Goal: Information Seeking & Learning: Find specific fact

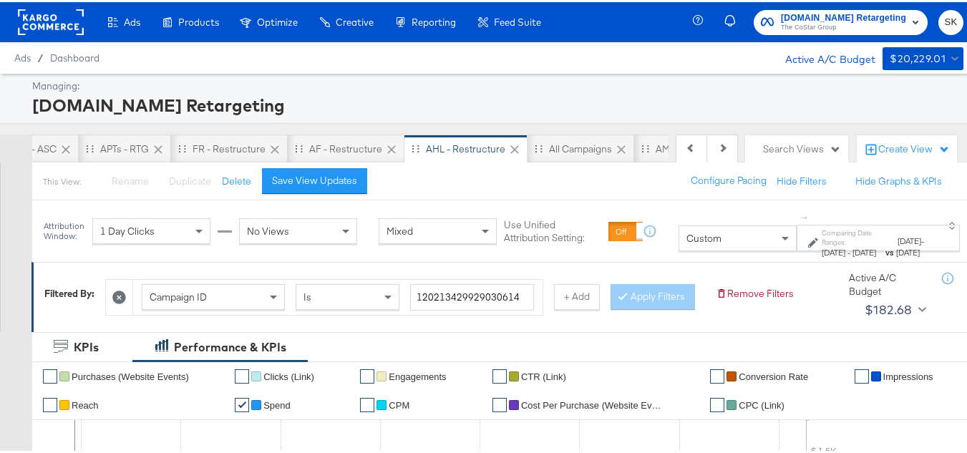
click at [64, 22] on rect at bounding box center [51, 20] width 66 height 26
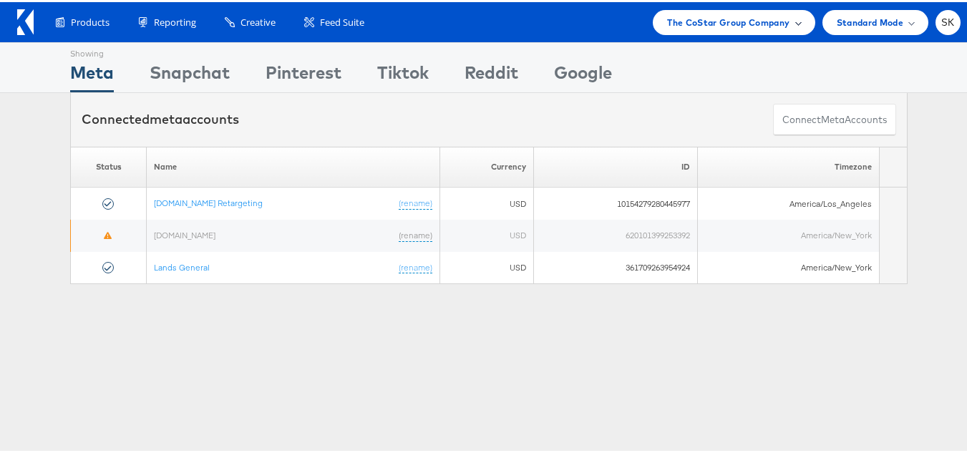
click at [753, 18] on span "The CoStar Group Company" at bounding box center [728, 20] width 122 height 15
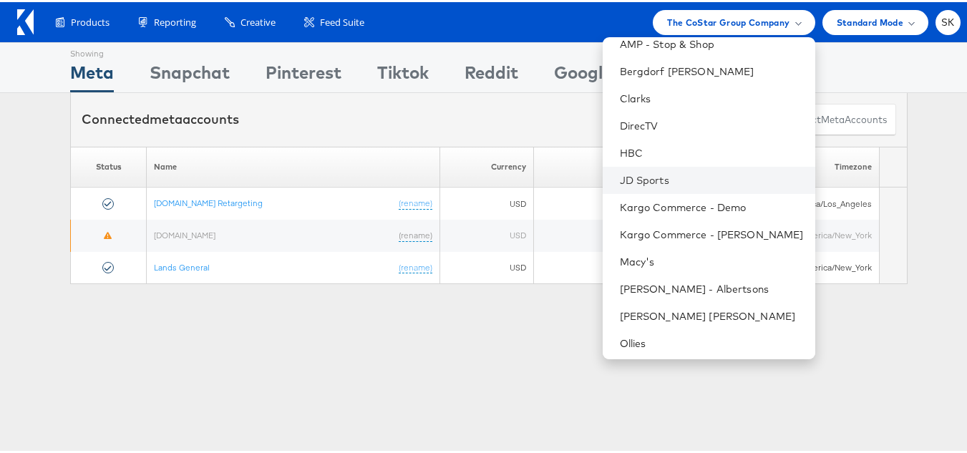
scroll to position [232, 0]
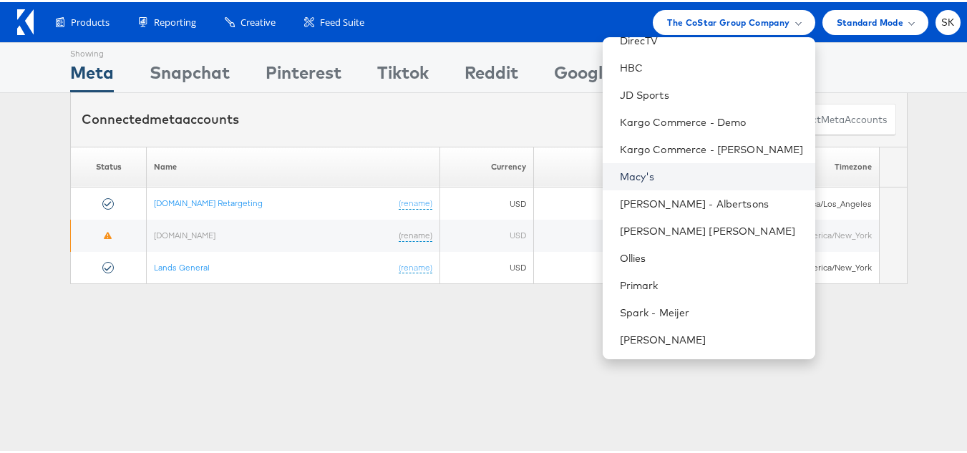
click at [638, 170] on link "Macy's" at bounding box center [712, 175] width 184 height 14
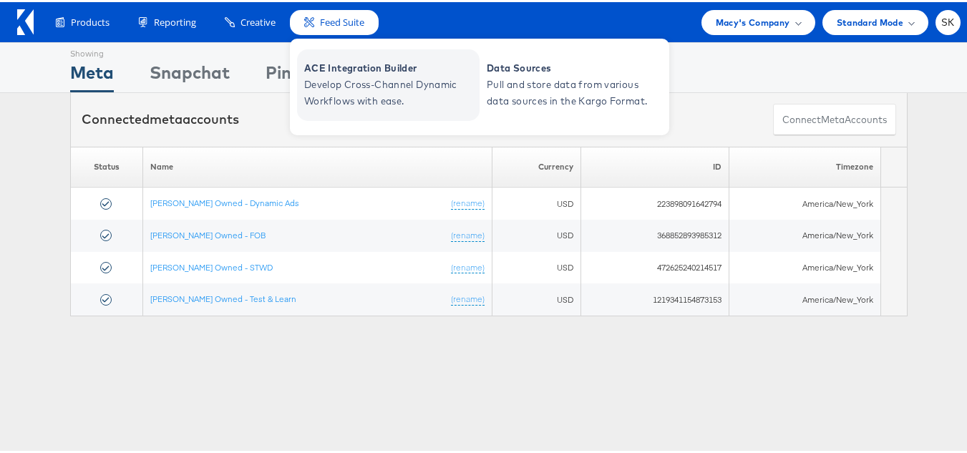
click at [355, 84] on span "Develop Cross-Channel Dynamic Workflows with ease." at bounding box center [390, 90] width 172 height 33
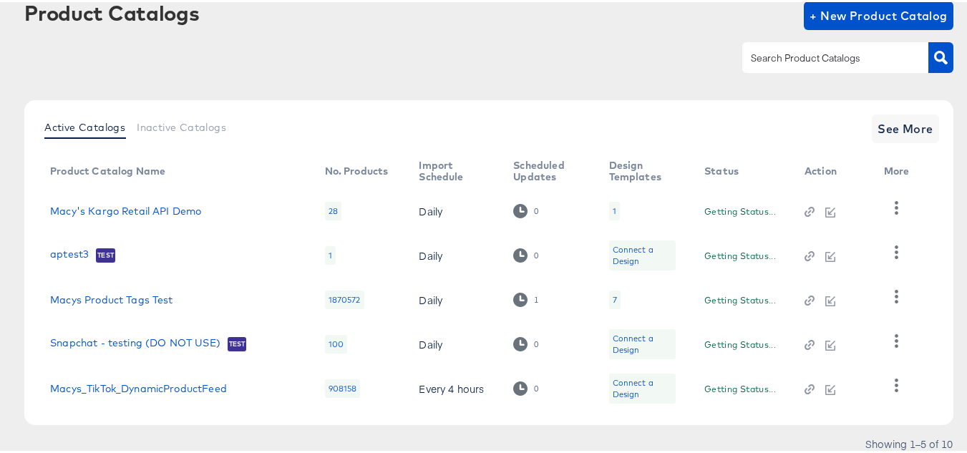
scroll to position [137, 0]
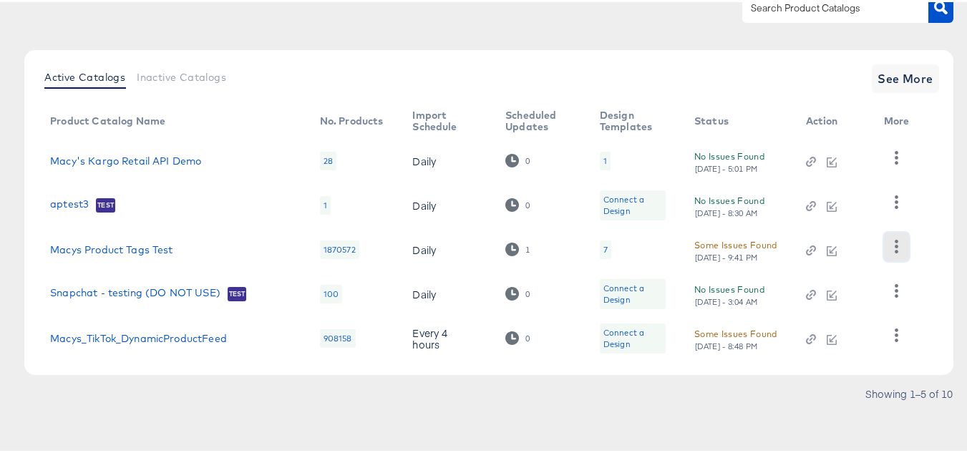
click at [895, 250] on icon "button" at bounding box center [897, 245] width 4 height 14
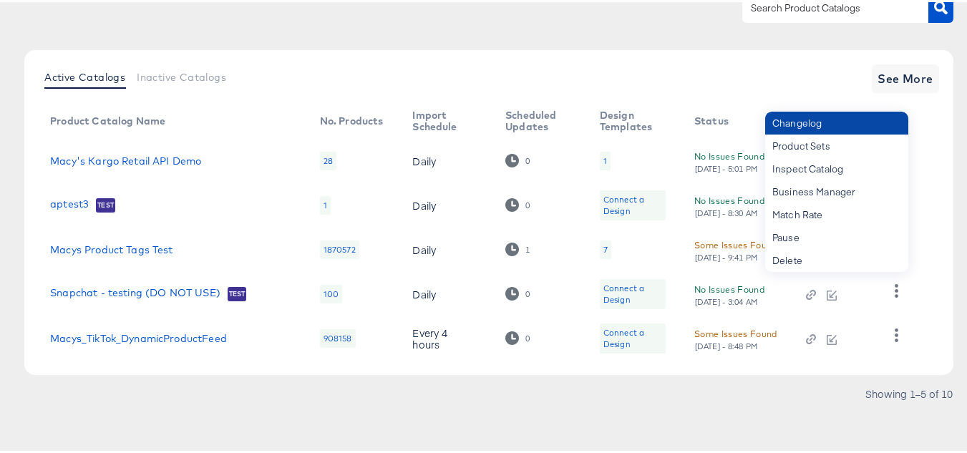
click at [806, 126] on div "Changelog" at bounding box center [836, 121] width 143 height 23
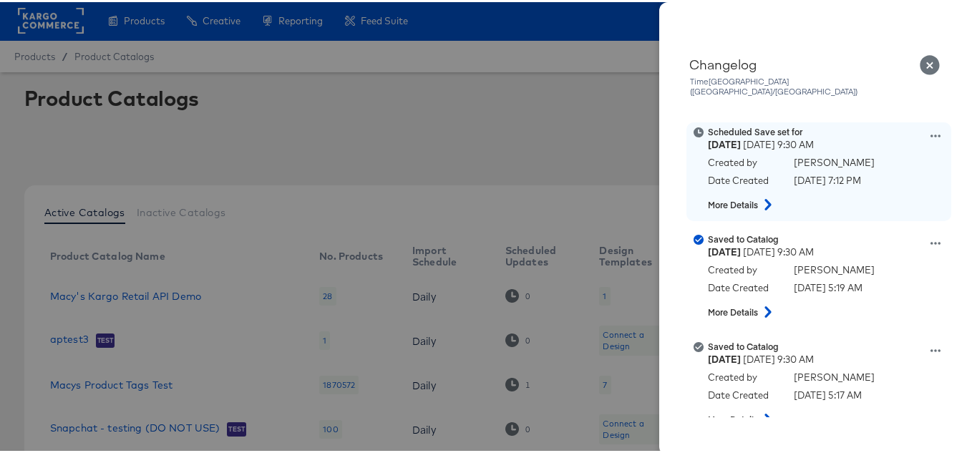
scroll to position [0, 0]
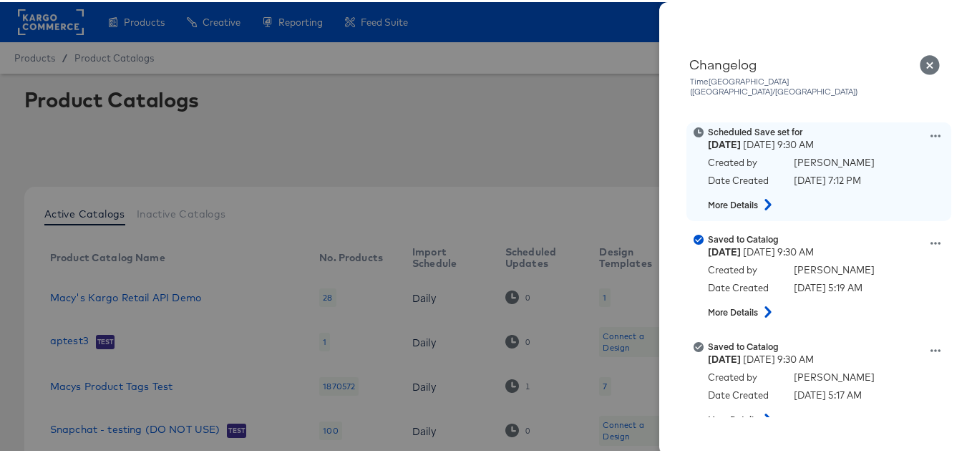
click at [931, 132] on icon at bounding box center [936, 133] width 10 height 3
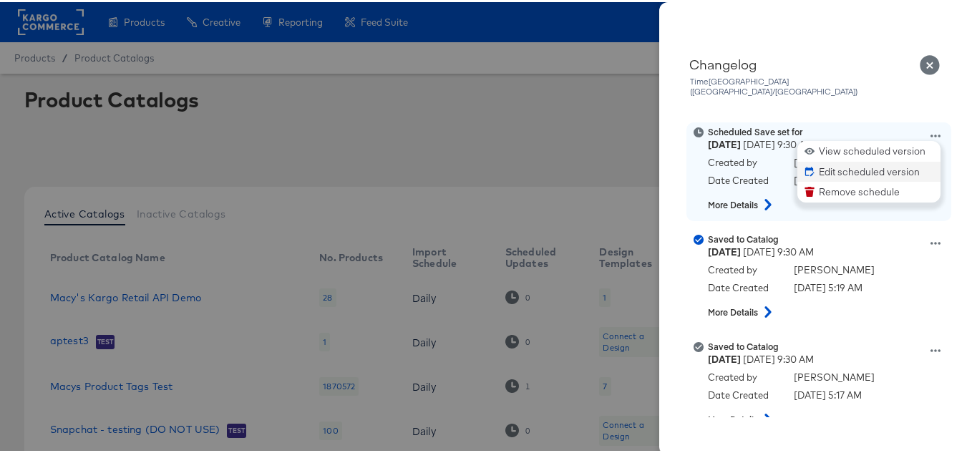
click at [839, 160] on button "Edit scheduled version" at bounding box center [868, 170] width 143 height 21
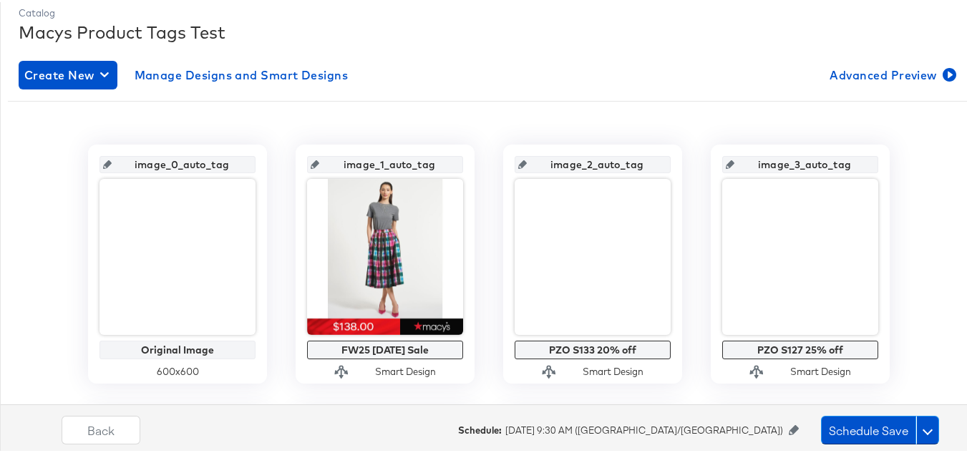
scroll to position [286, 0]
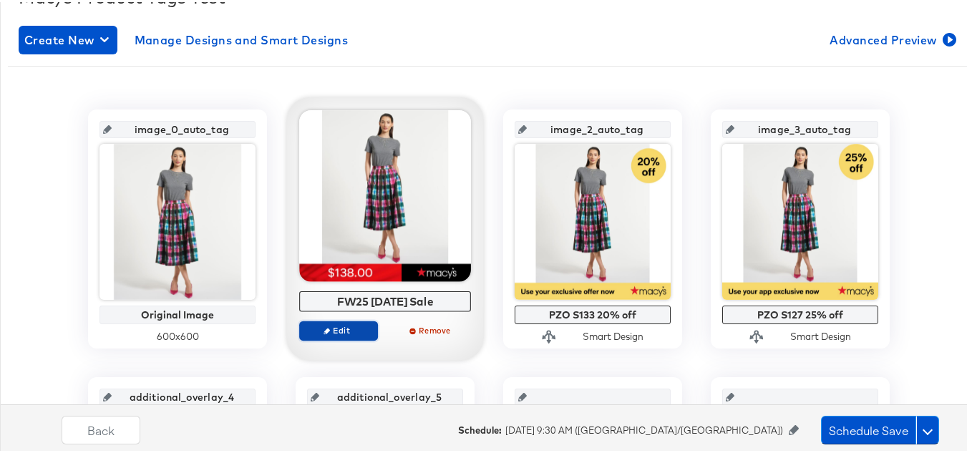
click at [340, 327] on span "Edit" at bounding box center [339, 328] width 66 height 11
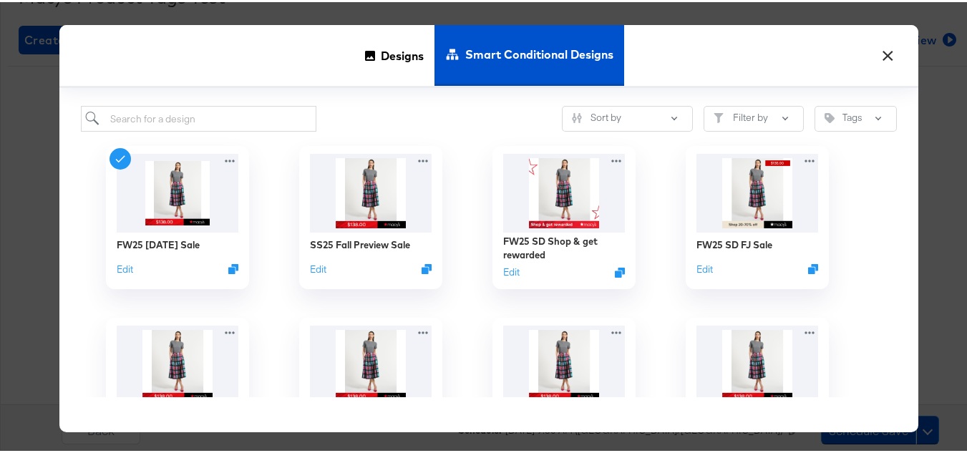
click at [876, 49] on button "×" at bounding box center [888, 50] width 26 height 26
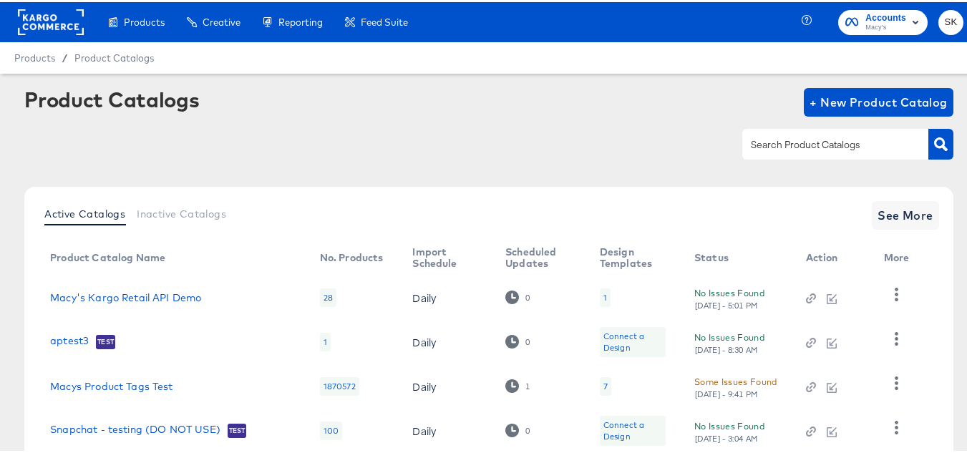
click at [44, 25] on rect at bounding box center [51, 20] width 66 height 26
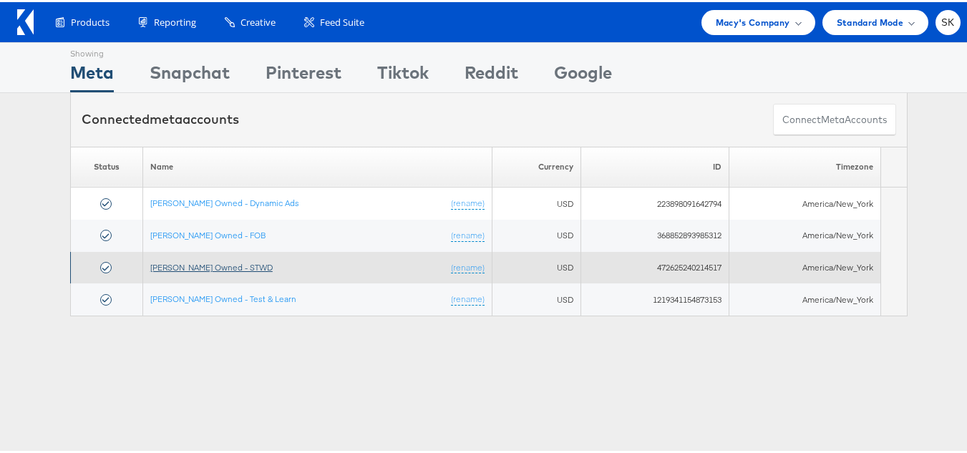
click at [226, 266] on link "[PERSON_NAME] Owned - STWD" at bounding box center [211, 265] width 122 height 11
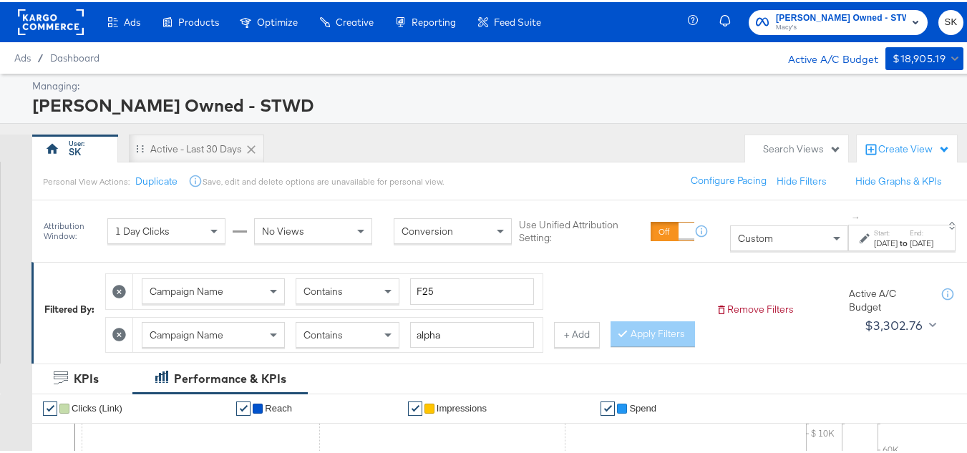
click at [458, 306] on div "Campaign Name Contains F25" at bounding box center [337, 289] width 409 height 35
click at [466, 335] on input "alpha" at bounding box center [472, 333] width 124 height 26
paste input "FW25 labor day sale"
click at [636, 289] on div "Campaign Name Contains F25 Campaign Name Contains FW25 labor day sale + Add App…" at bounding box center [404, 307] width 599 height 87
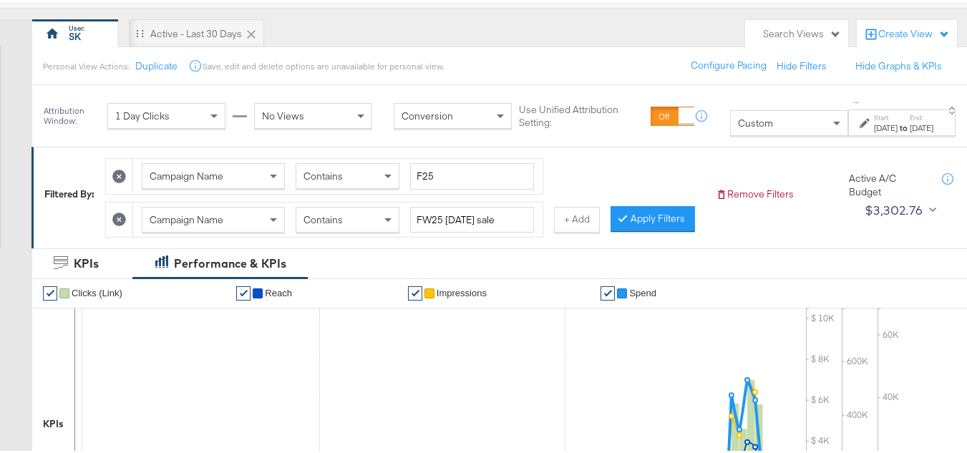
scroll to position [215, 0]
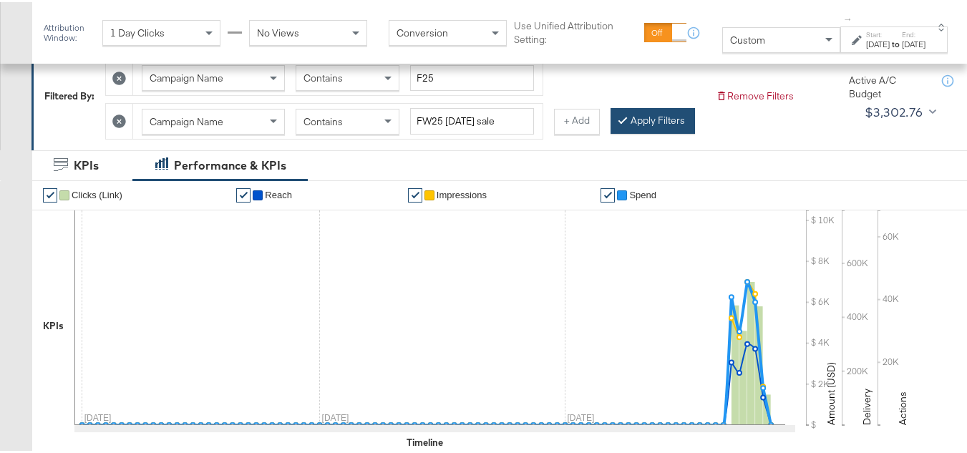
click at [611, 132] on button "Apply Filters" at bounding box center [653, 119] width 84 height 26
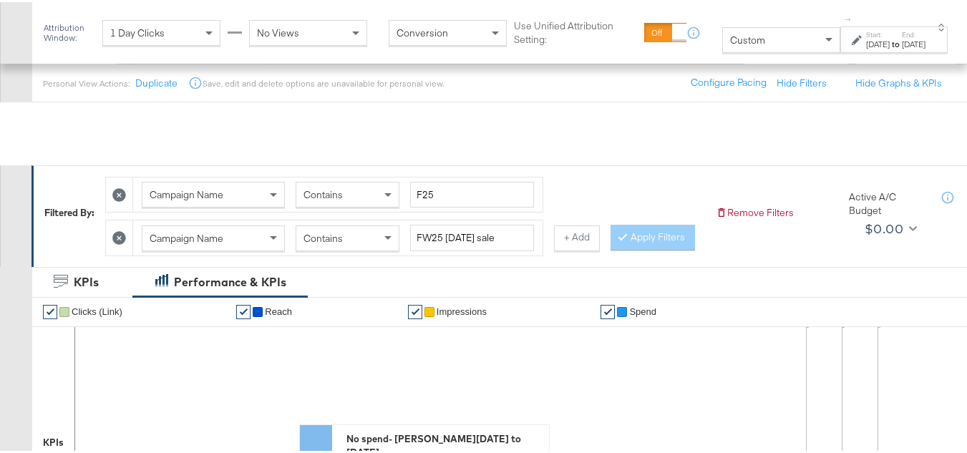
scroll to position [0, 0]
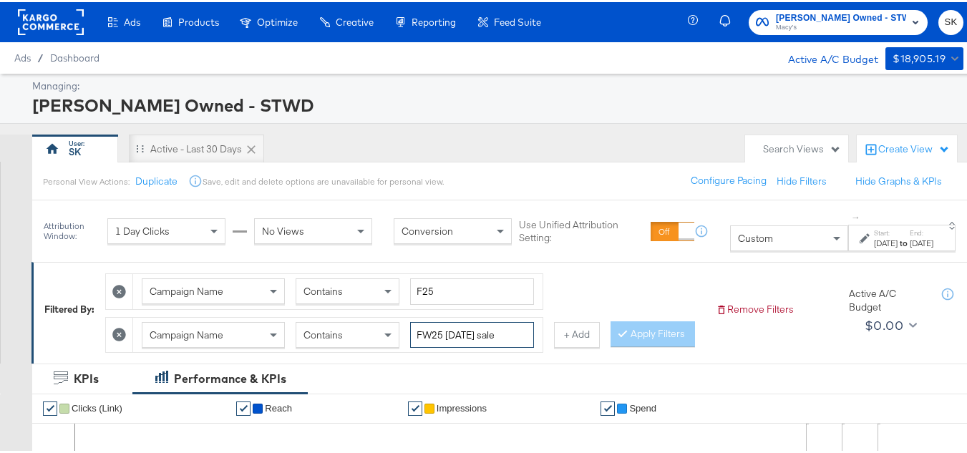
drag, startPoint x: 490, startPoint y: 334, endPoint x: 550, endPoint y: 331, distance: 60.2
click at [549, 331] on div "Campaign Name Contains FW25 labor day sale + Add" at bounding box center [352, 333] width 495 height 37
click at [611, 345] on button "Apply Filters" at bounding box center [653, 332] width 84 height 26
drag, startPoint x: 446, startPoint y: 336, endPoint x: 340, endPoint y: 322, distance: 106.8
click at [340, 322] on div "Campaign Name Contains FW25 labor day" at bounding box center [338, 333] width 392 height 26
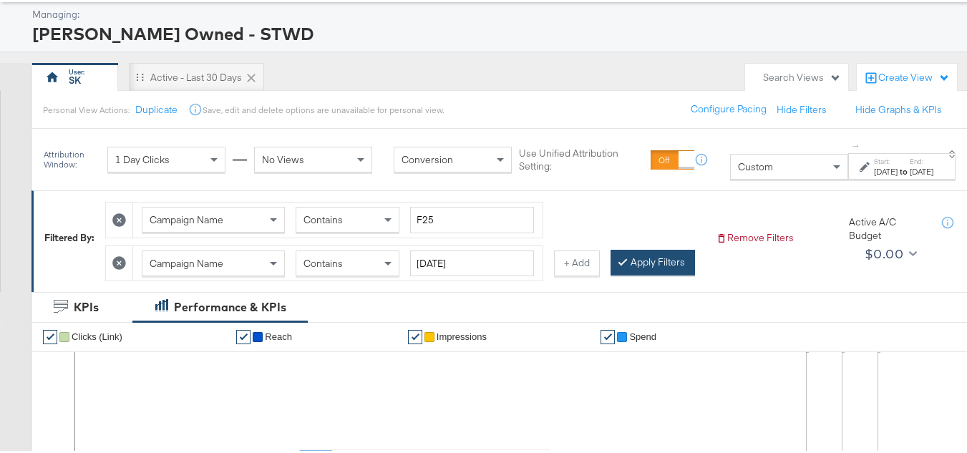
click at [611, 273] on button "Apply Filters" at bounding box center [653, 261] width 84 height 26
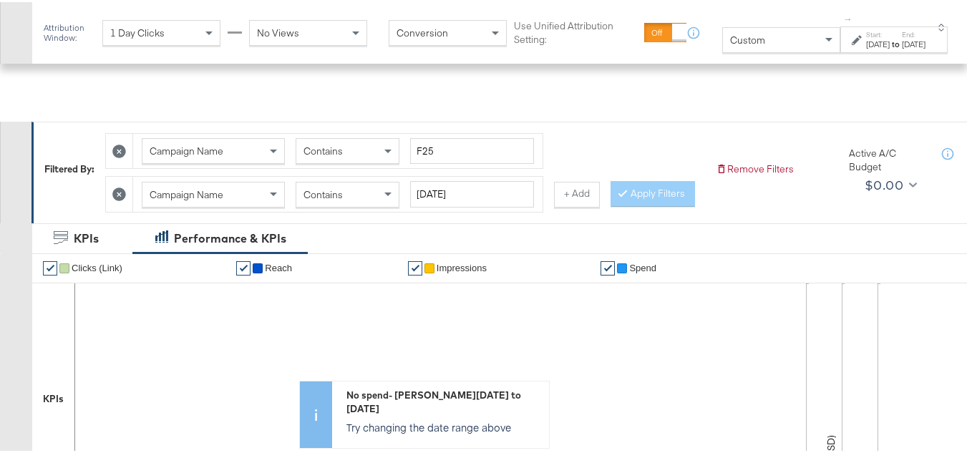
scroll to position [11, 0]
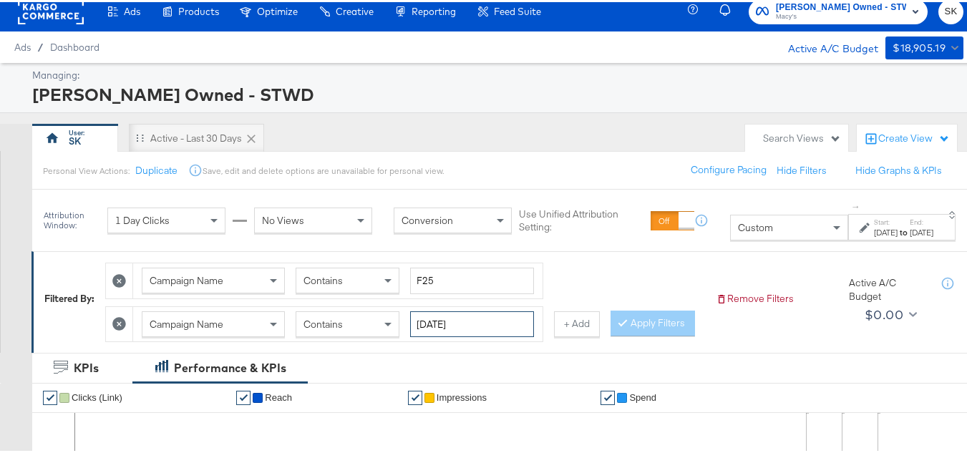
click at [442, 323] on input "labor day" at bounding box center [472, 322] width 124 height 26
paste input "FW25 labor day sale"
drag, startPoint x: 446, startPoint y: 323, endPoint x: 587, endPoint y: 323, distance: 141.0
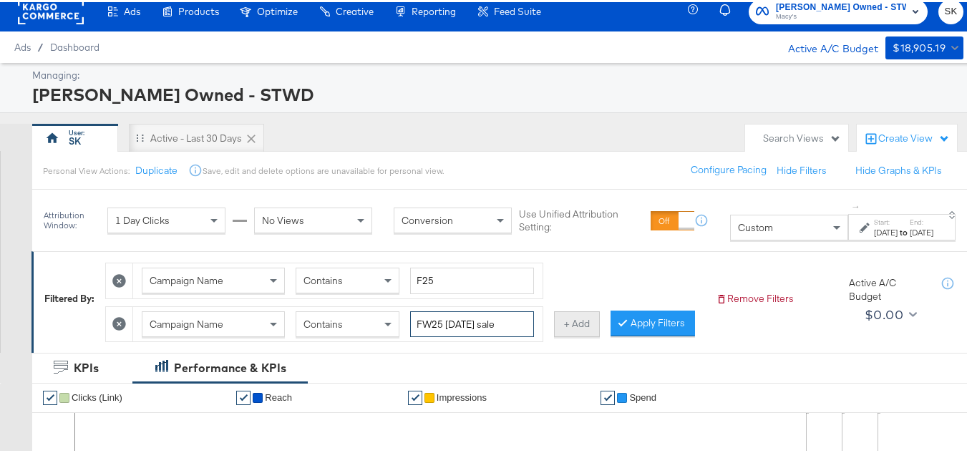
click at [587, 323] on div "Campaign Name Contains FW25 labor day sale + Add" at bounding box center [352, 322] width 495 height 37
type input "FW25"
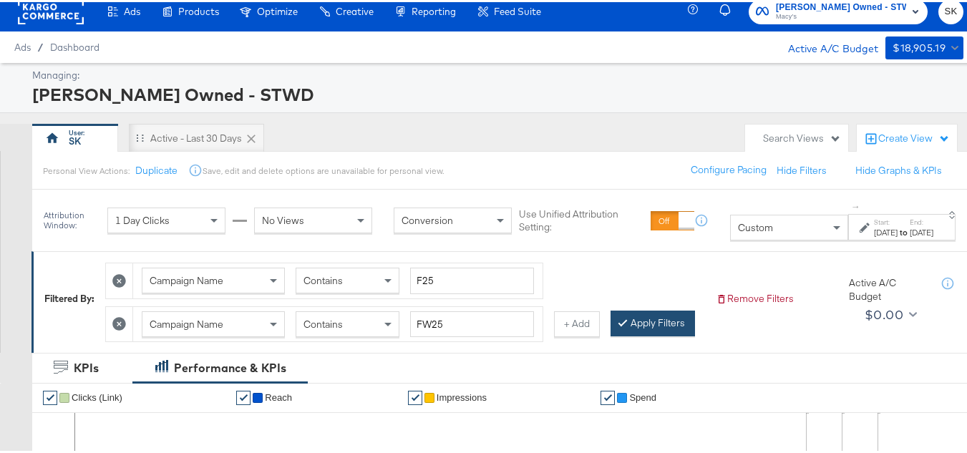
click at [611, 334] on button "Apply Filters" at bounding box center [653, 322] width 84 height 26
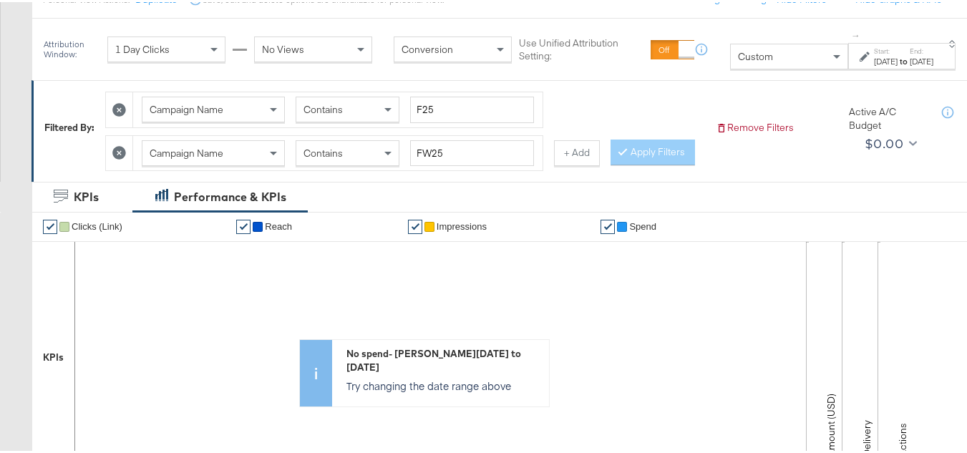
scroll to position [58, 0]
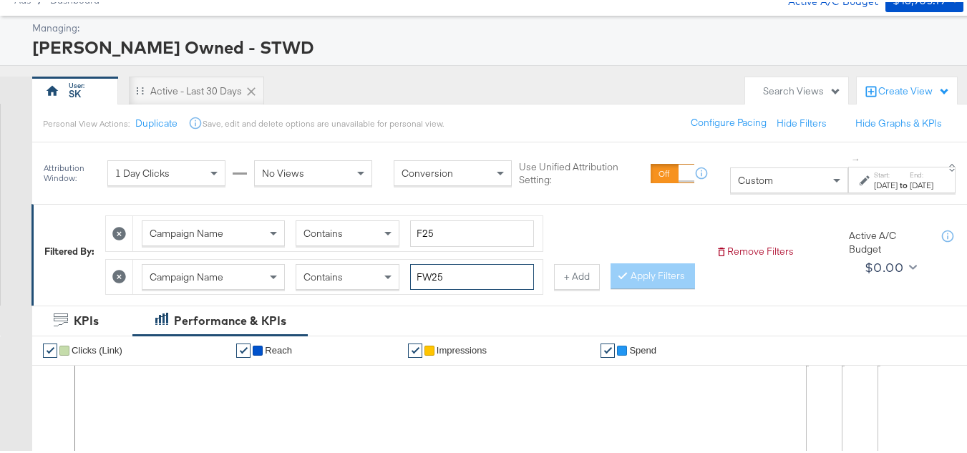
drag, startPoint x: 379, startPoint y: 273, endPoint x: 364, endPoint y: 273, distance: 15.1
click at [365, 273] on div "Campaign Name Contains FW25" at bounding box center [338, 275] width 392 height 26
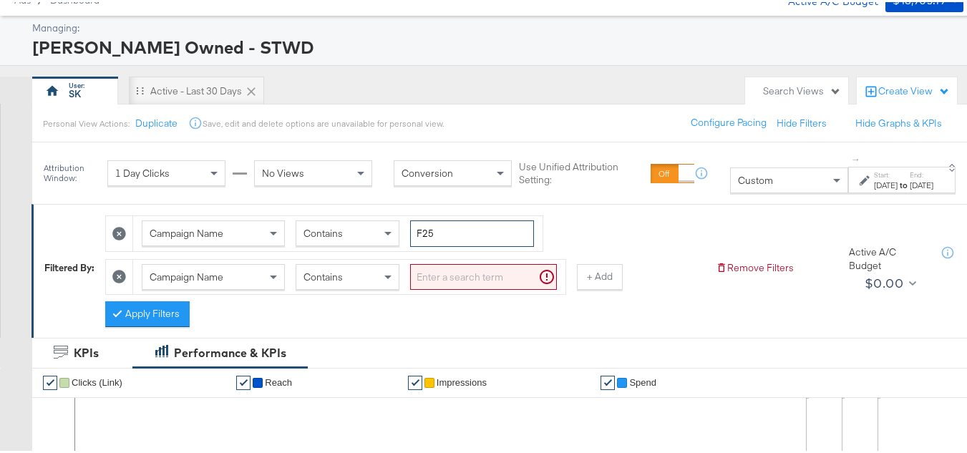
click at [460, 234] on input "F25" at bounding box center [472, 231] width 124 height 26
click at [223, 264] on div "Campaign Name" at bounding box center [213, 275] width 142 height 24
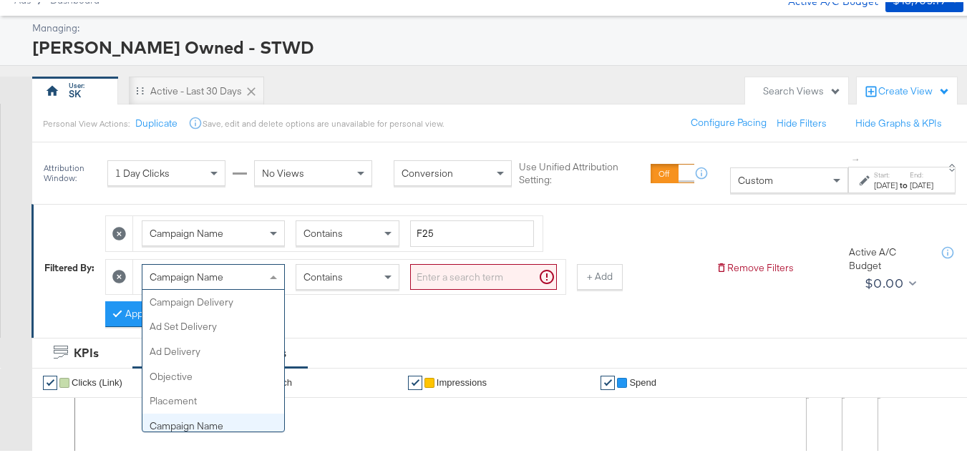
scroll to position [124, 0]
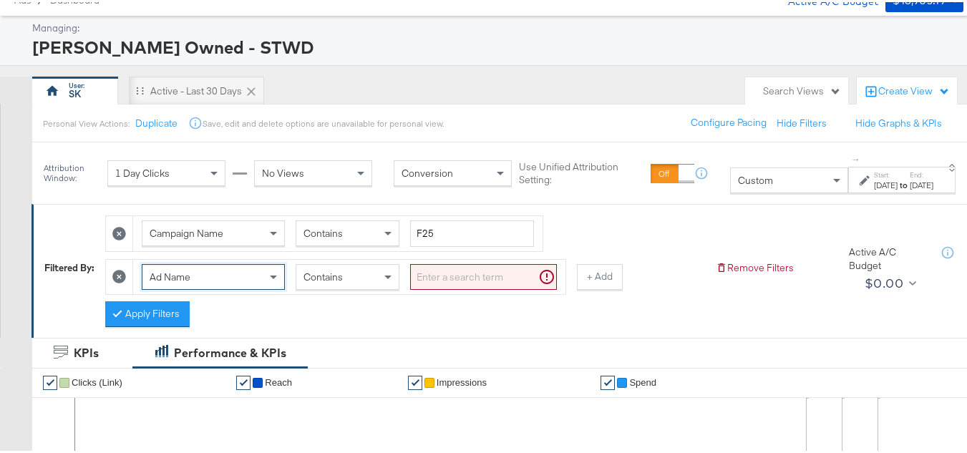
click at [476, 278] on input "search" at bounding box center [483, 275] width 147 height 26
paste input "FW25"
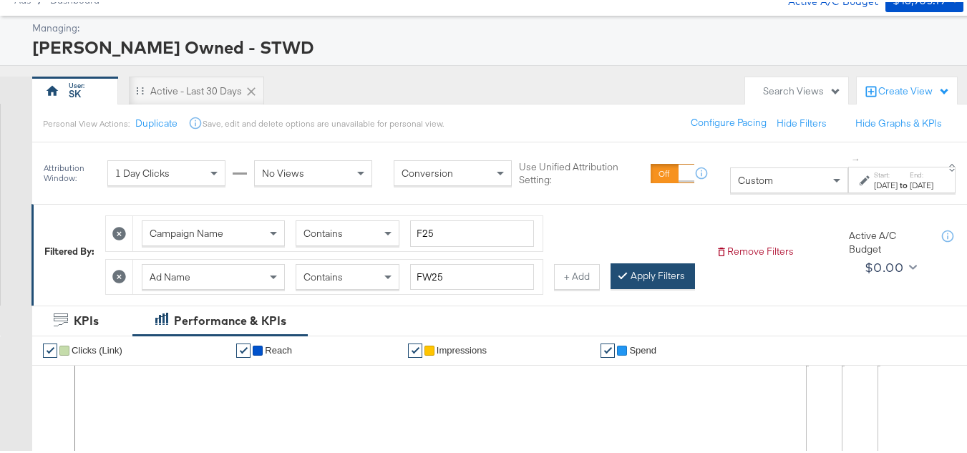
click at [611, 287] on button "Apply Filters" at bounding box center [653, 274] width 84 height 26
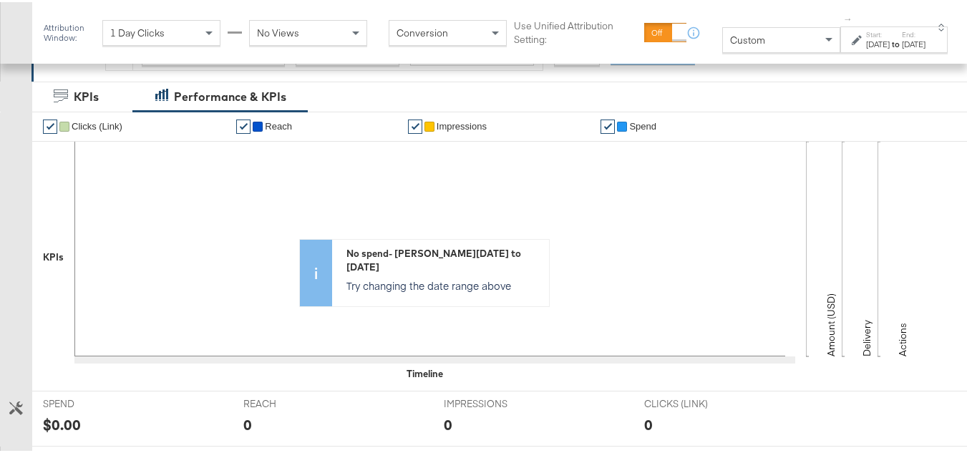
scroll to position [58, 0]
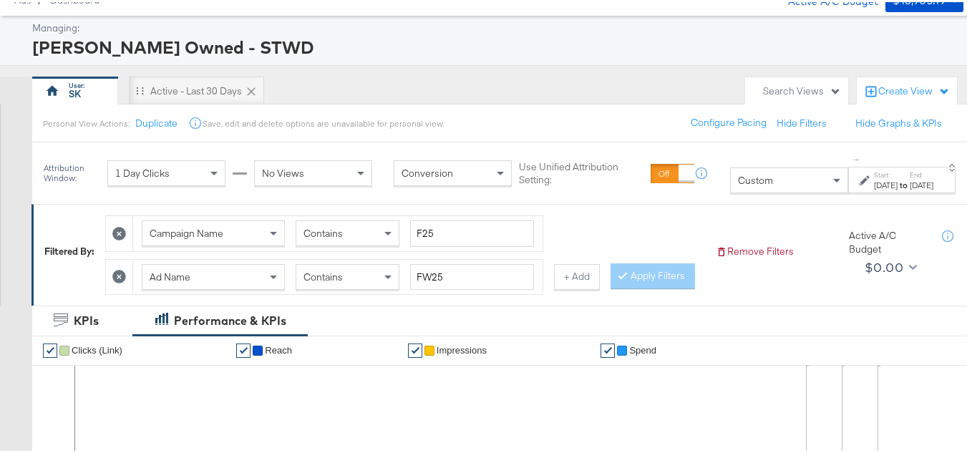
click at [462, 293] on div "Ad Name Contains FW25" at bounding box center [337, 275] width 409 height 35
click at [465, 287] on input "FW25" at bounding box center [472, 275] width 124 height 26
paste input "labor day sale"
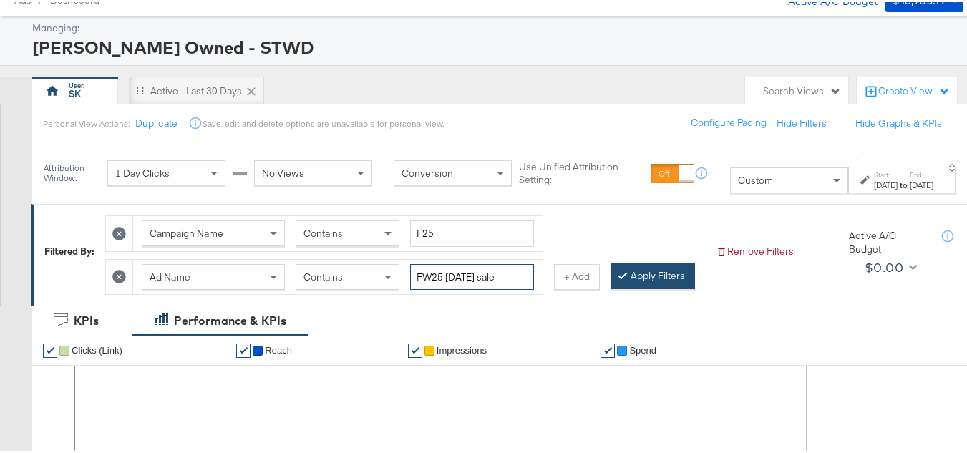
type input "FW25 labor day sale"
click at [611, 287] on button "Apply Filters" at bounding box center [653, 274] width 84 height 26
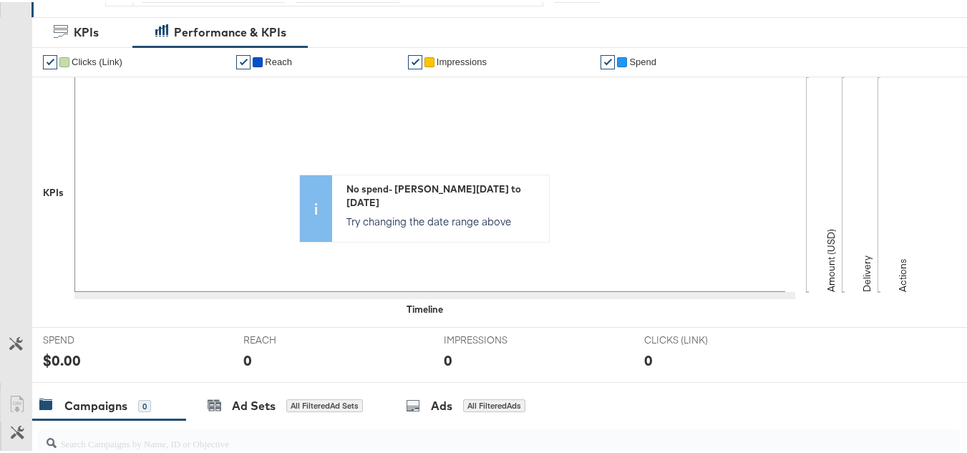
scroll to position [130, 0]
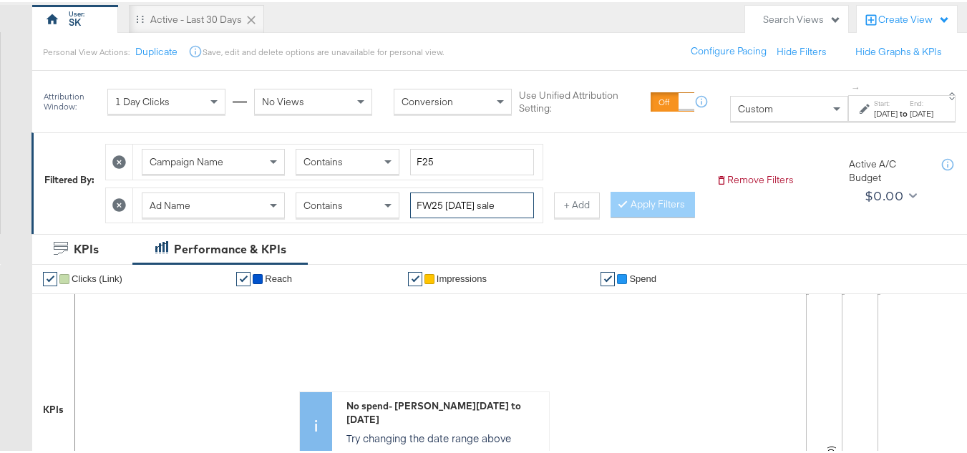
click at [465, 200] on input "FW25 labor day sale" at bounding box center [472, 203] width 124 height 26
click at [464, 152] on input "F25" at bounding box center [472, 160] width 124 height 26
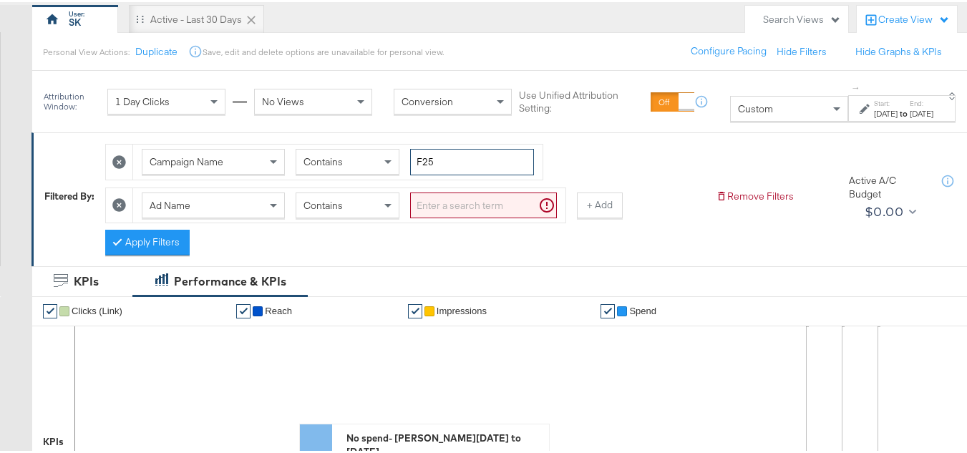
paste input "W25 labor day sale"
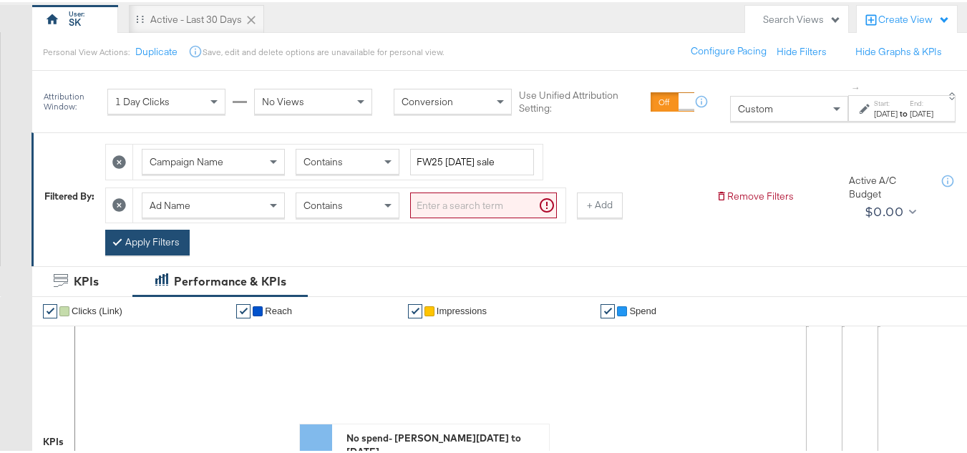
click at [132, 235] on button "Apply Filters" at bounding box center [147, 241] width 84 height 26
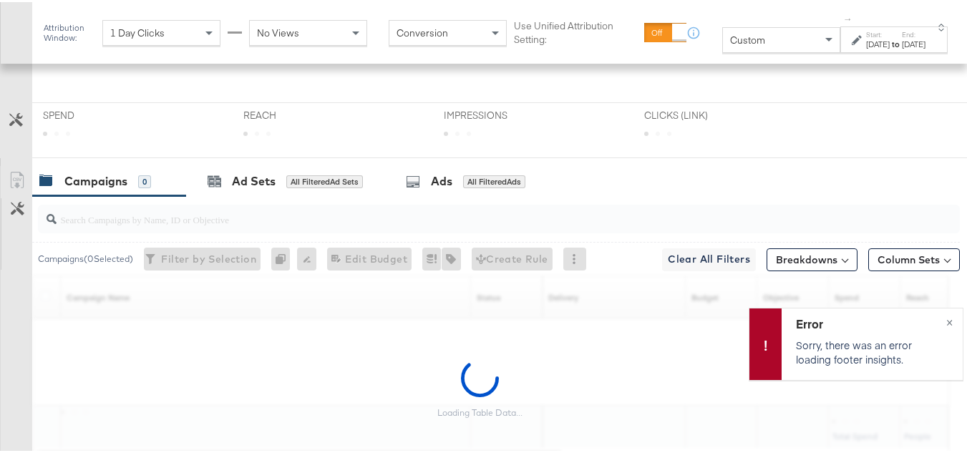
scroll to position [692, 0]
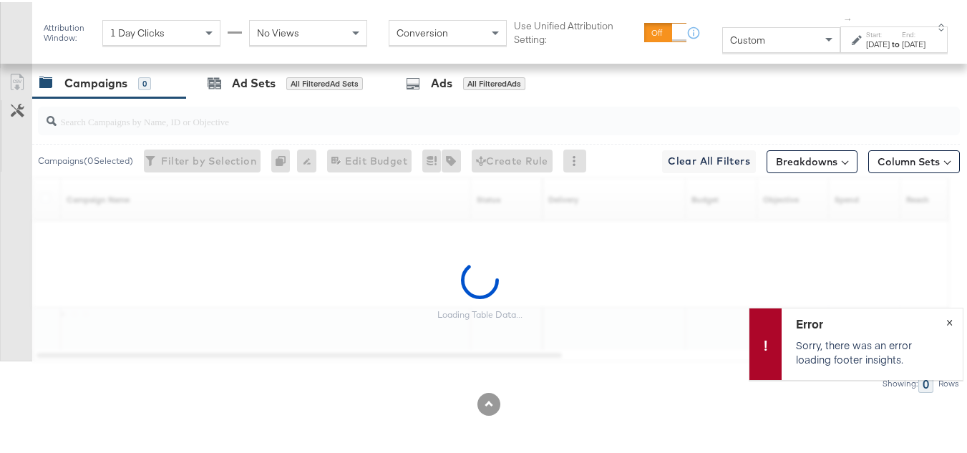
click at [944, 322] on button "×" at bounding box center [949, 319] width 26 height 26
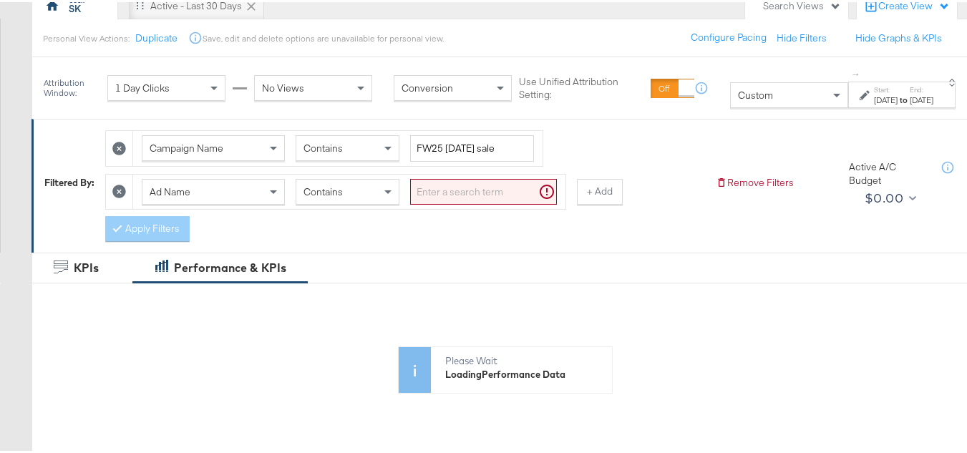
scroll to position [0, 0]
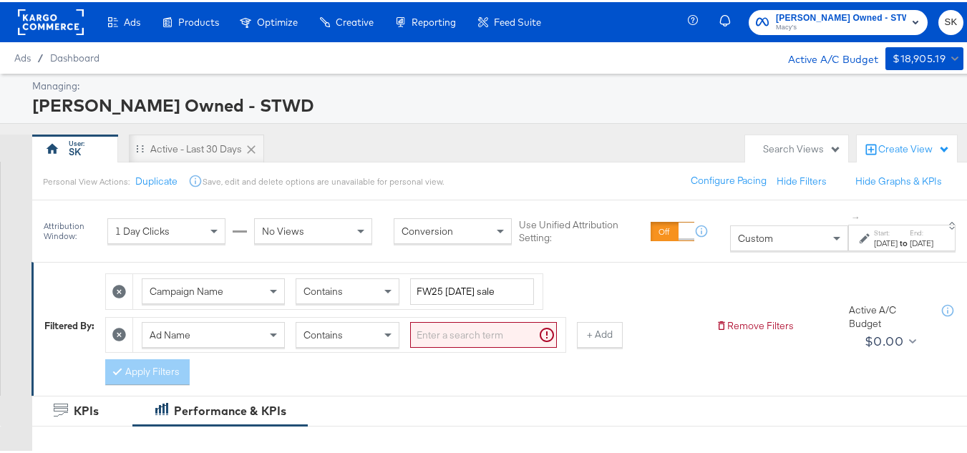
click at [120, 331] on icon at bounding box center [119, 333] width 14 height 14
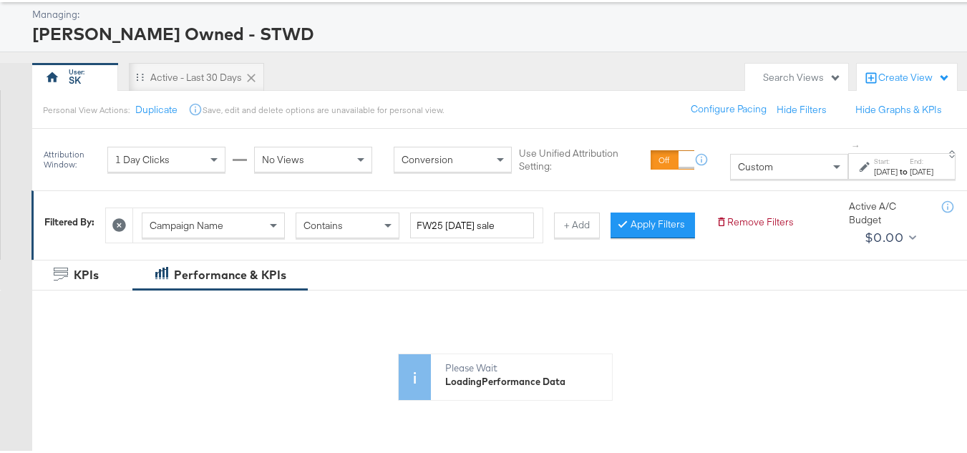
click at [155, 324] on div "Please Wait Loading Performance Data" at bounding box center [505, 330] width 946 height 137
click at [611, 236] on button "Apply Filters" at bounding box center [653, 223] width 84 height 26
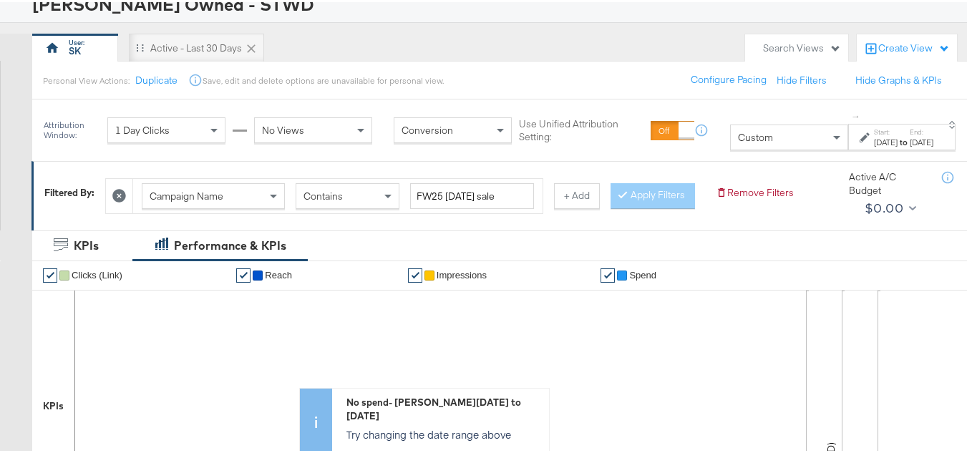
scroll to position [15, 0]
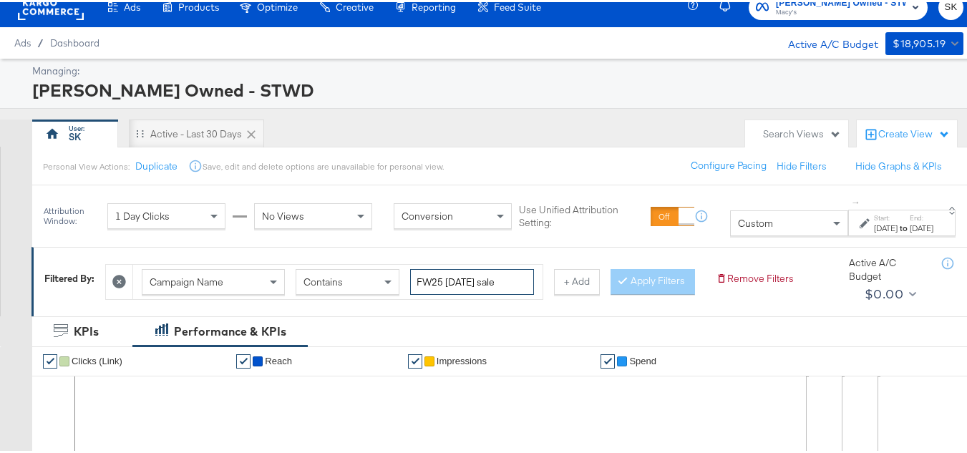
click at [500, 268] on input "FW25 labor day sale" at bounding box center [472, 280] width 124 height 26
type input "F25"
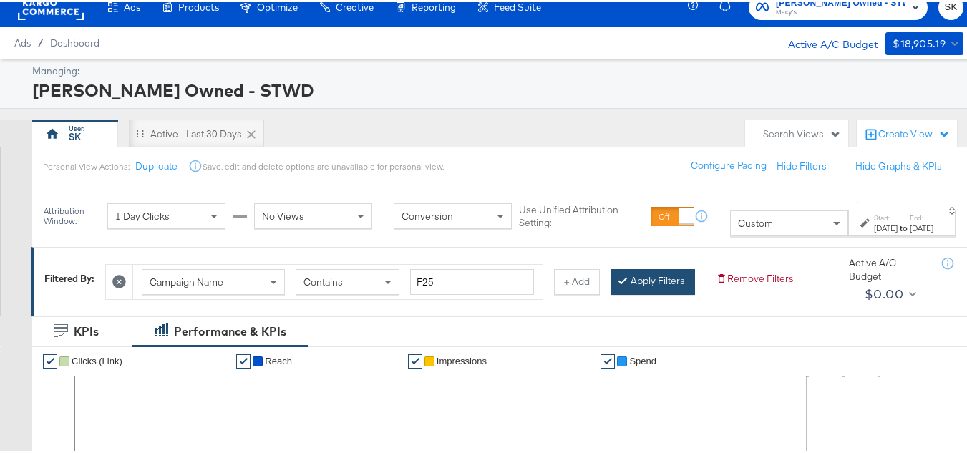
click at [611, 293] on button "Apply Filters" at bounding box center [653, 280] width 84 height 26
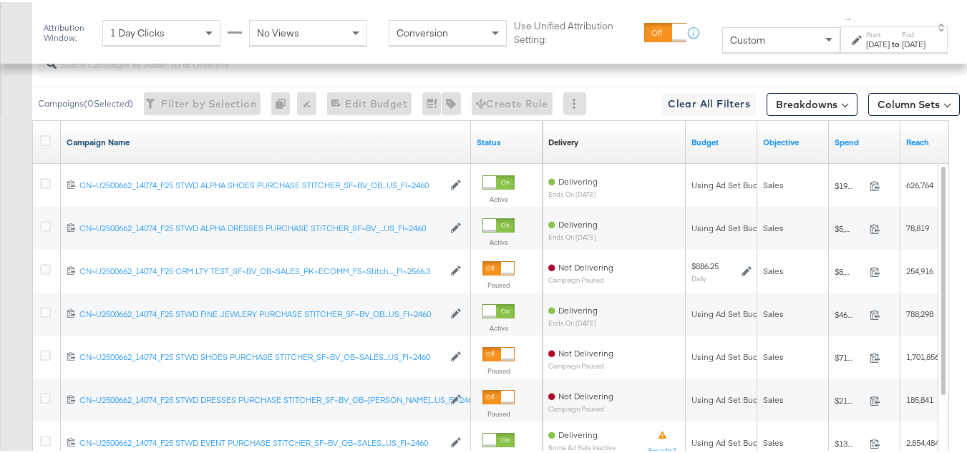
scroll to position [577, 0]
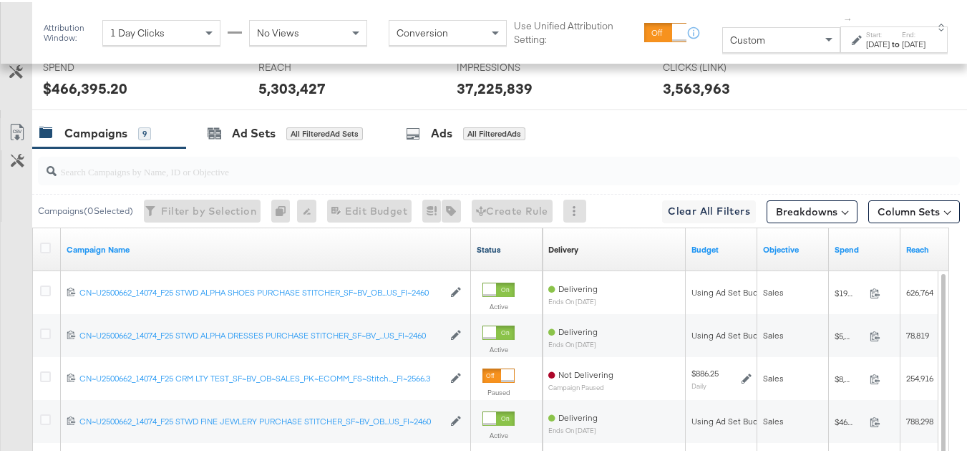
click at [501, 253] on link "Status" at bounding box center [507, 247] width 60 height 11
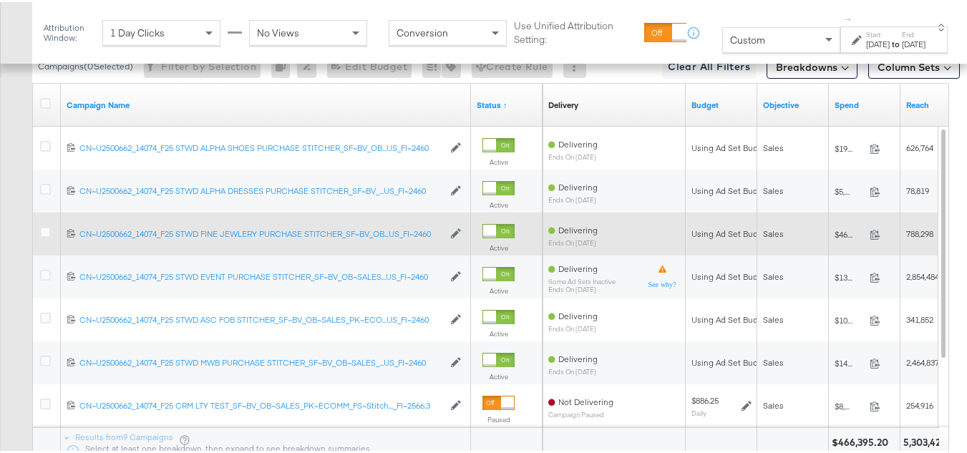
scroll to position [731, 0]
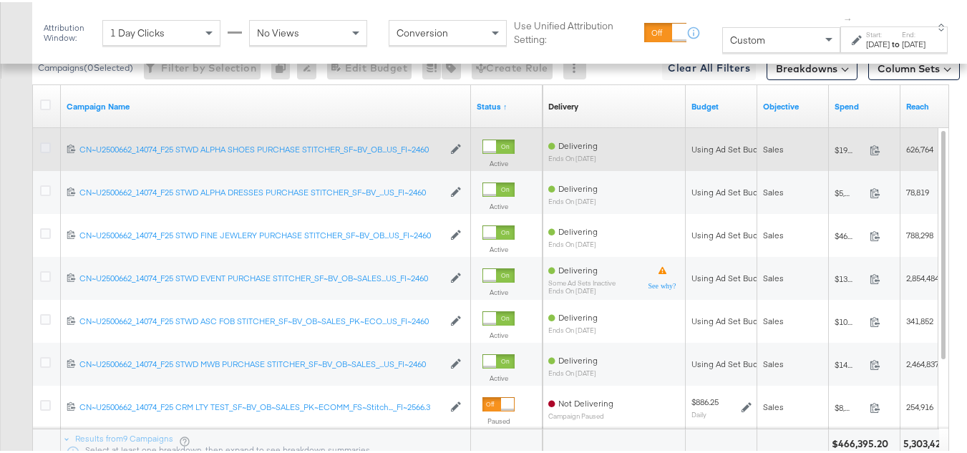
click at [46, 151] on icon at bounding box center [45, 145] width 11 height 11
click at [0, 0] on input "checkbox" at bounding box center [0, 0] width 0 height 0
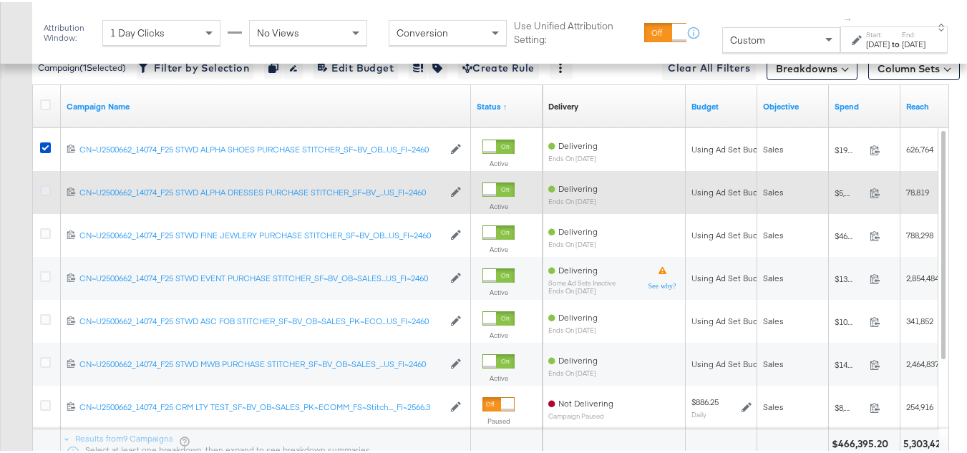
click at [46, 194] on icon at bounding box center [45, 188] width 11 height 11
click at [0, 0] on input "checkbox" at bounding box center [0, 0] width 0 height 0
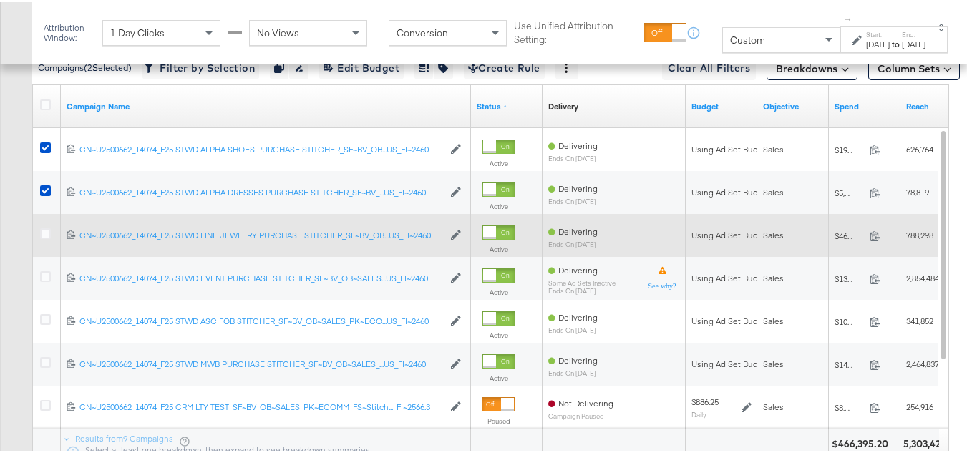
click at [49, 242] on div at bounding box center [47, 233] width 26 height 26
click at [50, 241] on div at bounding box center [47, 233] width 15 height 14
click at [48, 237] on icon at bounding box center [45, 231] width 11 height 11
click at [0, 0] on input "checkbox" at bounding box center [0, 0] width 0 height 0
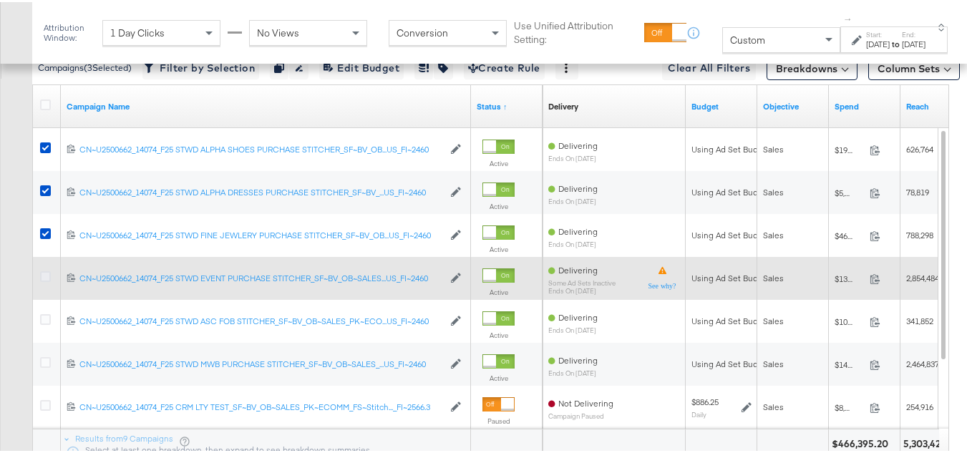
click at [47, 280] on icon at bounding box center [45, 274] width 11 height 11
click at [0, 0] on input "checkbox" at bounding box center [0, 0] width 0 height 0
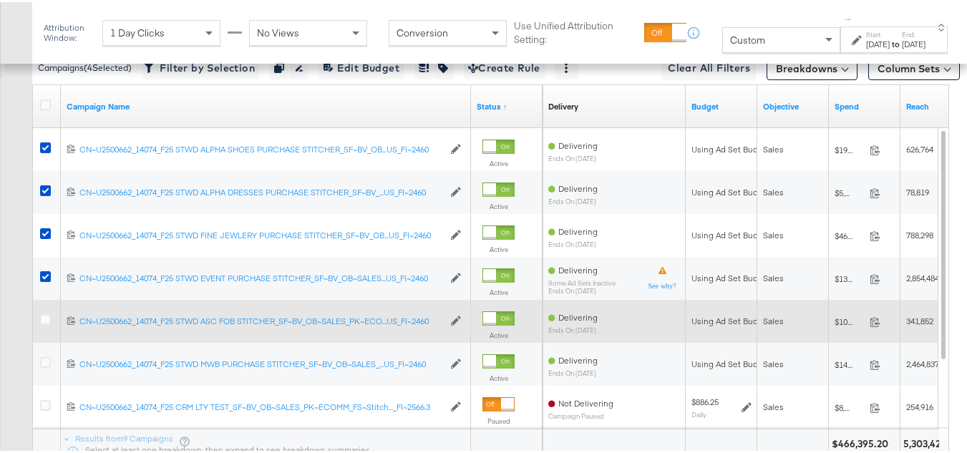
click at [47, 326] on div at bounding box center [47, 319] width 26 height 43
click at [46, 323] on icon at bounding box center [45, 317] width 11 height 11
click at [0, 0] on input "checkbox" at bounding box center [0, 0] width 0 height 0
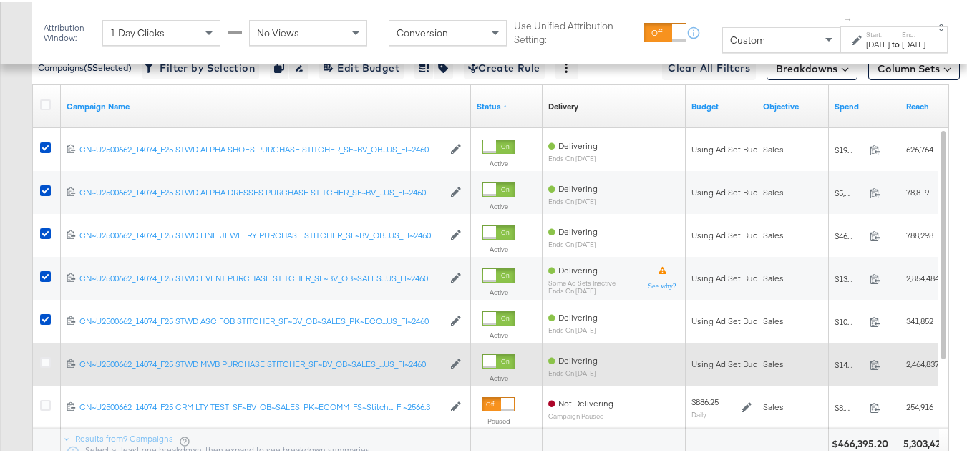
click at [41, 369] on div at bounding box center [47, 362] width 15 height 14
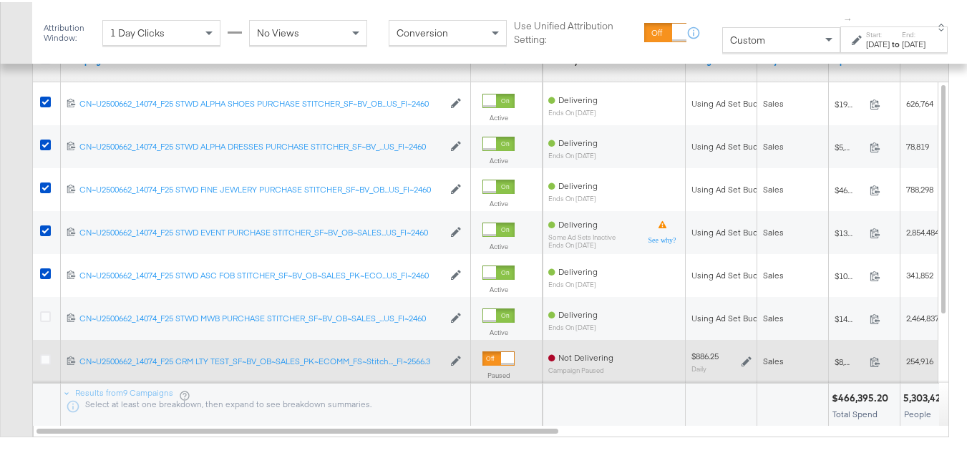
scroll to position [802, 0]
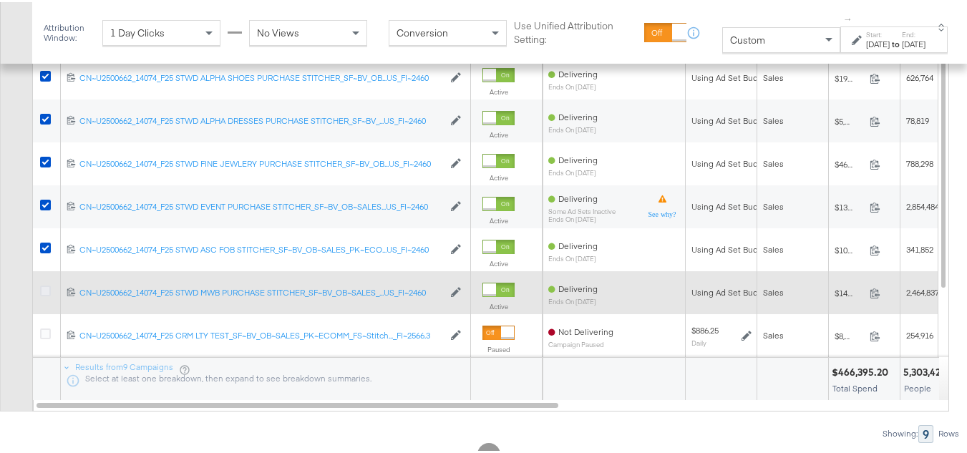
click at [42, 294] on icon at bounding box center [45, 288] width 11 height 11
click at [0, 0] on input "checkbox" at bounding box center [0, 0] width 0 height 0
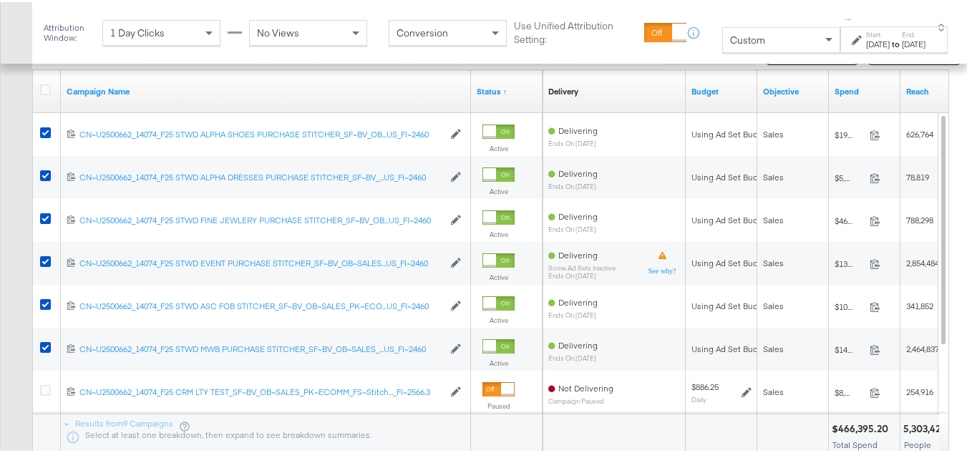
scroll to position [659, 0]
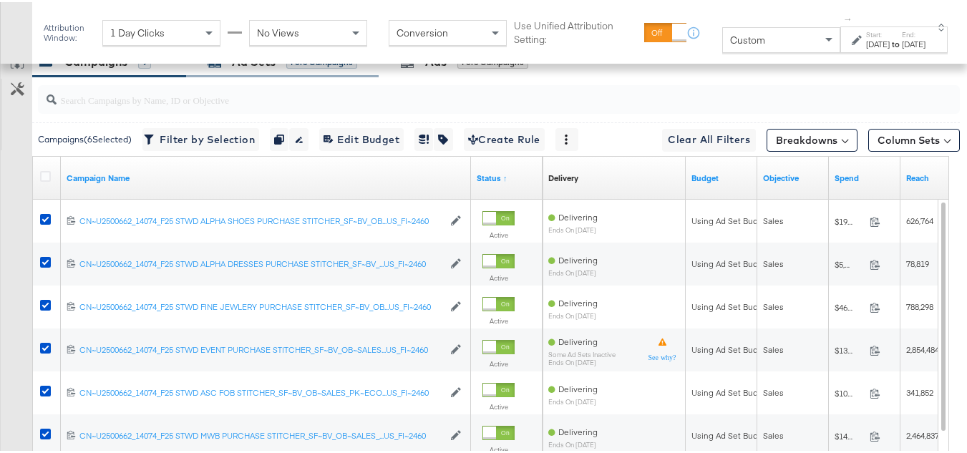
click at [288, 67] on div "for 6 Campaigns" at bounding box center [321, 60] width 71 height 13
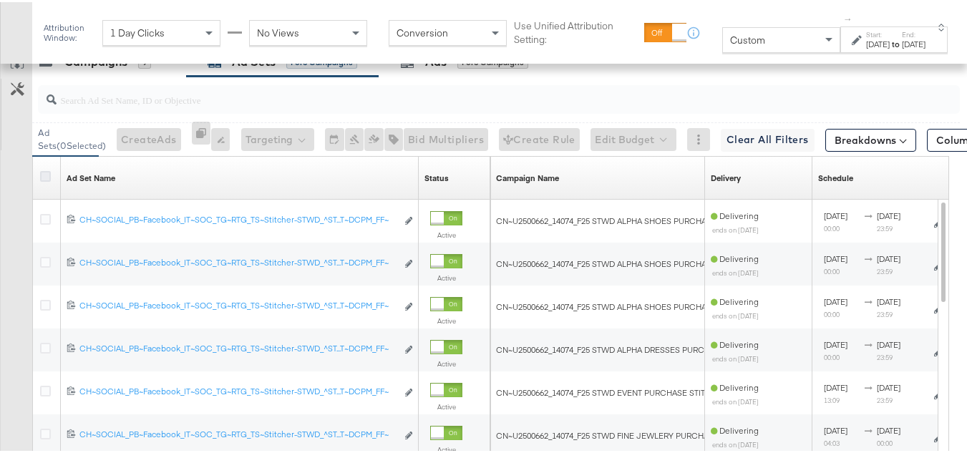
click at [48, 180] on icon at bounding box center [45, 174] width 11 height 11
click at [0, 0] on input "checkbox" at bounding box center [0, 0] width 0 height 0
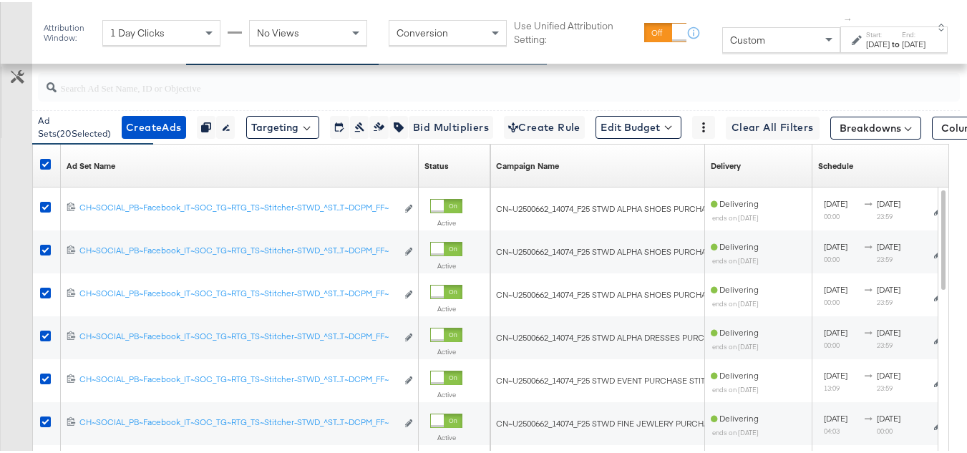
scroll to position [588, 0]
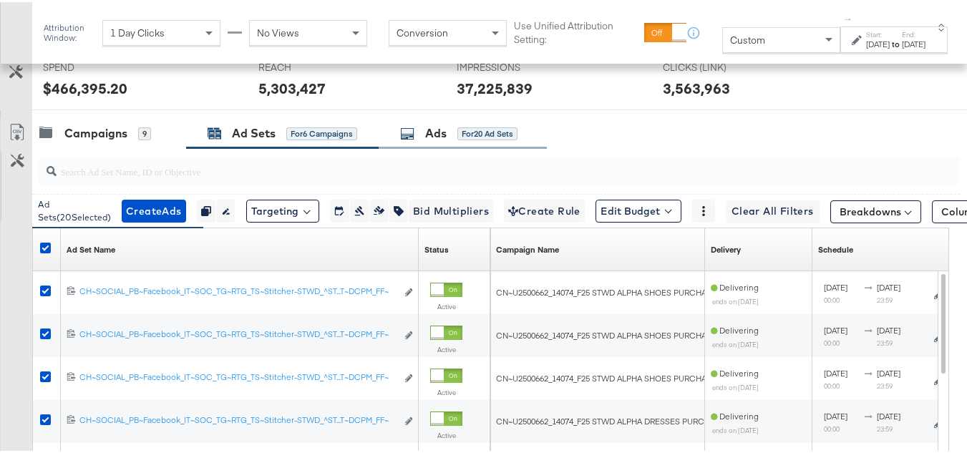
click at [478, 138] on div "for 20 Ad Sets" at bounding box center [487, 131] width 60 height 13
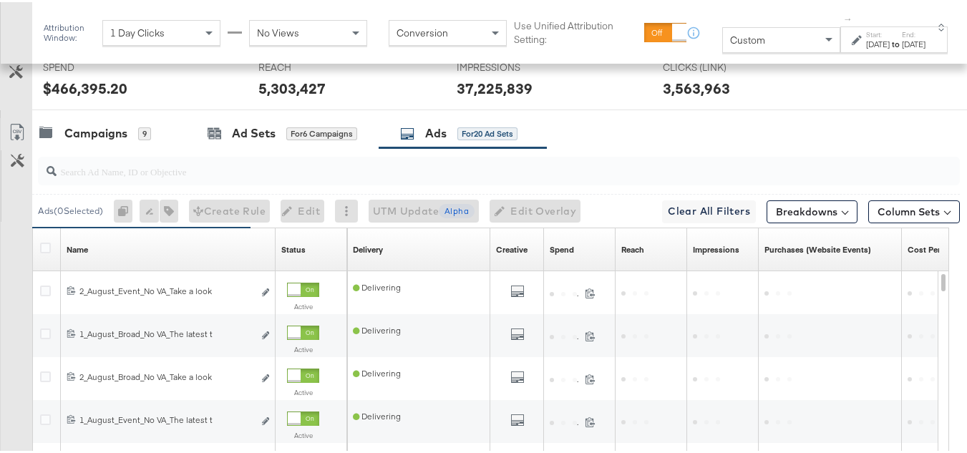
scroll to position [659, 0]
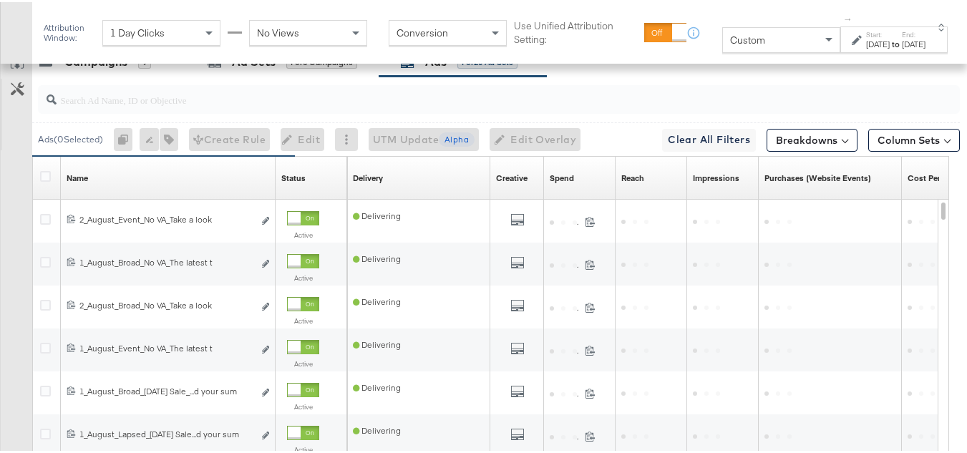
click at [45, 188] on div at bounding box center [47, 176] width 26 height 26
click at [44, 180] on icon at bounding box center [45, 174] width 11 height 11
click at [0, 0] on input "checkbox" at bounding box center [0, 0] width 0 height 0
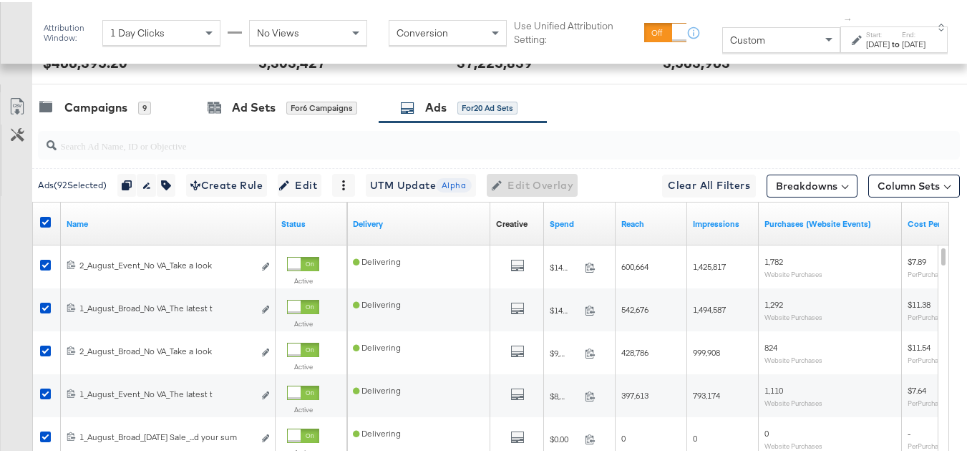
scroll to position [588, 0]
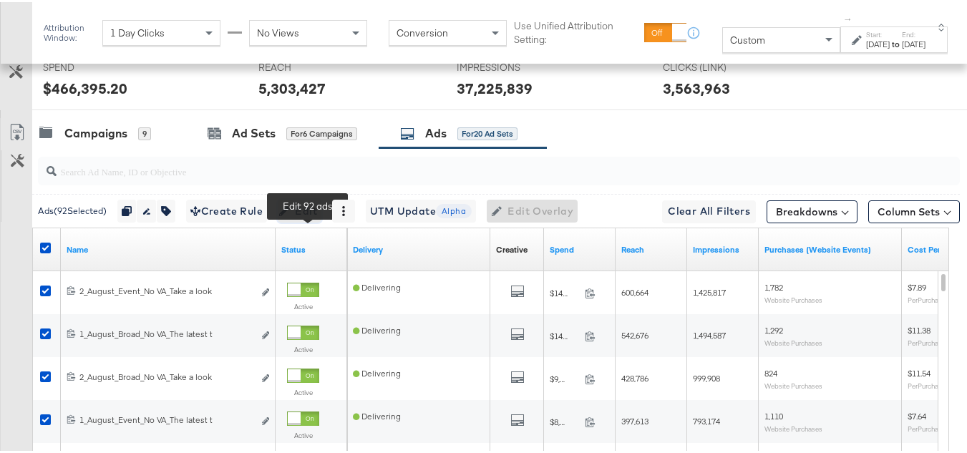
click at [309, 218] on span "Edit" at bounding box center [299, 209] width 35 height 18
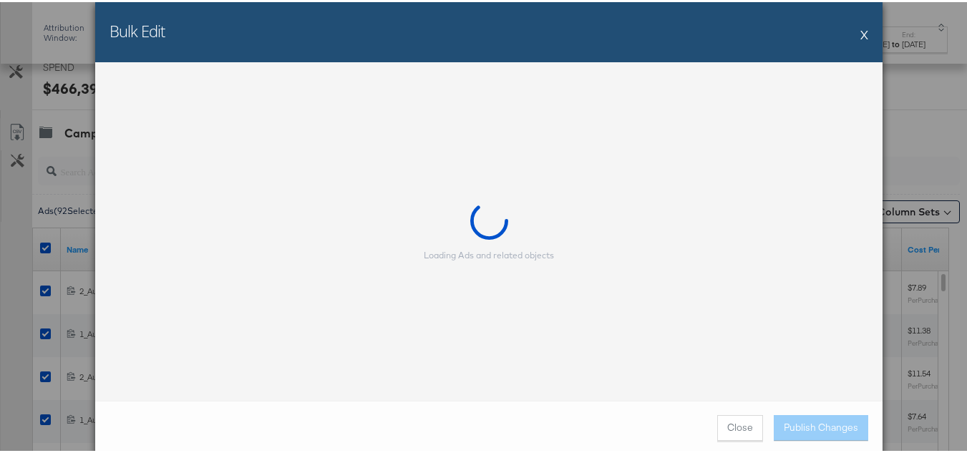
click at [860, 28] on button "X" at bounding box center [864, 32] width 8 height 29
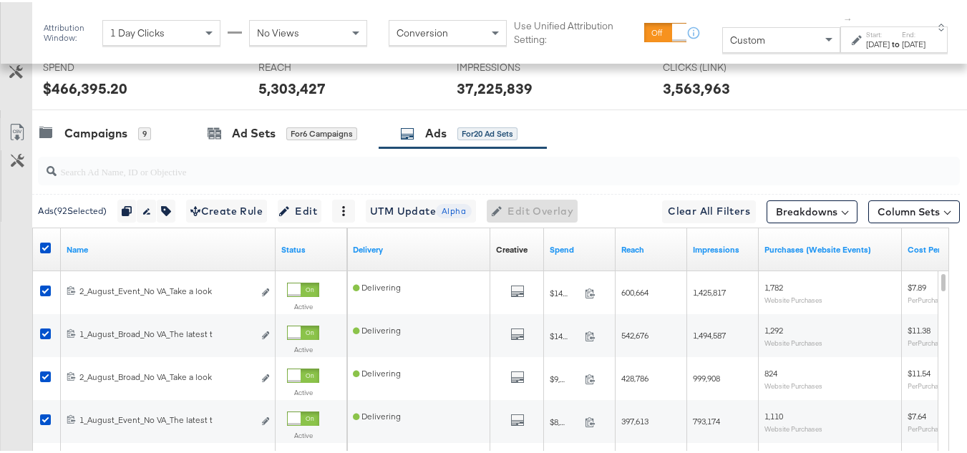
click at [52, 256] on div at bounding box center [47, 248] width 26 height 26
click at [44, 251] on icon at bounding box center [45, 246] width 11 height 11
click at [0, 0] on input "checkbox" at bounding box center [0, 0] width 0 height 0
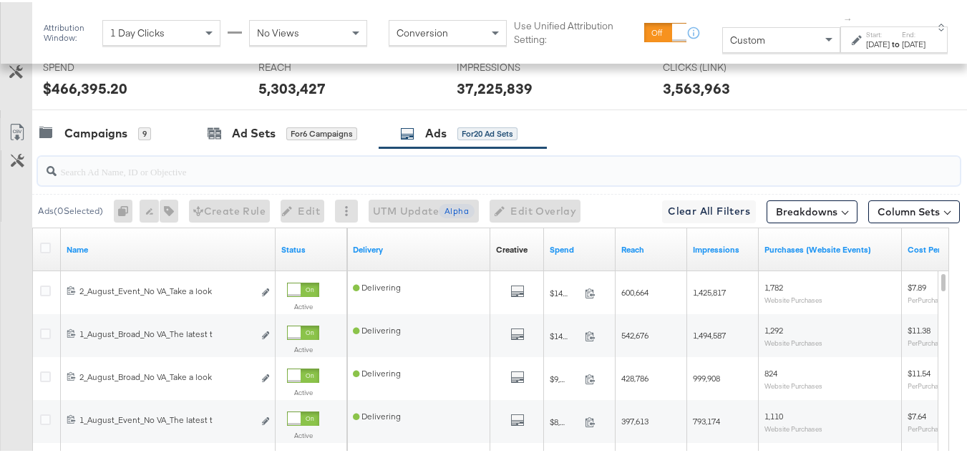
click at [220, 175] on input "search" at bounding box center [468, 164] width 822 height 28
click at [231, 140] on div "Ad Sets for 6 Campaigns" at bounding box center [283, 131] width 150 height 16
click at [108, 140] on div "Campaigns" at bounding box center [95, 131] width 63 height 16
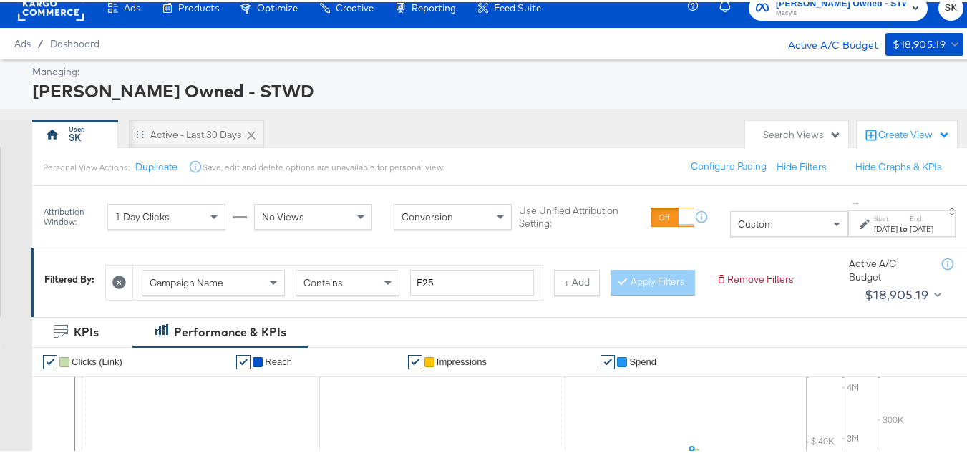
scroll to position [0, 0]
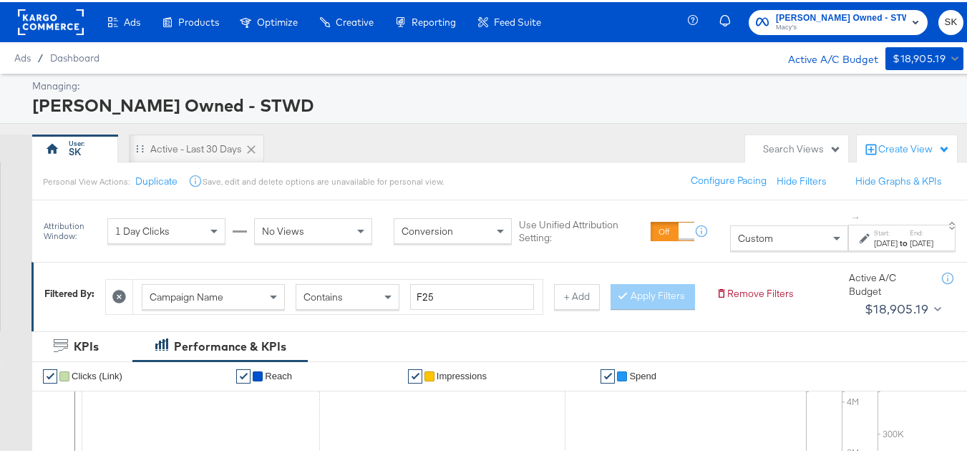
click at [596, 296] on button "+ Add" at bounding box center [577, 295] width 46 height 26
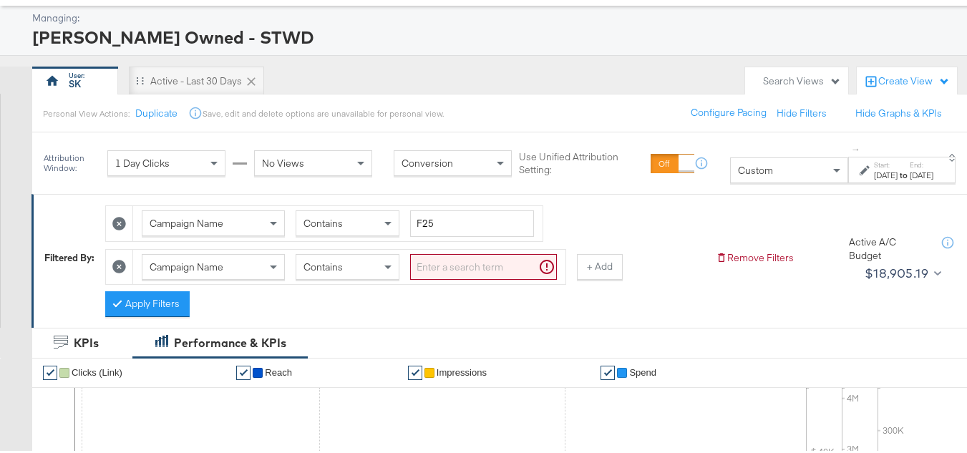
scroll to position [143, 0]
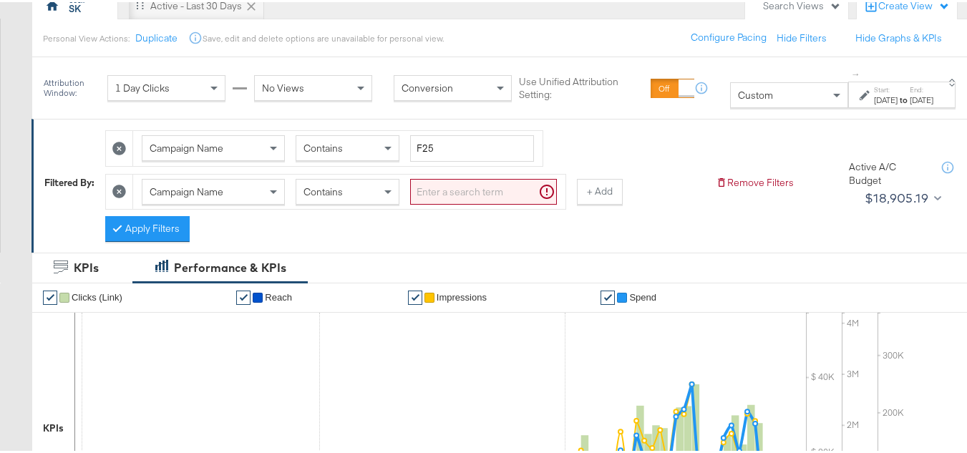
click at [200, 195] on span "Campaign Name" at bounding box center [187, 189] width 74 height 13
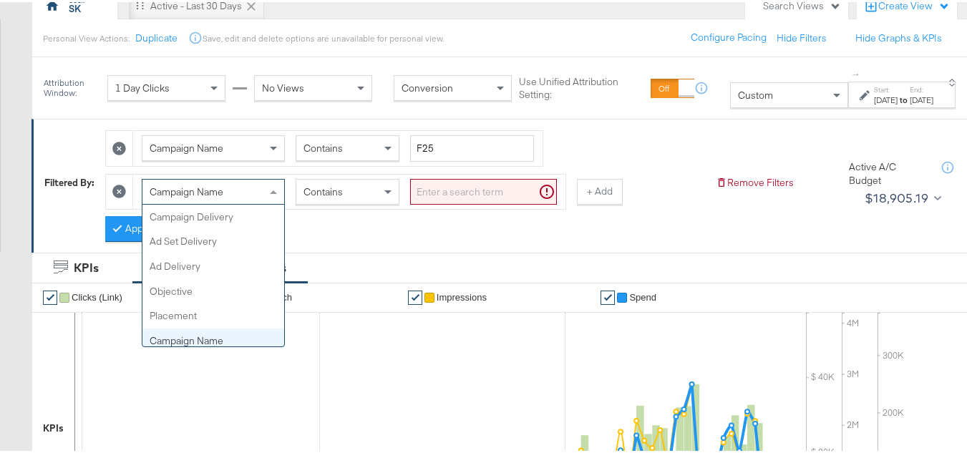
scroll to position [124, 0]
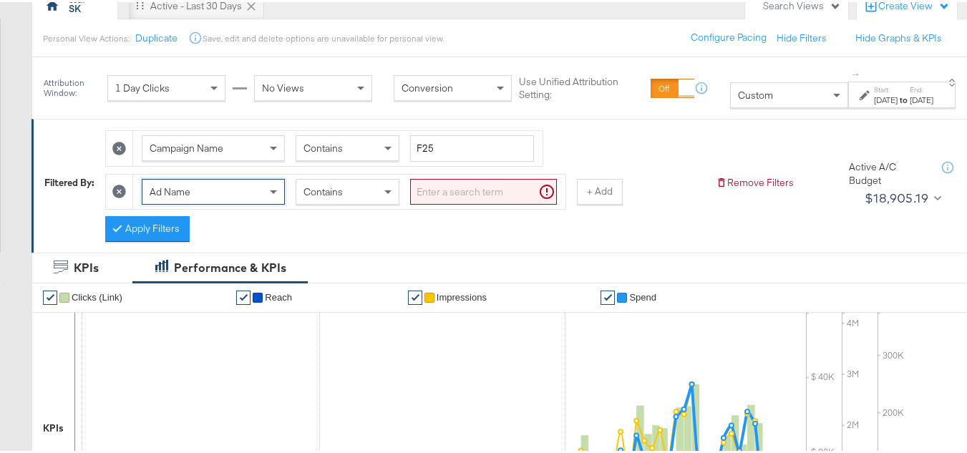
click at [441, 185] on input "search" at bounding box center [483, 190] width 147 height 26
paste input "labor"
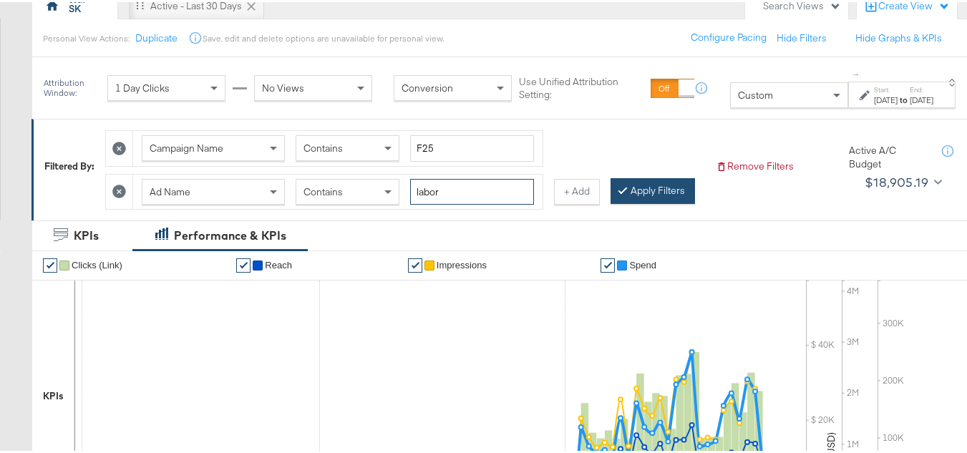
type input "labor"
click at [611, 202] on button "Apply Filters" at bounding box center [653, 189] width 84 height 26
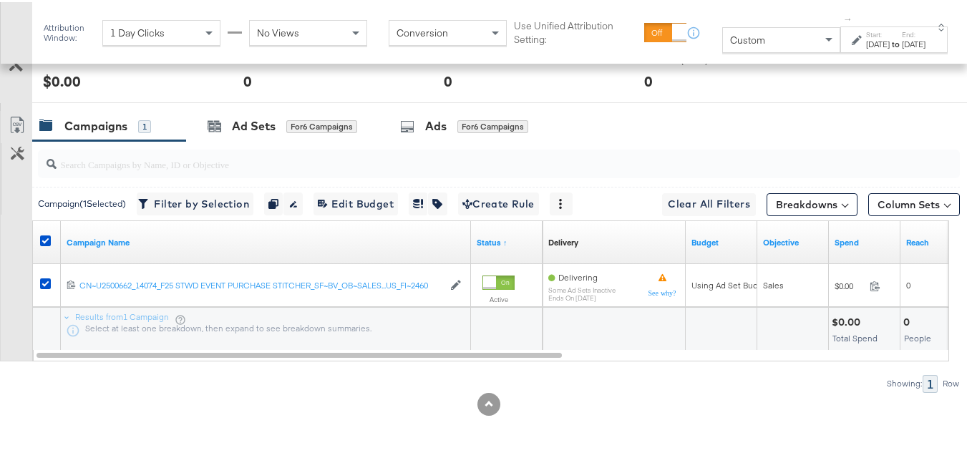
scroll to position [659, 0]
click at [488, 142] on input "search" at bounding box center [468, 156] width 822 height 28
click at [482, 124] on div "for 6 Campaigns" at bounding box center [492, 124] width 71 height 13
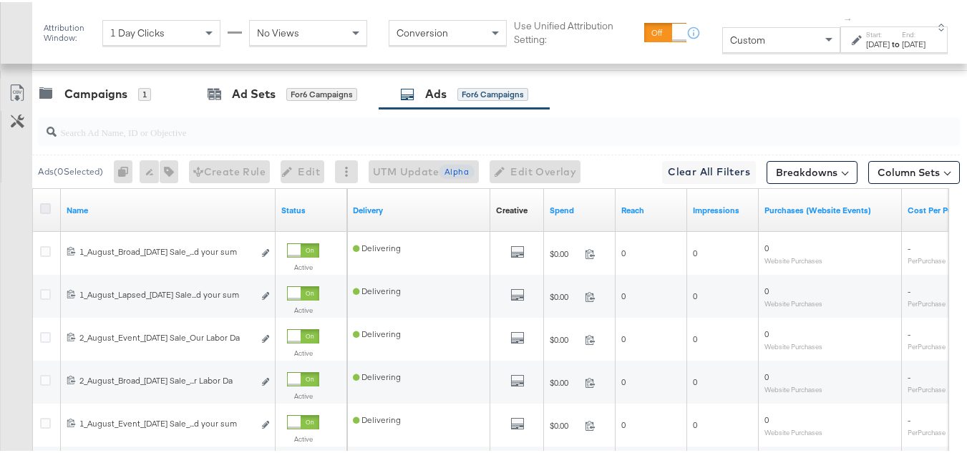
click at [46, 212] on icon at bounding box center [45, 206] width 11 height 11
click at [0, 0] on input "checkbox" at bounding box center [0, 0] width 0 height 0
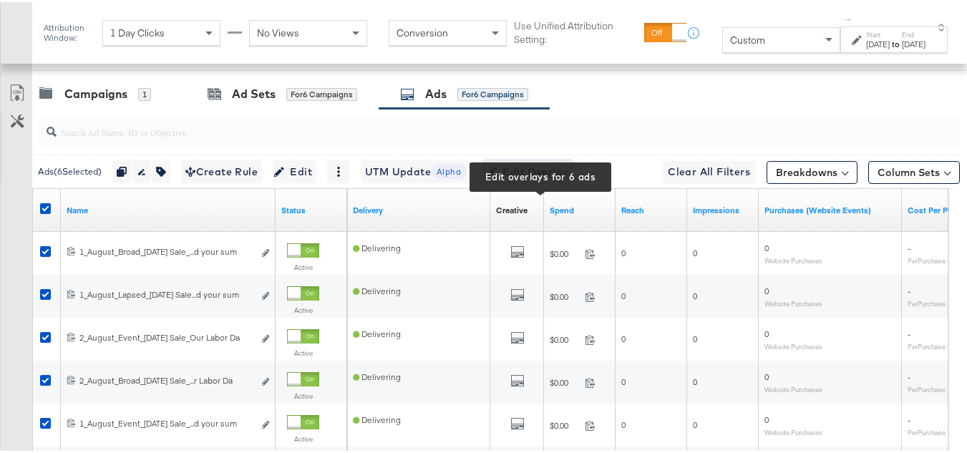
click at [563, 179] on span "Edit Overlay Edit overlays for 6 ads" at bounding box center [527, 170] width 82 height 18
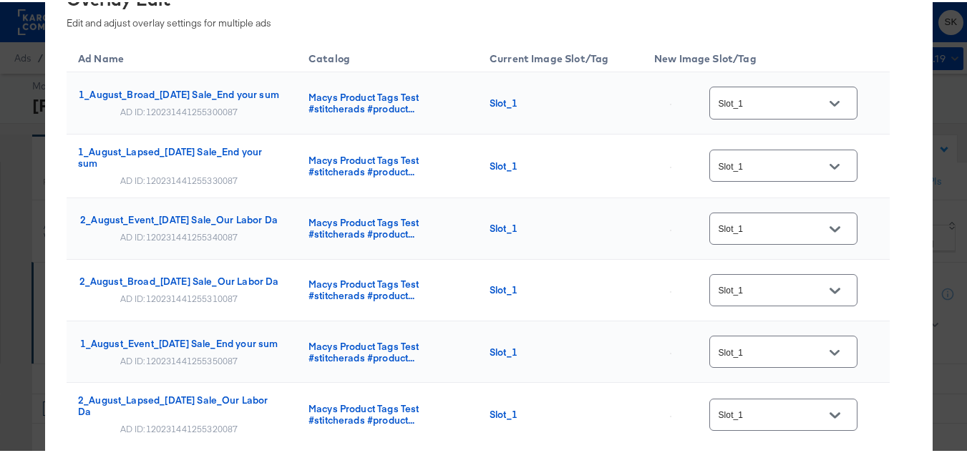
scroll to position [92, 0]
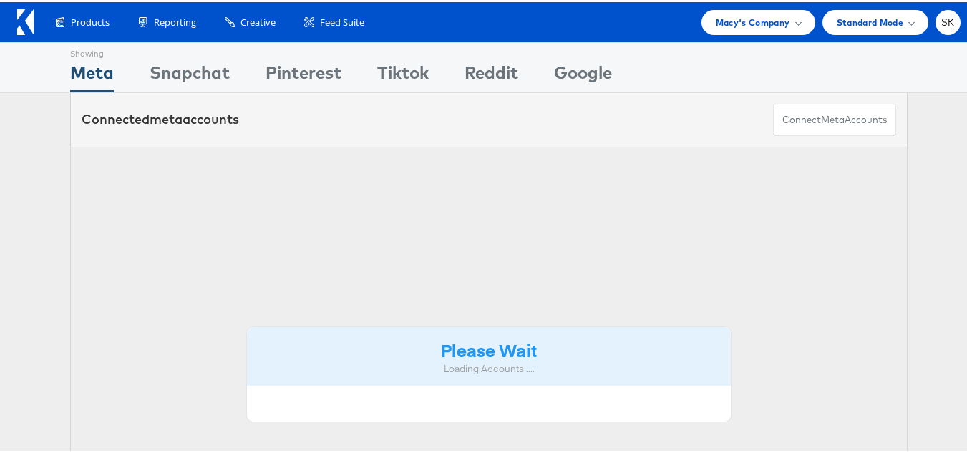
click at [19, 19] on icon at bounding box center [25, 20] width 16 height 26
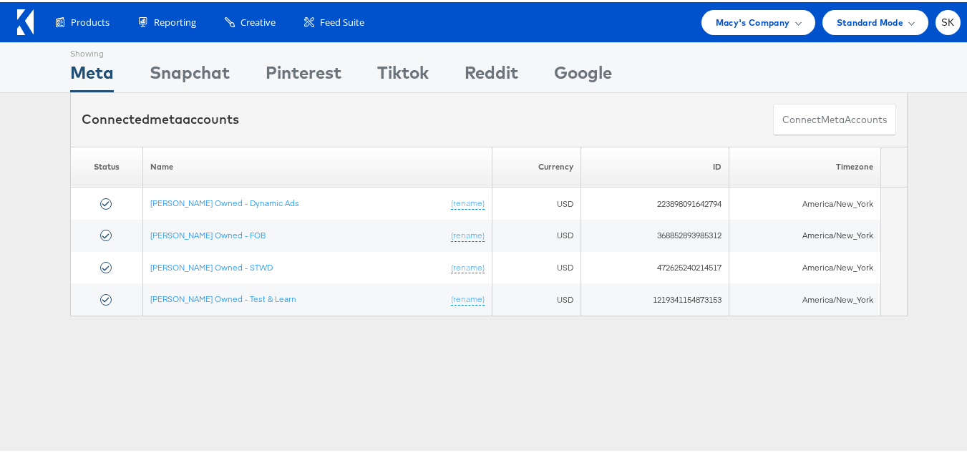
click at [36, 19] on div at bounding box center [29, 20] width 24 height 33
click at [22, 23] on icon at bounding box center [25, 20] width 16 height 26
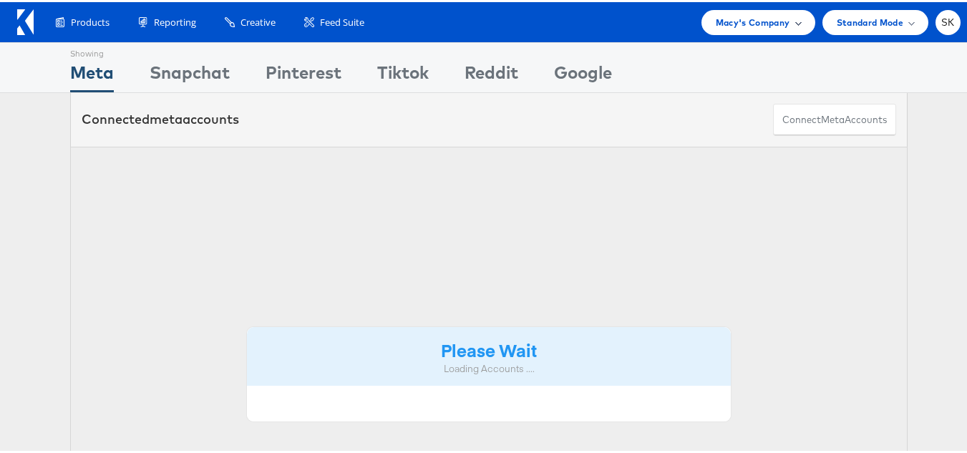
click at [729, 16] on span "Macy's Company" at bounding box center [753, 20] width 74 height 15
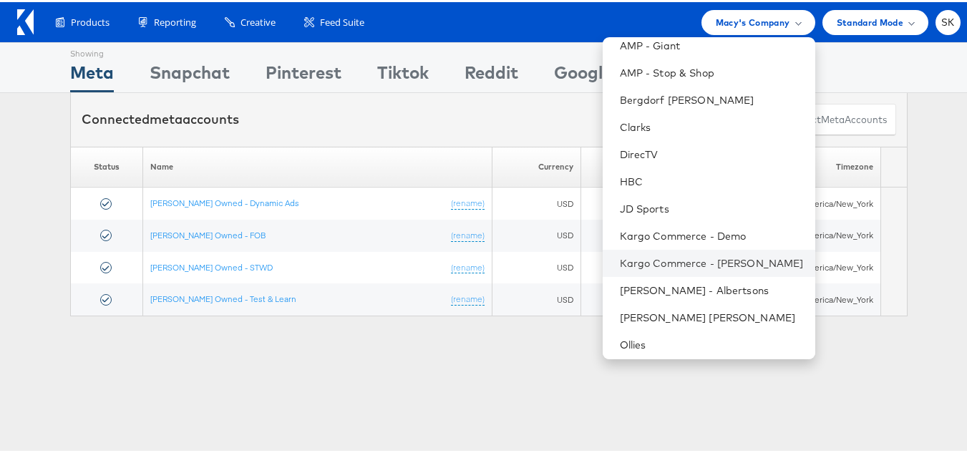
scroll to position [232, 0]
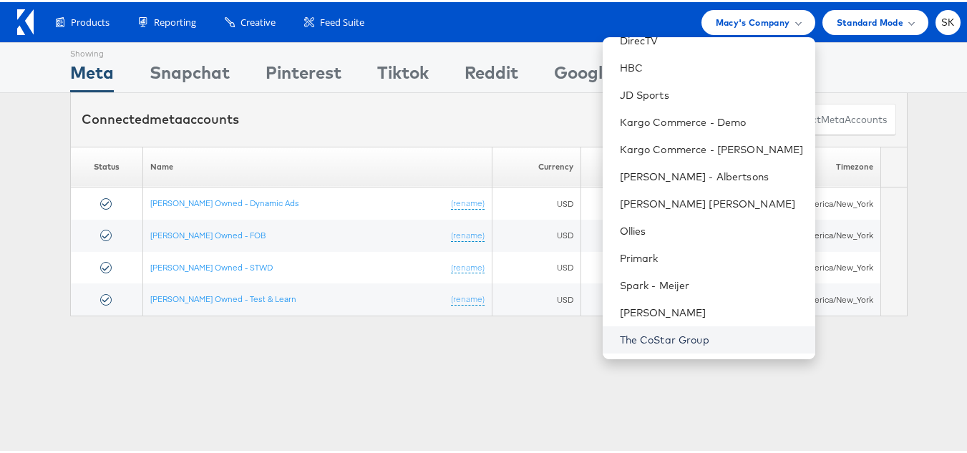
click at [628, 336] on link "The CoStar Group" at bounding box center [712, 338] width 184 height 14
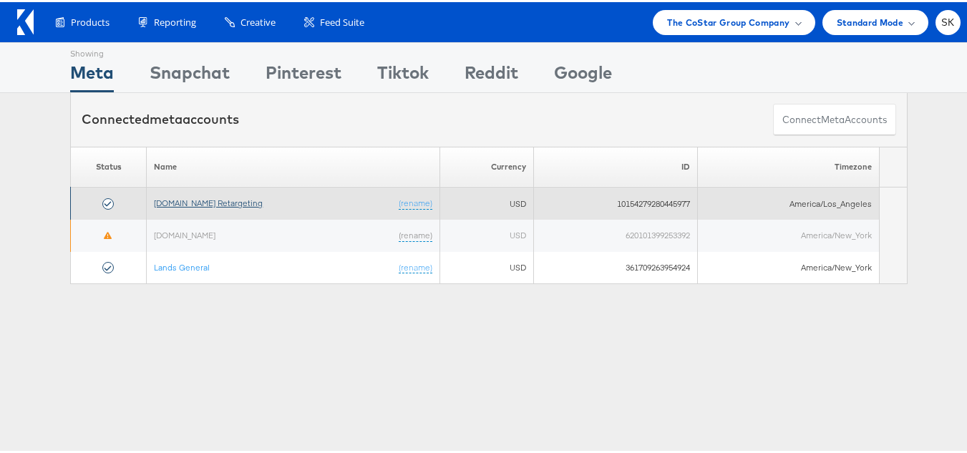
click at [167, 198] on link "[DOMAIN_NAME] Retargeting" at bounding box center [208, 200] width 109 height 11
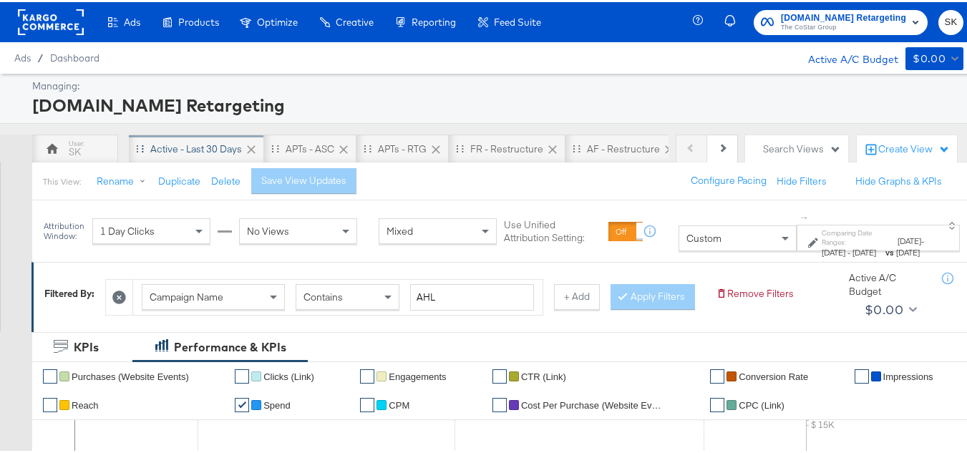
click at [183, 150] on div "Active - Last 30 Days" at bounding box center [196, 147] width 92 height 14
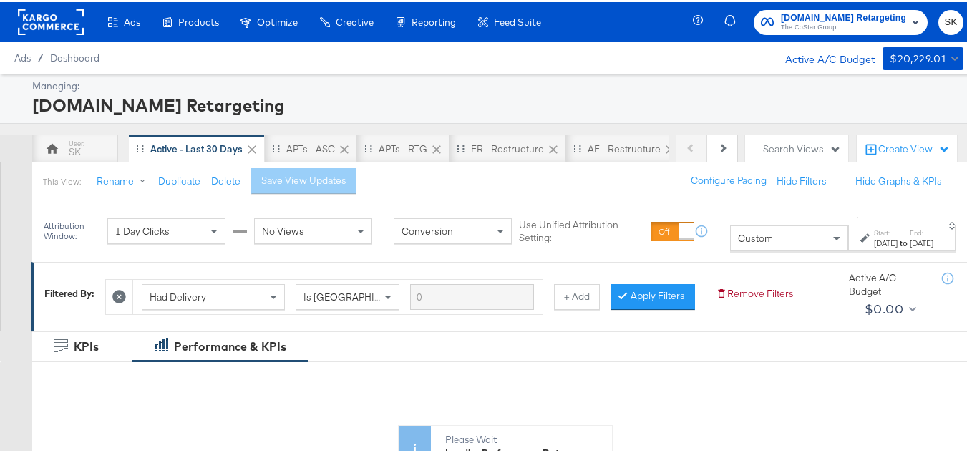
click at [731, 228] on div "Custom" at bounding box center [789, 236] width 117 height 24
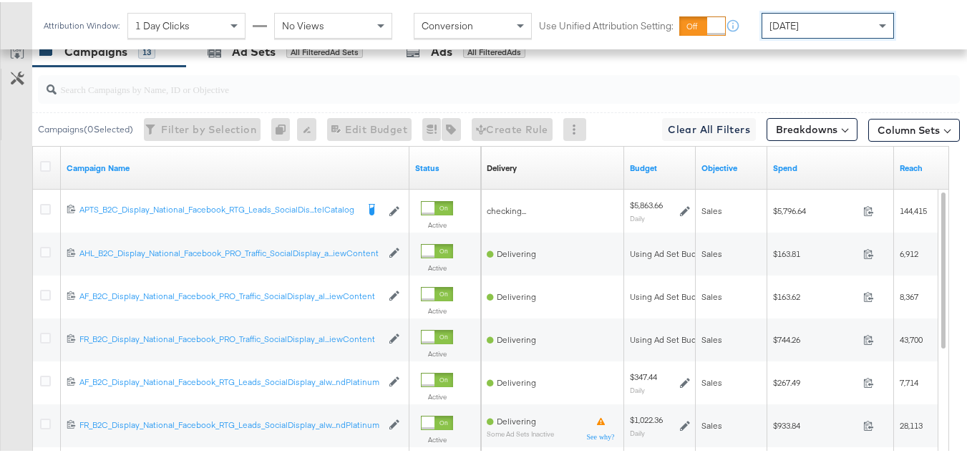
scroll to position [644, 0]
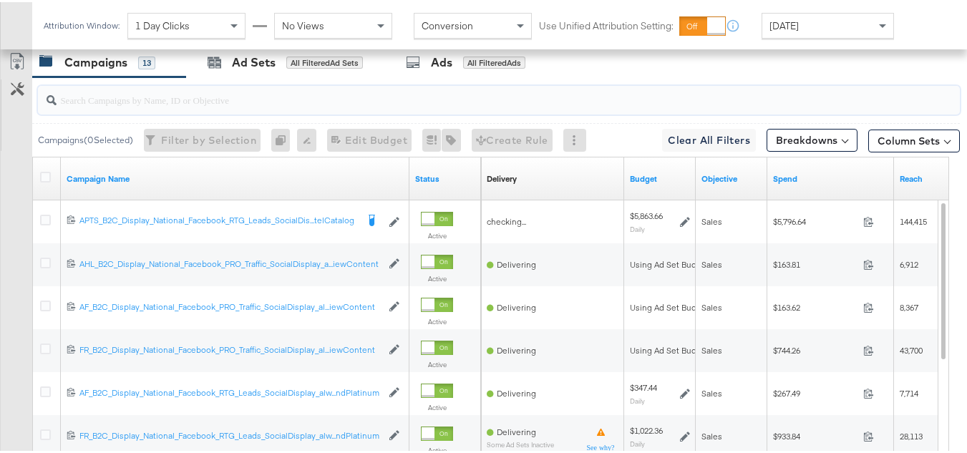
click at [94, 106] on input "search" at bounding box center [468, 92] width 822 height 28
paste input "APTS_B2C_Display_National_Facebook_RTG_Leads_SocialDisplay_Retargeting_Diamond_…"
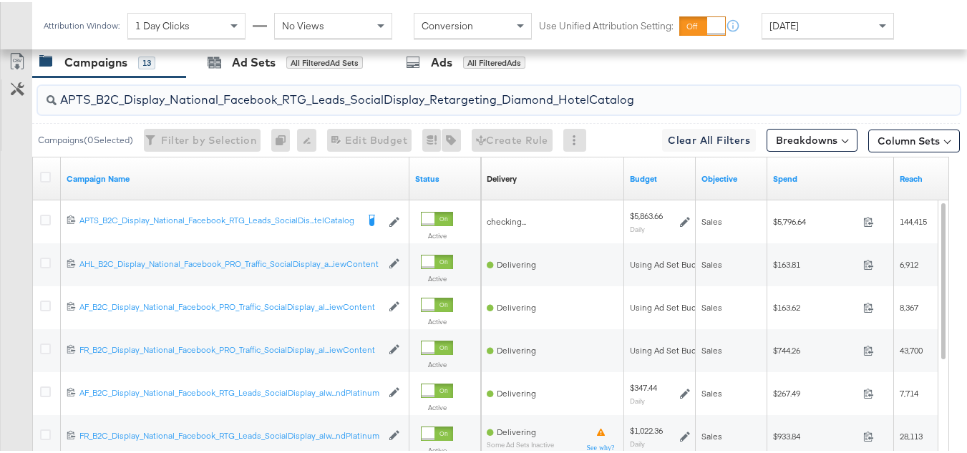
scroll to position [601, 0]
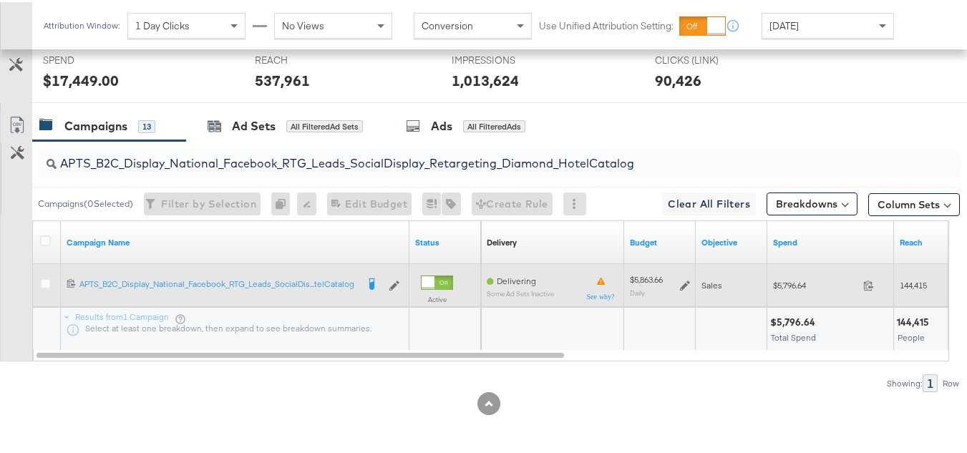
click at [779, 287] on span "$5,796.64" at bounding box center [815, 283] width 84 height 11
copy div "$5,796.64"
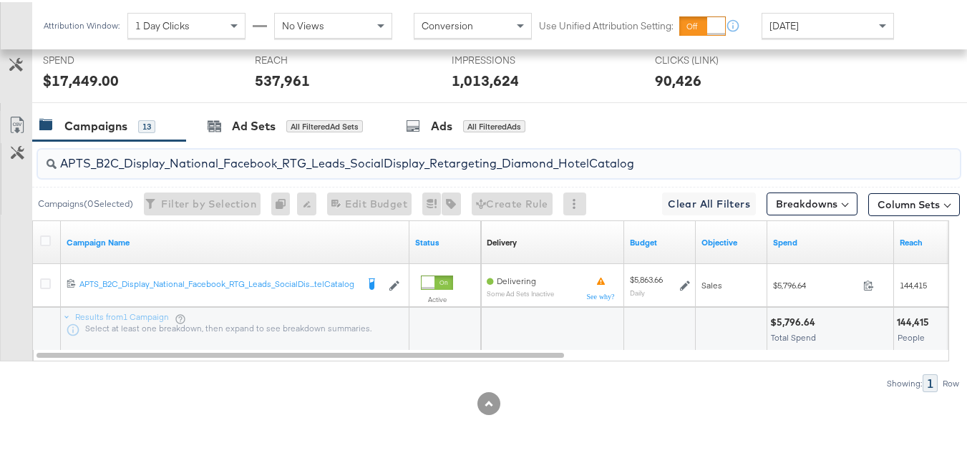
click at [273, 164] on input "APTS_B2C_Display_National_Facebook_RTG_Leads_SocialDisplay_Retargeting_Diamond_…" at bounding box center [468, 156] width 822 height 28
paste input "alwayson_Retargeting_DARE24_DiamondPlatinum"
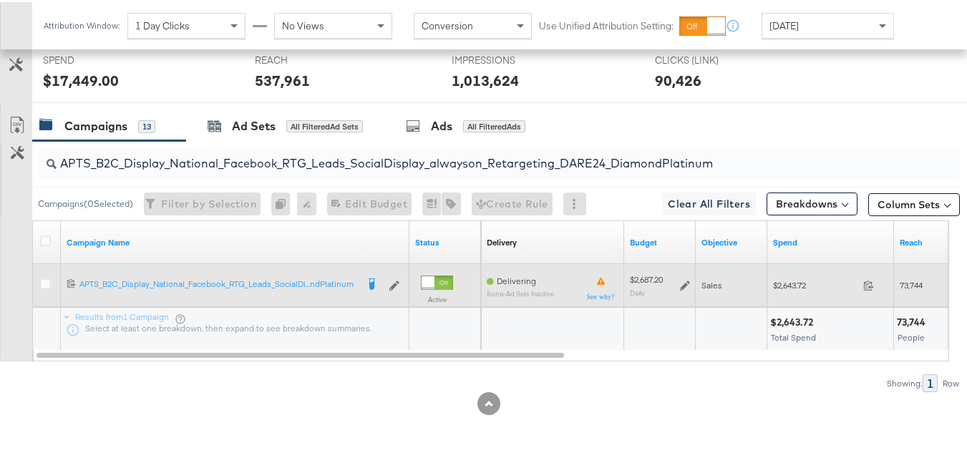
click at [782, 290] on div "$2,643.72 2643.72" at bounding box center [830, 283] width 127 height 22
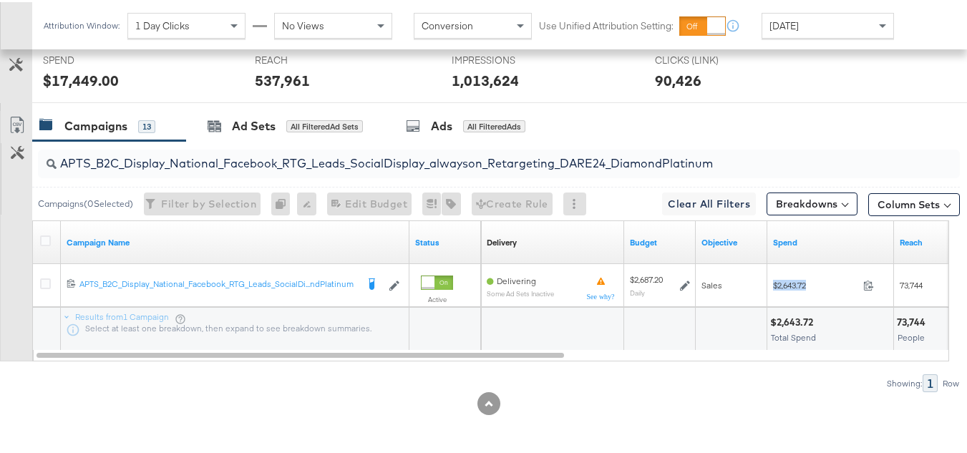
copy div "$2,643.72"
click at [257, 163] on input "APTS_B2C_Display_National_Facebook_RTG_Leads_SocialDisplay_alwayson_Retargeting…" at bounding box center [468, 156] width 822 height 28
paste input "FR_B2C_Display_National_Facebook_RTG_Leads_SocialDisplay_alwayson_Retargeting_FR"
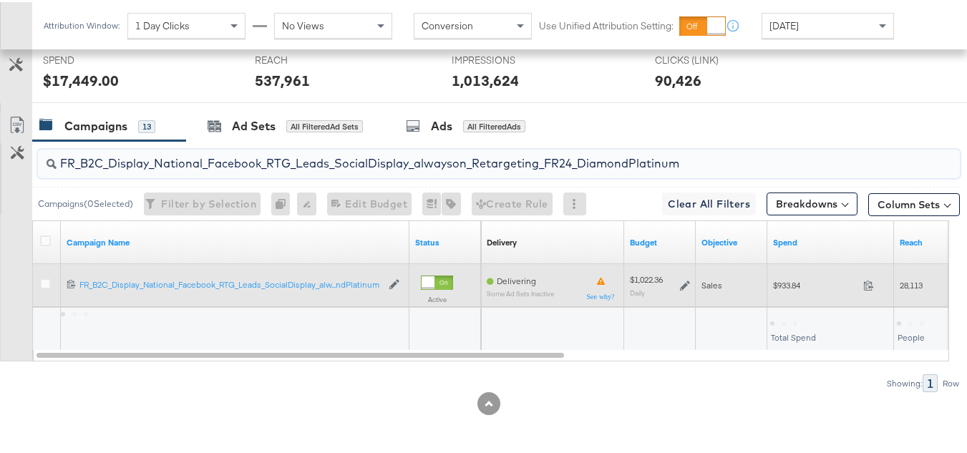
click at [785, 288] on span "$933.84" at bounding box center [815, 283] width 84 height 11
copy div "$933.84"
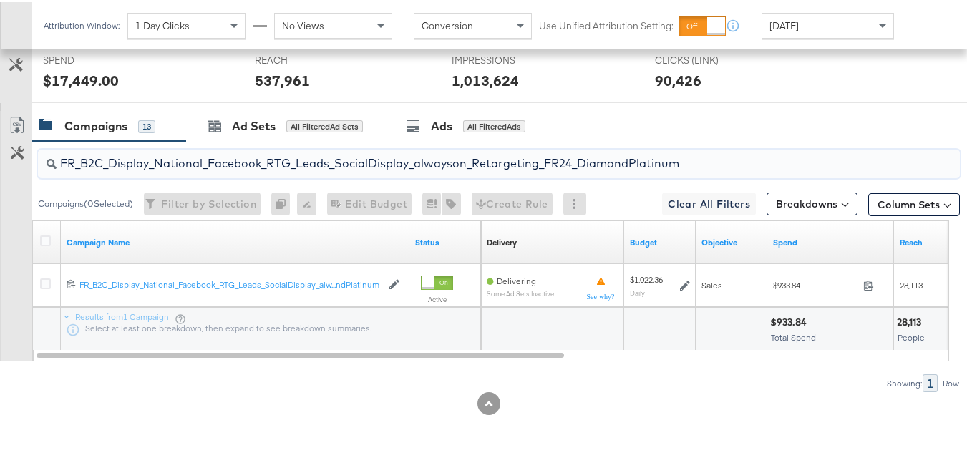
click at [243, 147] on input "FR_B2C_Display_National_Facebook_RTG_Leads_SocialDisplay_alwayson_Retargeting_F…" at bounding box center [468, 156] width 822 height 28
paste input "AF_B2C_Display_National_Facebook_RTG_Leads_SocialDisplay_alwayson_Retargeting_AF"
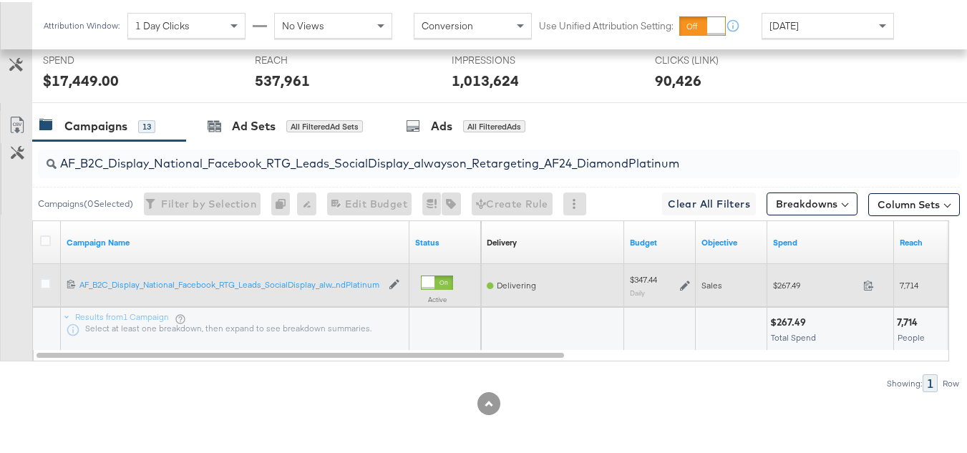
click at [779, 286] on span "$267.49" at bounding box center [815, 283] width 84 height 11
copy div "$267.49"
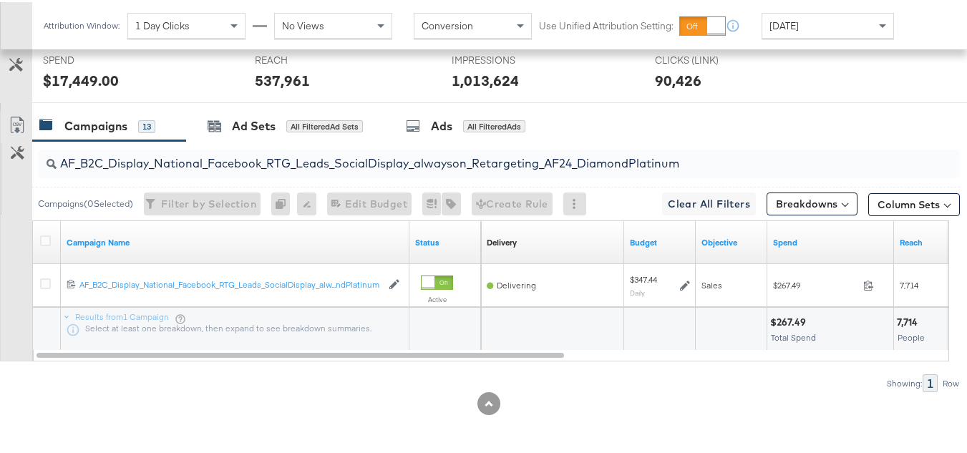
click at [314, 157] on input "AF_B2C_Display_National_Facebook_RTG_Leads_SocialDisplay_alwayson_Retargeting_A…" at bounding box center [468, 156] width 822 height 28
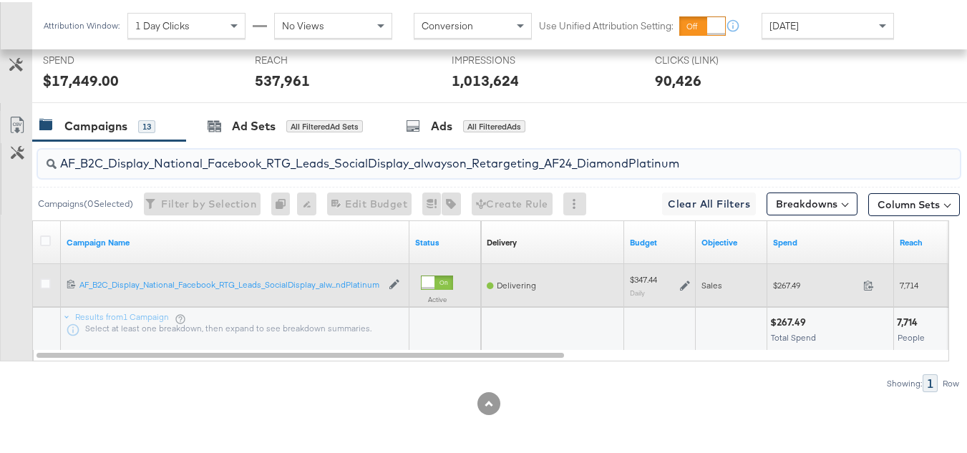
paste input "HL_B2C_Display_National_Facebook_RTG_Leads_SocialDisplay_alwayson_Retargeting_A…"
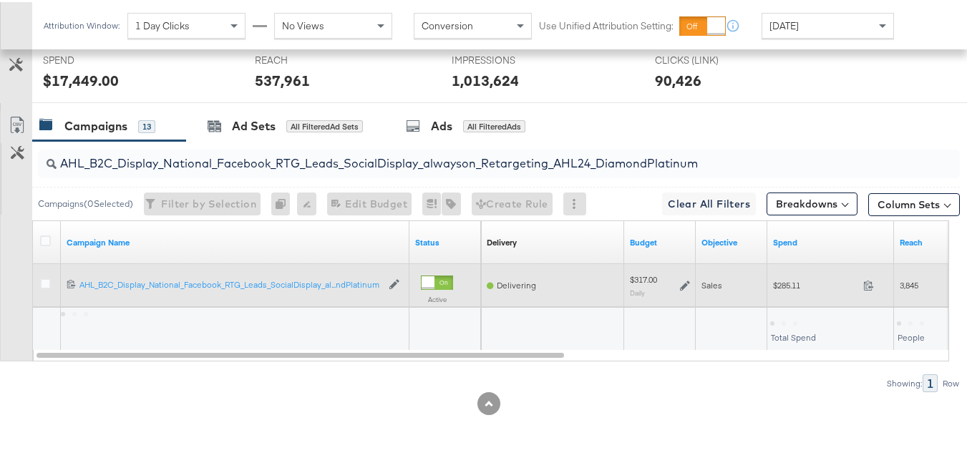
click at [798, 281] on span "$285.11" at bounding box center [815, 283] width 84 height 11
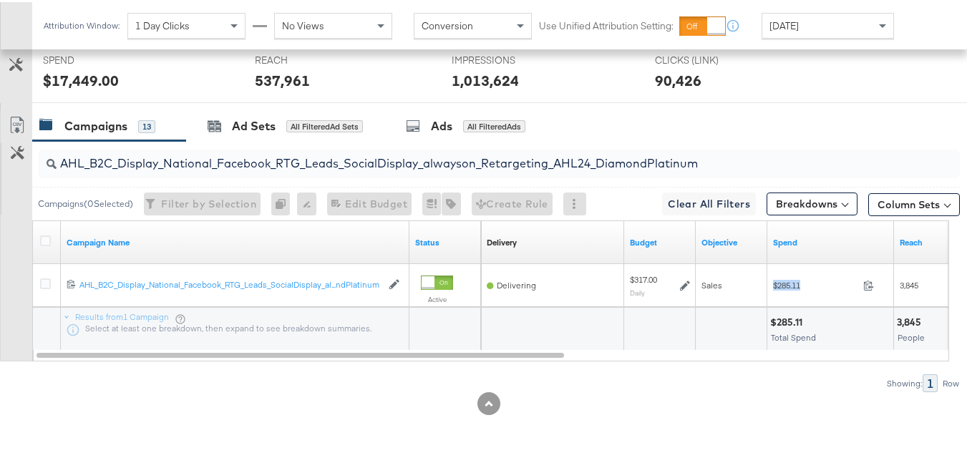
copy div "$285.11"
click at [254, 149] on input "AHL_B2C_Display_National_Facebook_RTG_Leads_SocialDisplay_alwayson_Retargeting_…" at bounding box center [468, 156] width 822 height 28
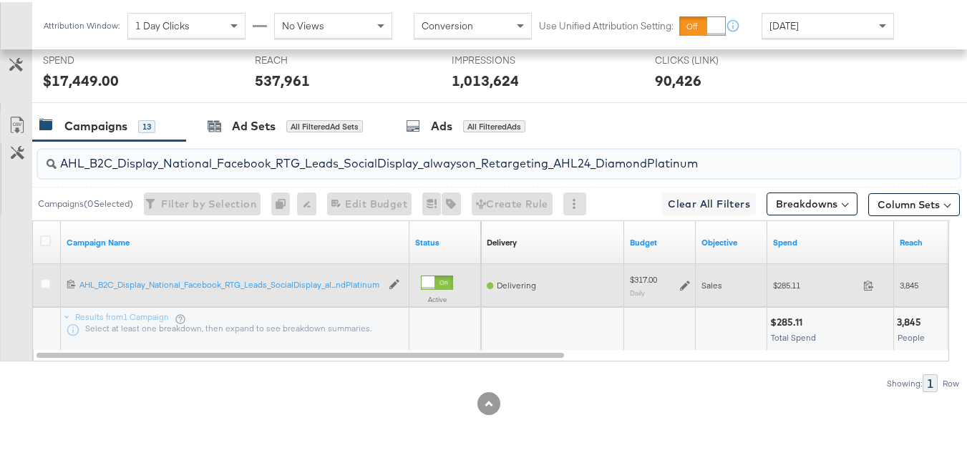
paste input "PTS_B2C_Display_National_Facebook_PRO_Traffic_SocialDisplay_alwayson_ASC_DARE24…"
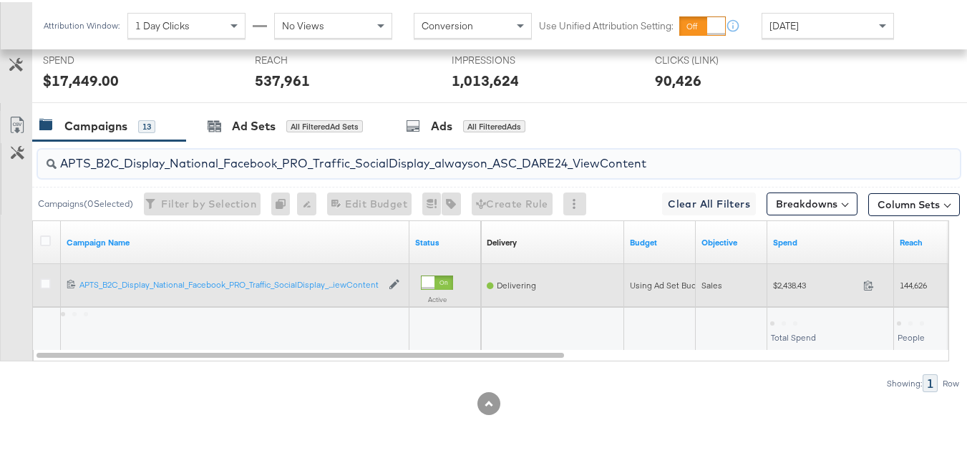
click at [791, 291] on div "$2,438.43 2438.43" at bounding box center [830, 283] width 127 height 22
copy div "$2,438.43"
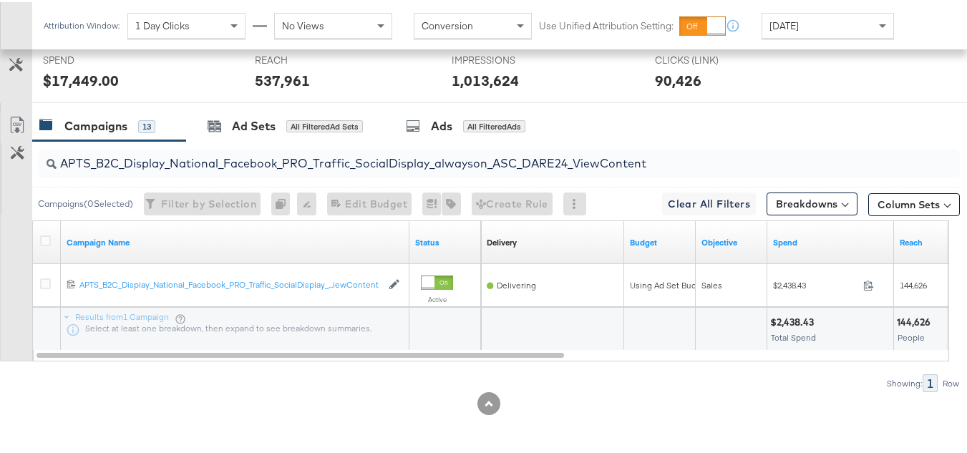
click at [298, 152] on input "APTS_B2C_Display_National_Facebook_PRO_Traffic_SocialDisplay_alwayson_ASC_DARE2…" at bounding box center [468, 156] width 822 height 28
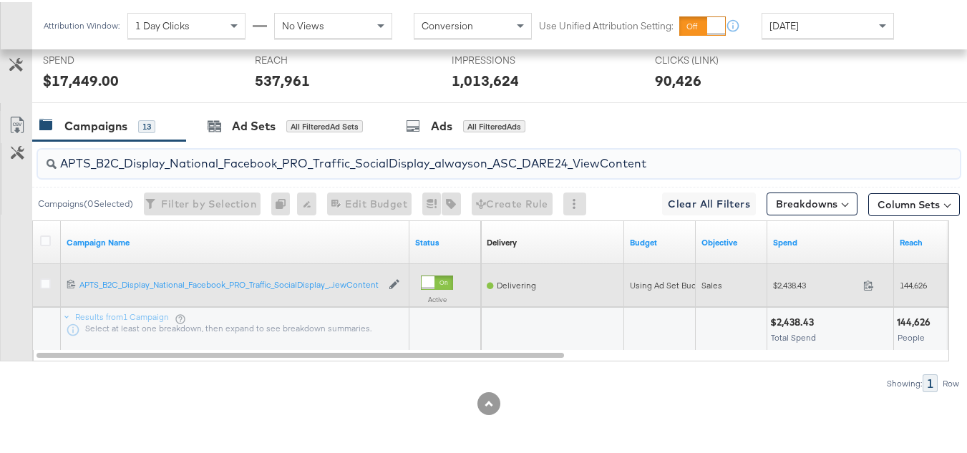
paste input "Leads_SocialDisplay_alwayson_ASC_DARE24_Purchase"
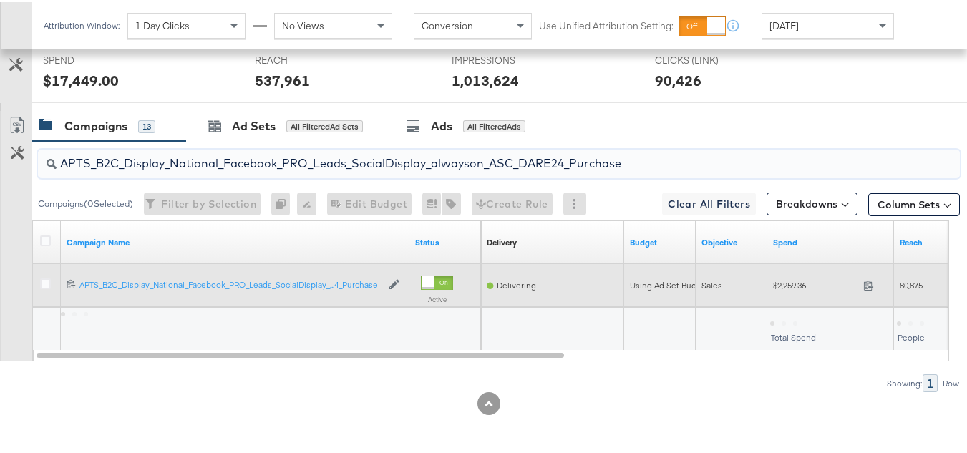
type input "APTS_B2C_Display_National_Facebook_PRO_Leads_SocialDisplay_alwayson_ASC_DARE24_…"
click at [782, 276] on div "$2,259.36 2259.36" at bounding box center [830, 283] width 127 height 22
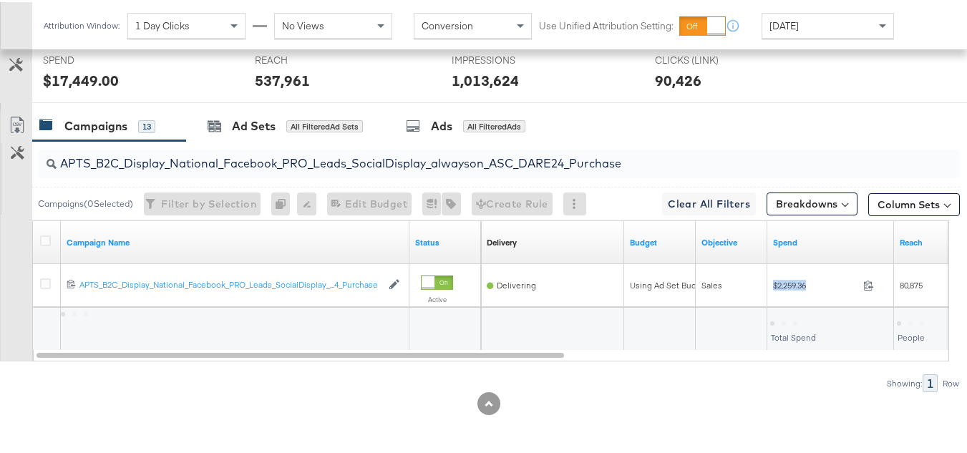
copy div "$2,259.36"
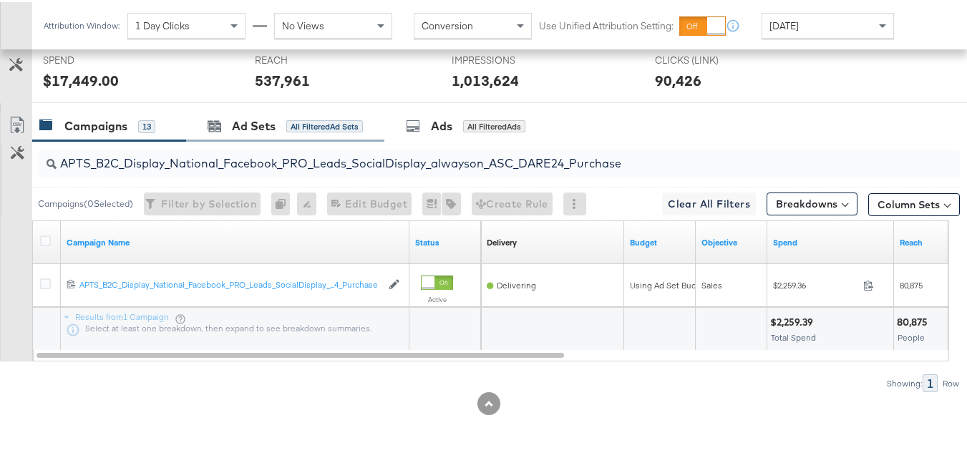
click at [224, 139] on div "Ad Sets All Filtered Ad Sets" at bounding box center [285, 124] width 198 height 31
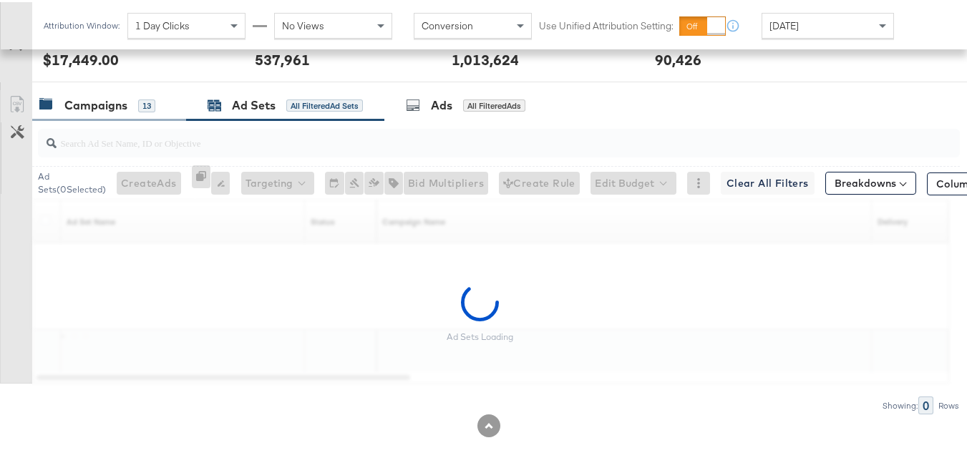
click at [117, 112] on div "Campaigns 13" at bounding box center [109, 103] width 154 height 31
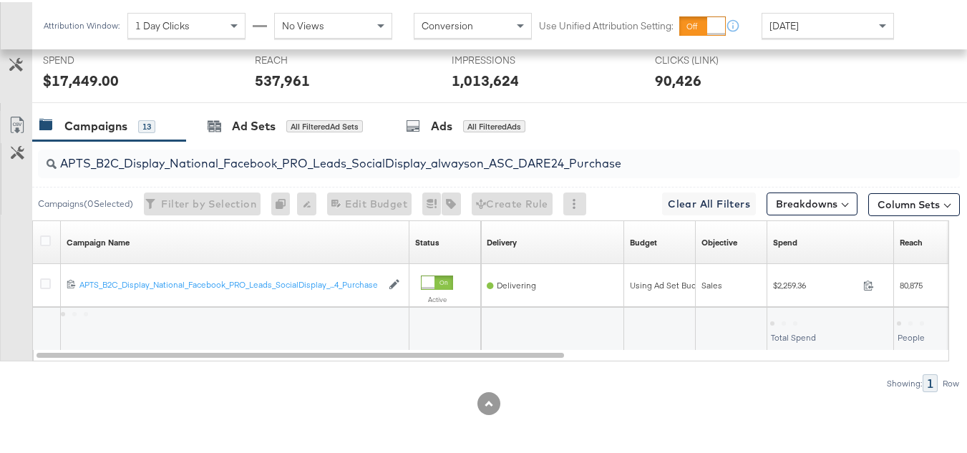
click at [163, 156] on input "APTS_B2C_Display_National_Facebook_PRO_Leads_SocialDisplay_alwayson_ASC_DARE24_…" at bounding box center [468, 156] width 822 height 28
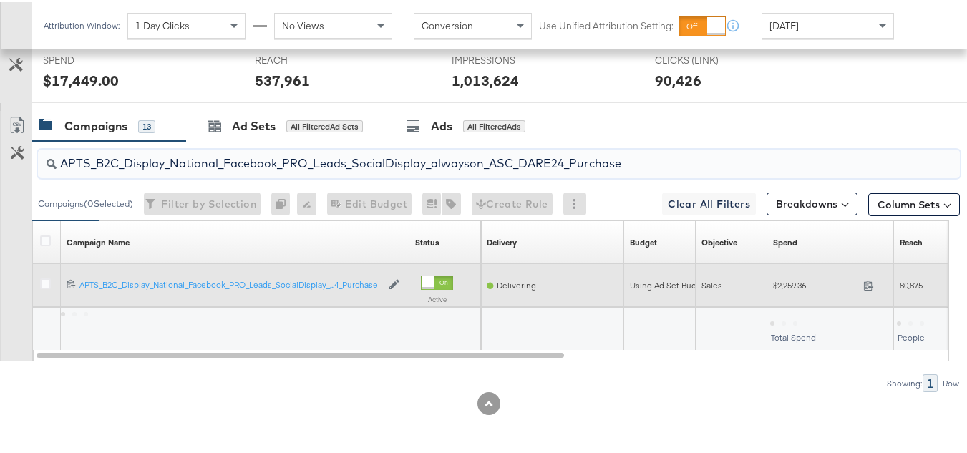
paste input "F_B2C_Display_National_Facebook_PRO_Traffic_SocialDisplay_alwayson_ASC_AF24_Vie…"
click at [776, 276] on div "$163.62 163.62" at bounding box center [830, 283] width 127 height 22
copy div "$163.62"
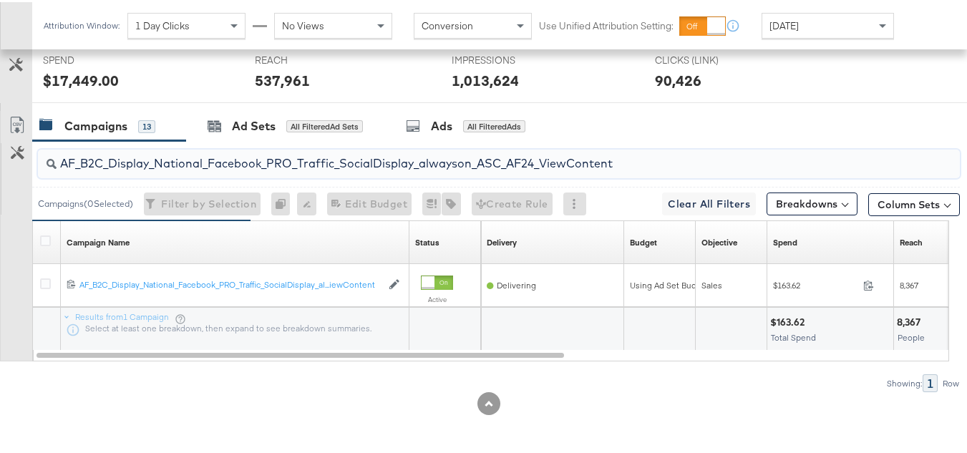
click at [247, 159] on input "AF_B2C_Display_National_Facebook_PRO_Traffic_SocialDisplay_alwayson_ASC_AF24_Vi…" at bounding box center [468, 156] width 822 height 28
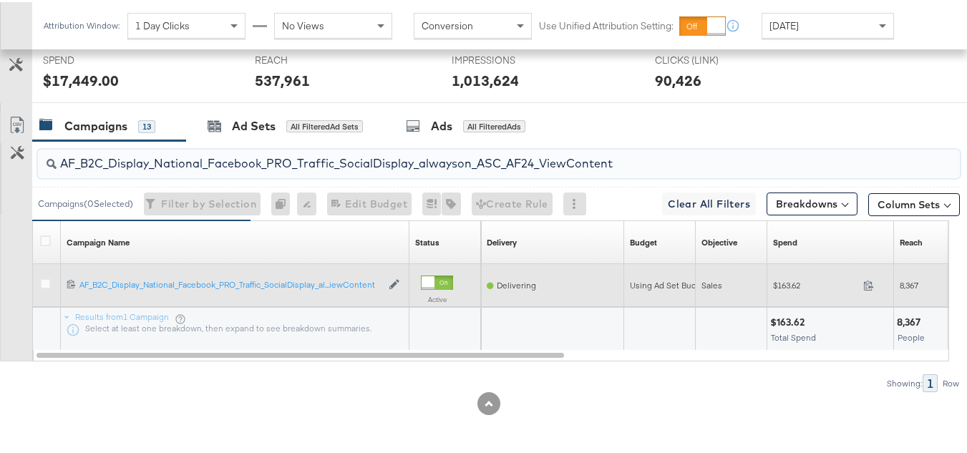
paste input "FR_B2C_Display_National_Facebook_PRO_Traffic_SocialDisplay_alwayson_ASC_FR"
click at [792, 287] on span "$744.26" at bounding box center [815, 283] width 84 height 11
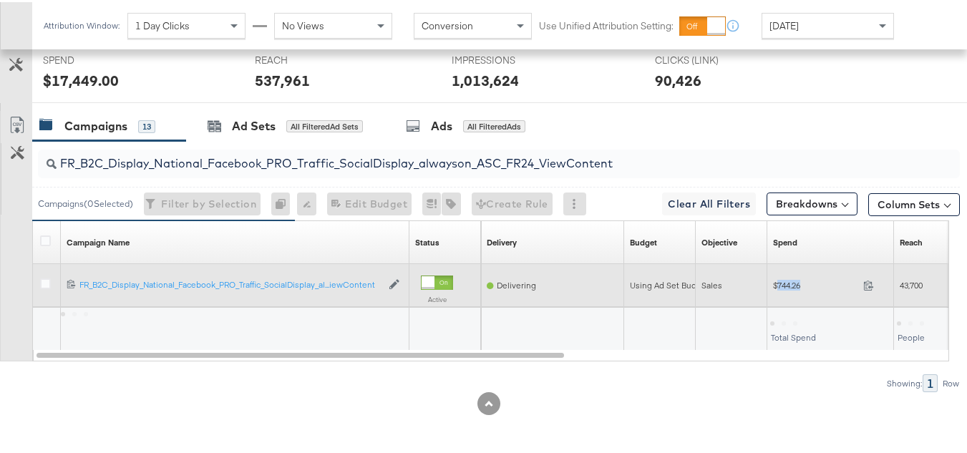
click at [792, 287] on span "$744.26" at bounding box center [815, 283] width 84 height 11
copy div "$744.26"
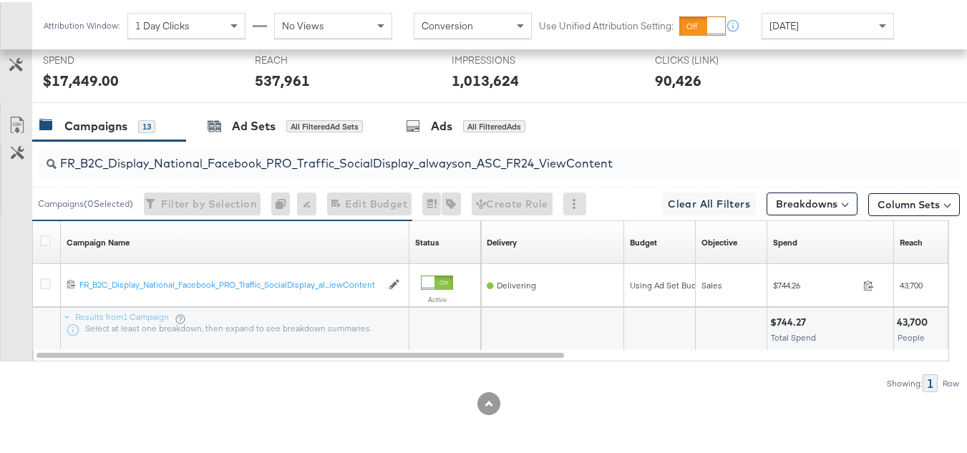
click at [265, 152] on input "FR_B2C_Display_National_Facebook_PRO_Traffic_SocialDisplay_alwayson_ASC_FR24_Vi…" at bounding box center [468, 156] width 822 height 28
paste input "AHL_B2C_Display_National_Facebook_PRO_Traffic_SocialDisplay_alwayson_ASC_AHL"
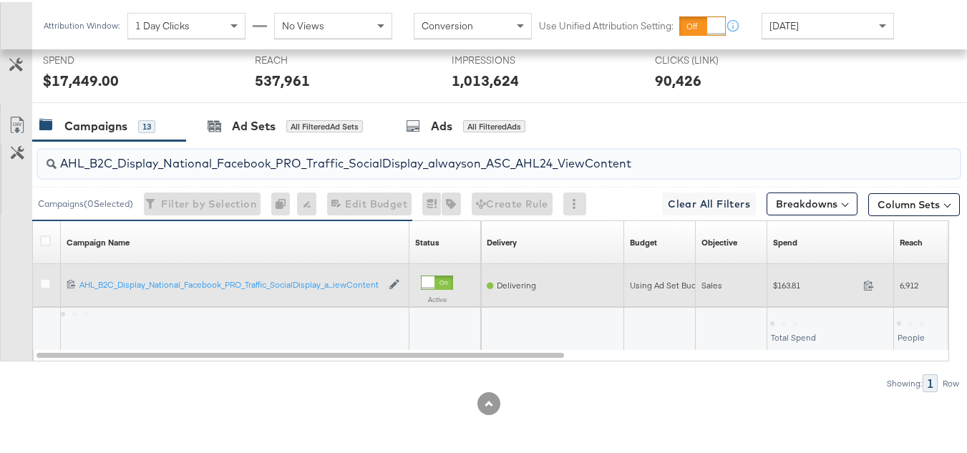
type input "AHL_B2C_Display_National_Facebook_PRO_Traffic_SocialDisplay_alwayson_ASC_AHL24_…"
click at [787, 285] on span "$163.81" at bounding box center [815, 283] width 84 height 11
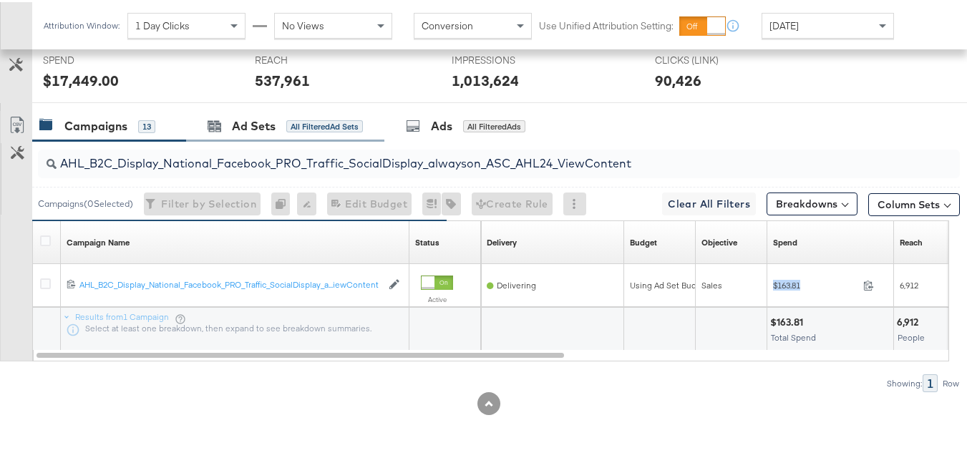
copy div "$163.81"
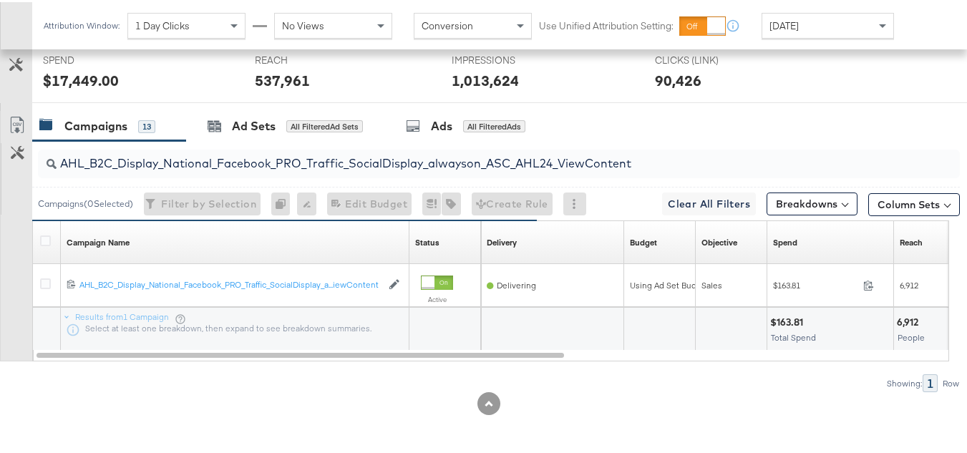
click at [259, 162] on input "AHL_B2C_Display_National_Facebook_PRO_Traffic_SocialDisplay_alwayson_ASC_AHL24_…" at bounding box center [468, 156] width 822 height 28
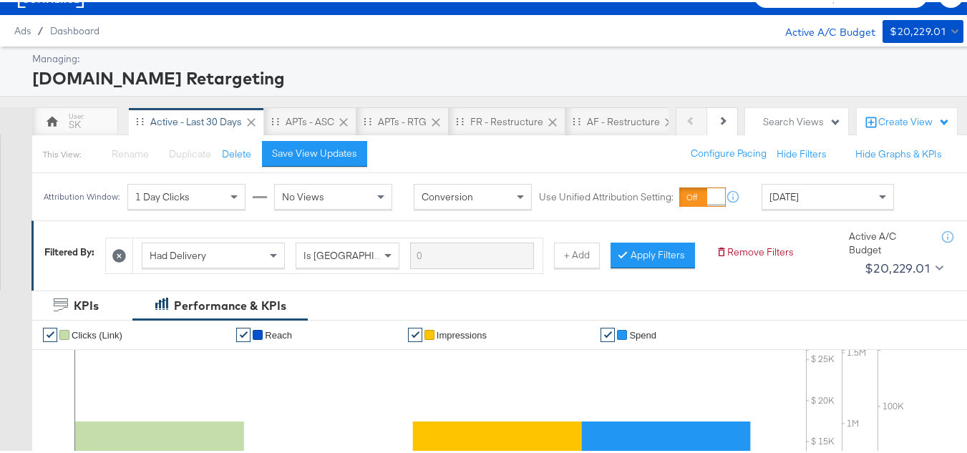
scroll to position [0, 0]
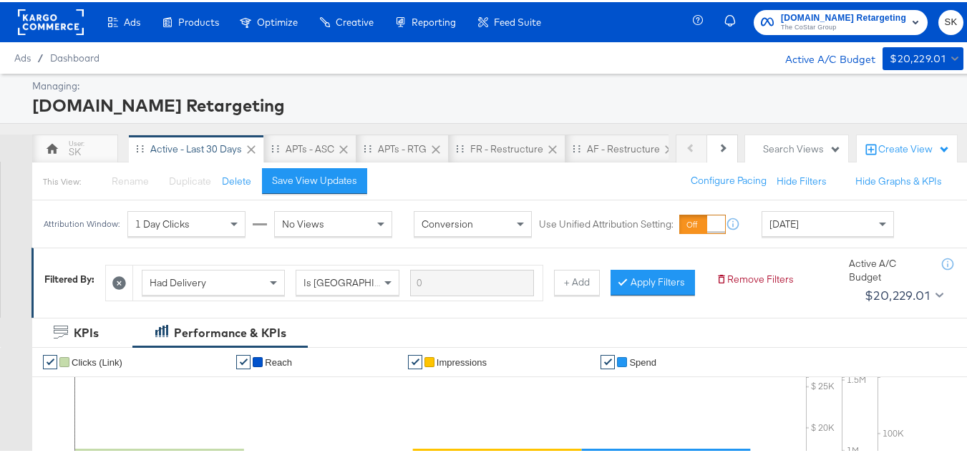
click at [802, 12] on span "Apartments.com Retargeting" at bounding box center [843, 16] width 125 height 15
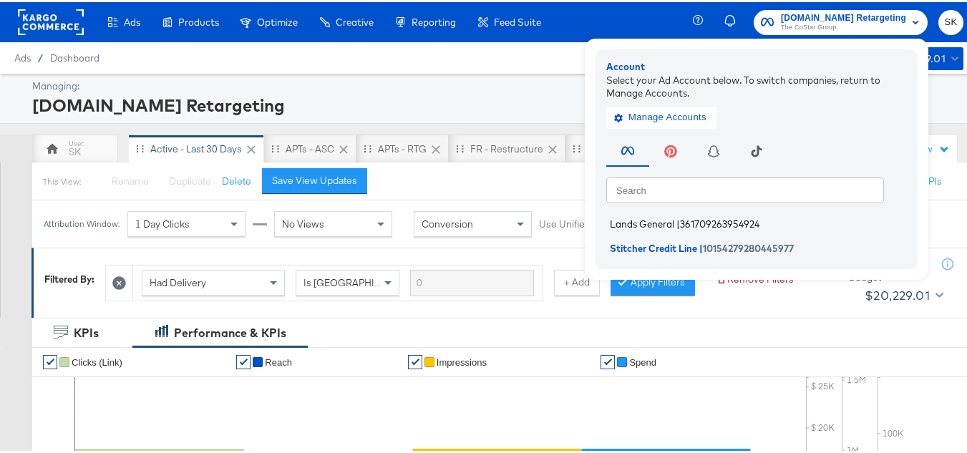
click at [633, 225] on span "Lands General" at bounding box center [642, 221] width 64 height 11
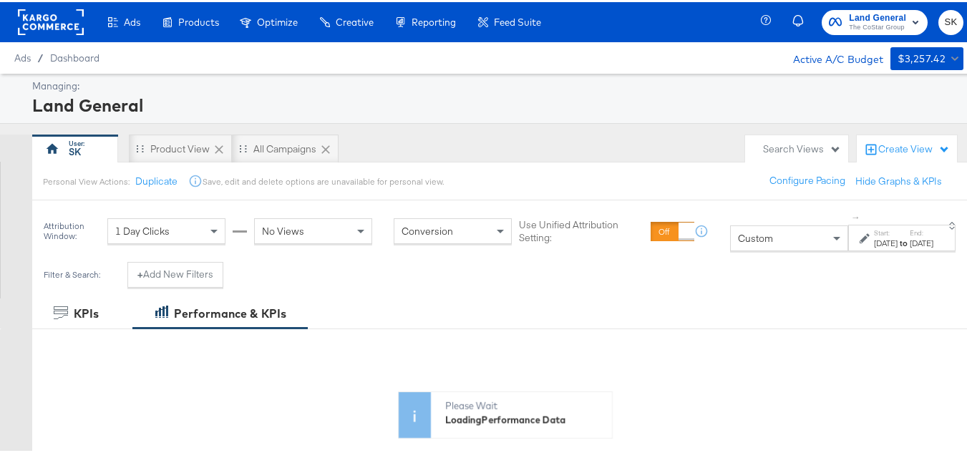
scroll to position [143, 0]
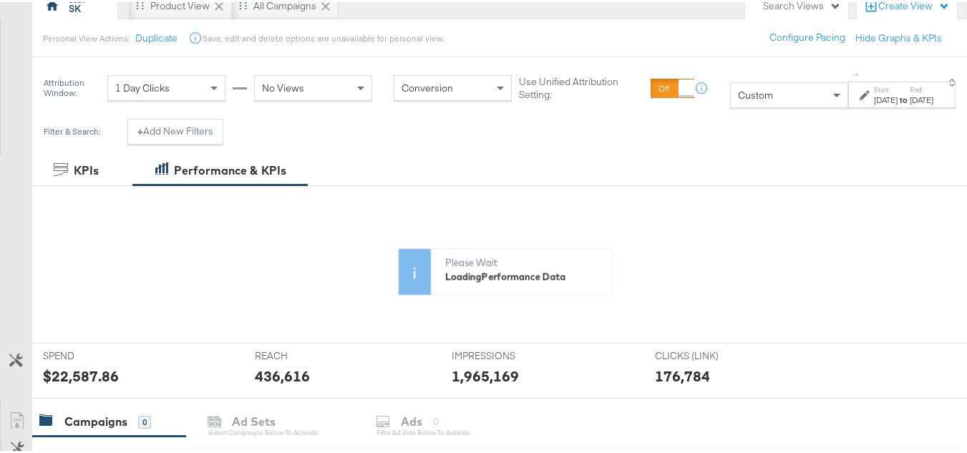
click at [731, 88] on div "Custom" at bounding box center [789, 93] width 117 height 24
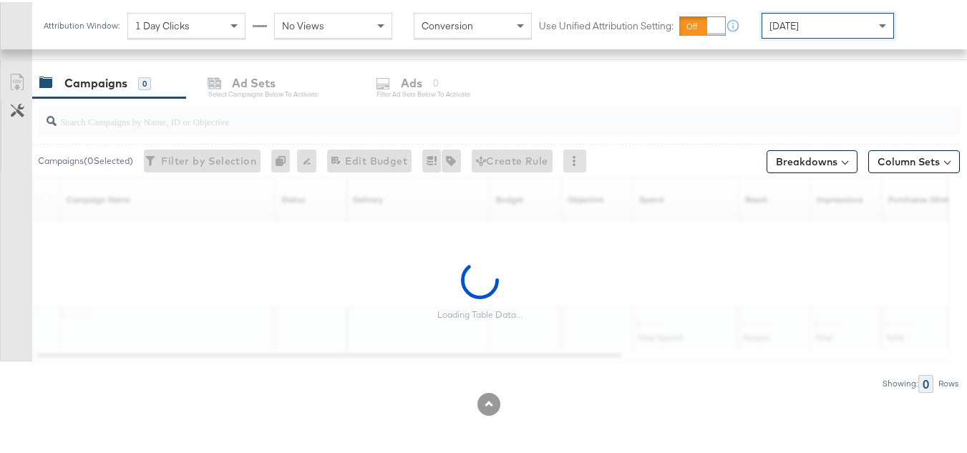
scroll to position [590, 0]
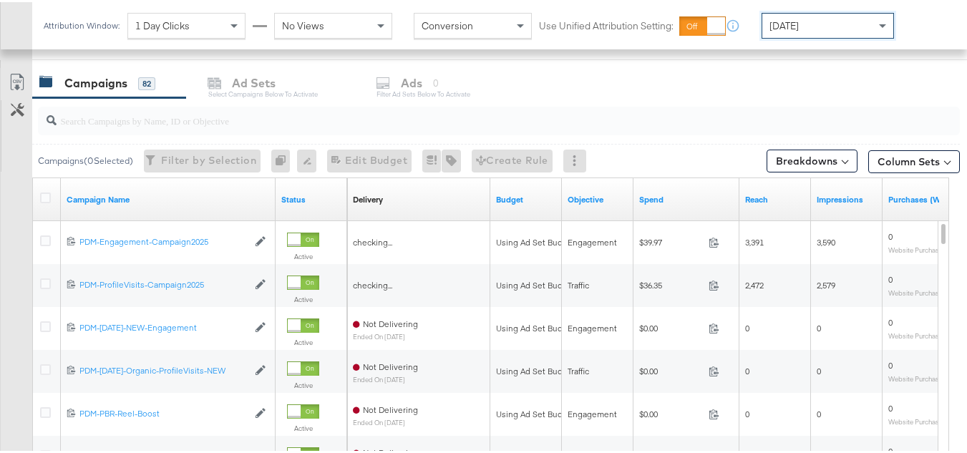
click at [126, 120] on input "search" at bounding box center [468, 113] width 822 height 28
paste input "B2C_LAND_KC_RT_Sig_24"
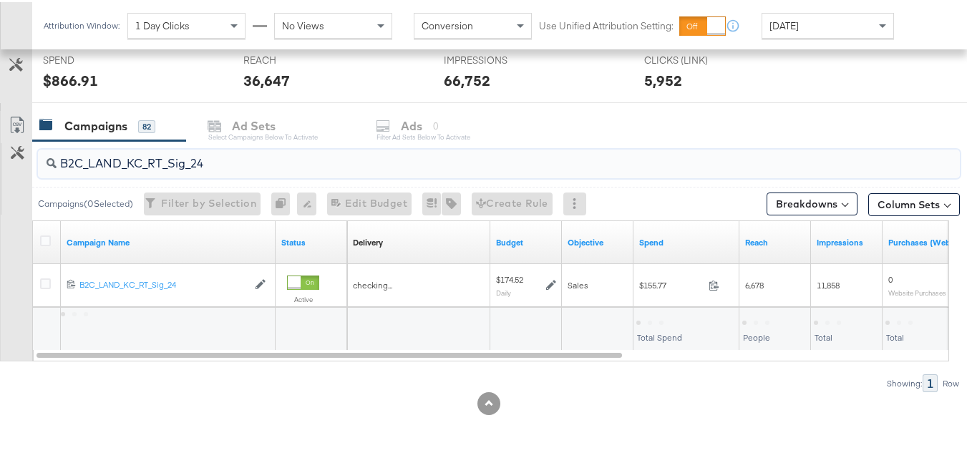
scroll to position [547, 0]
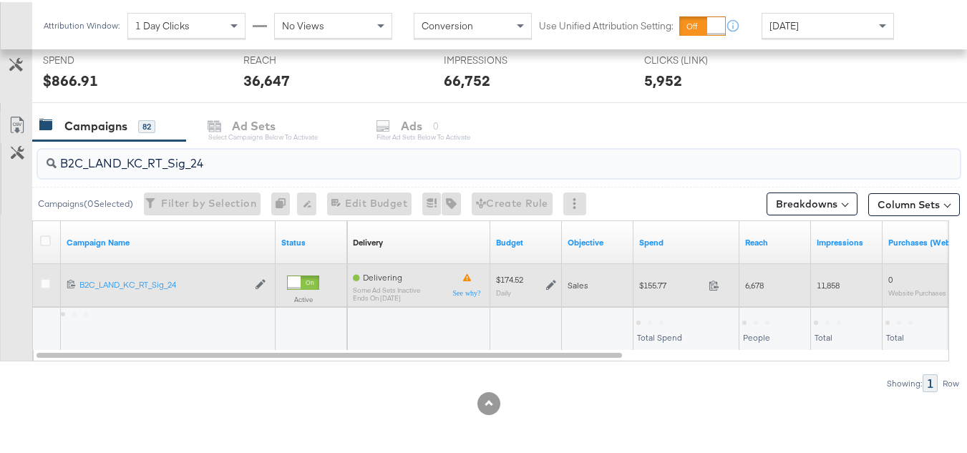
click at [680, 288] on span "$155.77" at bounding box center [671, 283] width 64 height 11
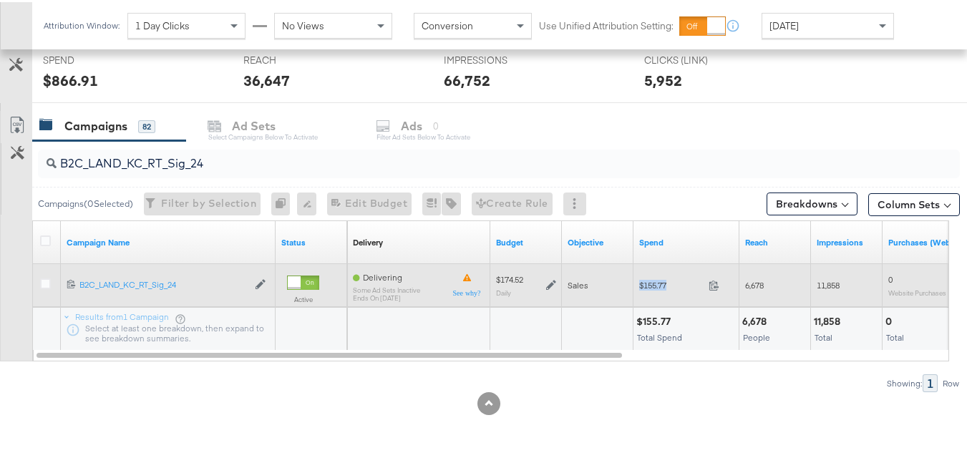
click at [680, 288] on span "$155.77" at bounding box center [671, 283] width 64 height 11
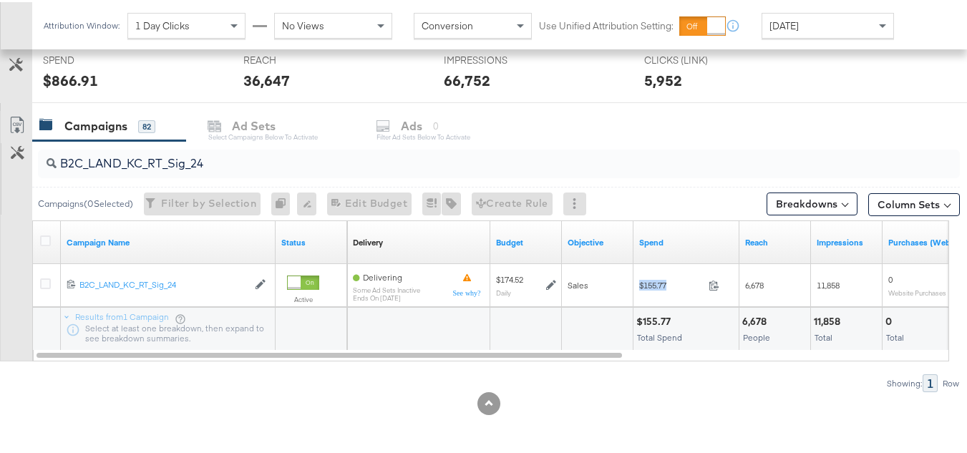
copy div "$155.77"
click at [295, 162] on input "B2C_LAND_KC_RT_Sig_24" at bounding box center [468, 156] width 822 height 28
paste input "B_Ecommerce_KC_Retargeting_LW&LOA_Traffic"
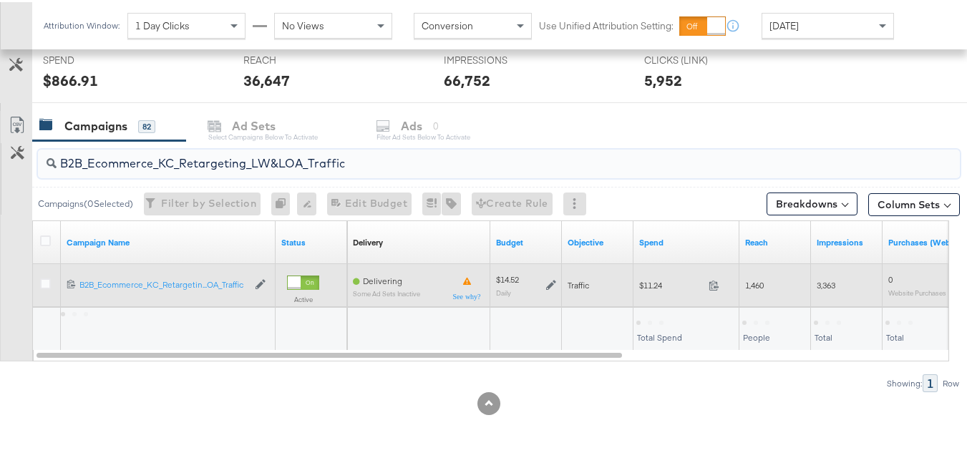
click at [648, 291] on div "$11.24 11.24" at bounding box center [687, 283] width 106 height 22
copy div "$11.24"
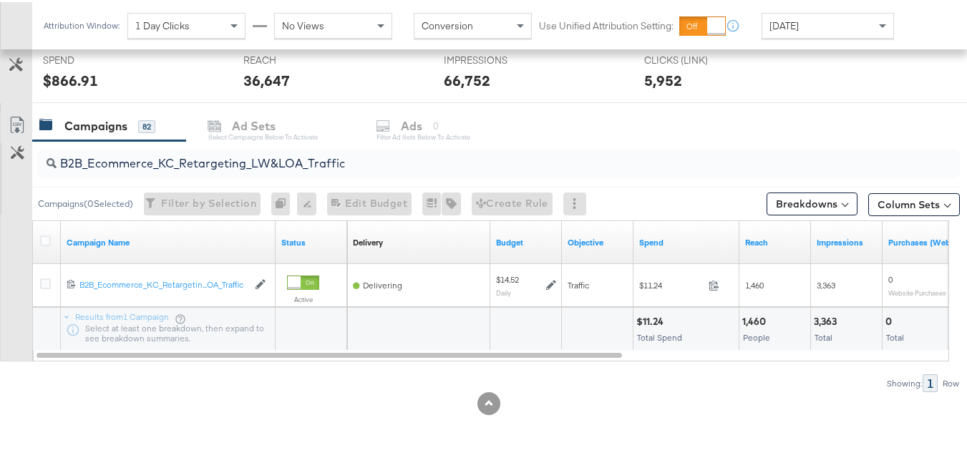
click at [330, 166] on input "B2B_Ecommerce_KC_Retargeting_LW&LOA_Traffic" at bounding box center [468, 156] width 822 height 28
paste input "KC_Retargeting_Prospects & Clients_Conversions"
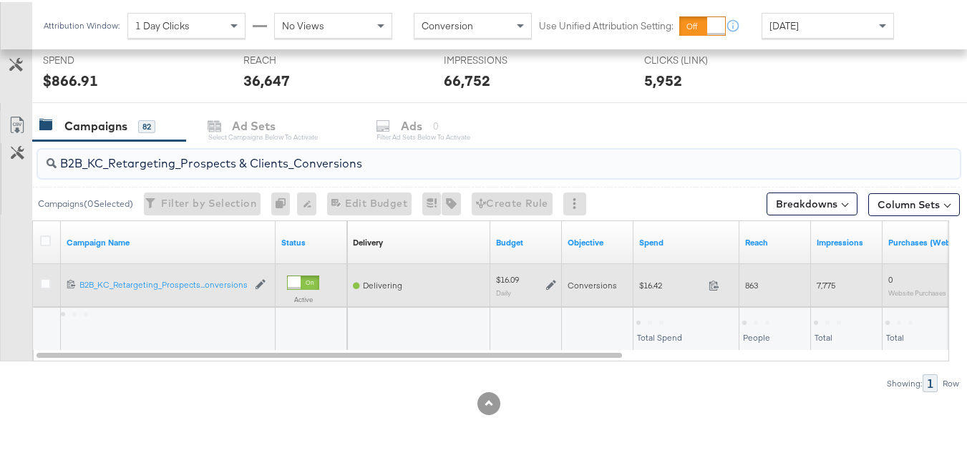
click at [647, 281] on span "$16.42" at bounding box center [671, 283] width 64 height 11
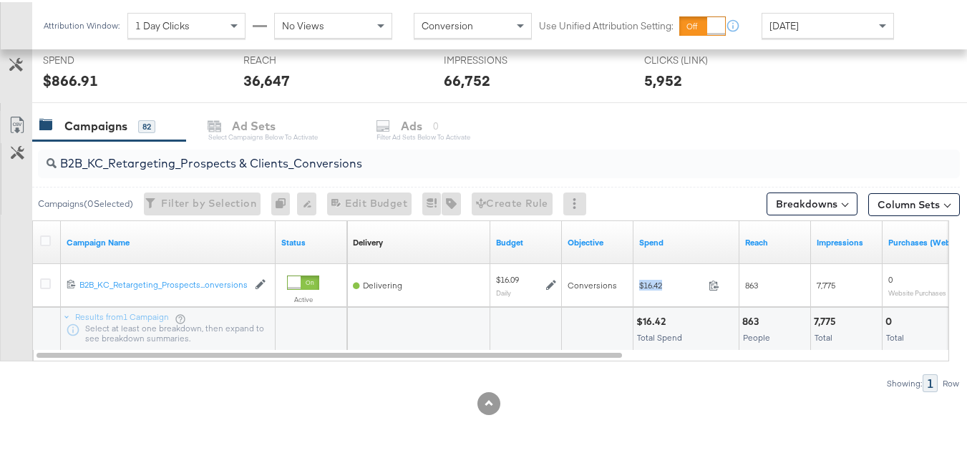
copy div "$16.42"
click at [262, 168] on input "B2B_KC_Retargeting_Prospects & Clients_Conversions" at bounding box center [468, 156] width 822 height 28
paste input "C_LAND_KC_Pros_Sig"
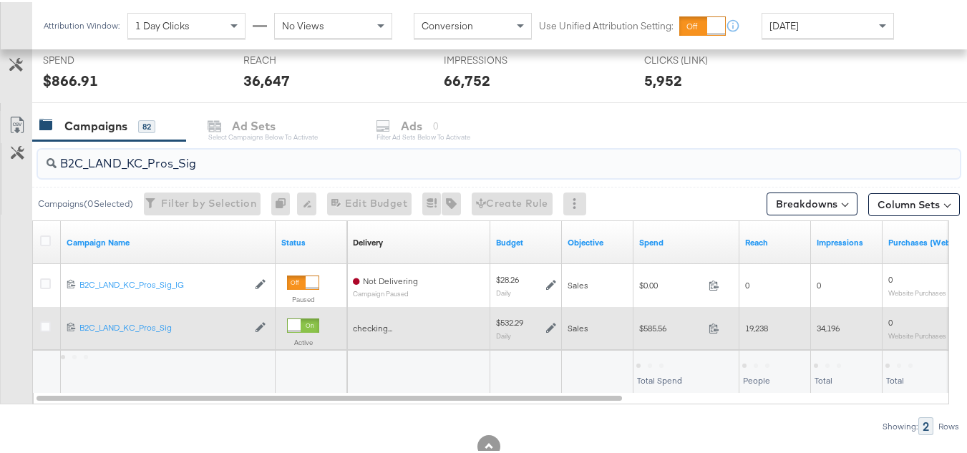
type input "B2C_LAND_KC_Pros_Sig"
click at [644, 319] on div "$585.56 585.56" at bounding box center [687, 326] width 106 height 22
copy div "$585.56"
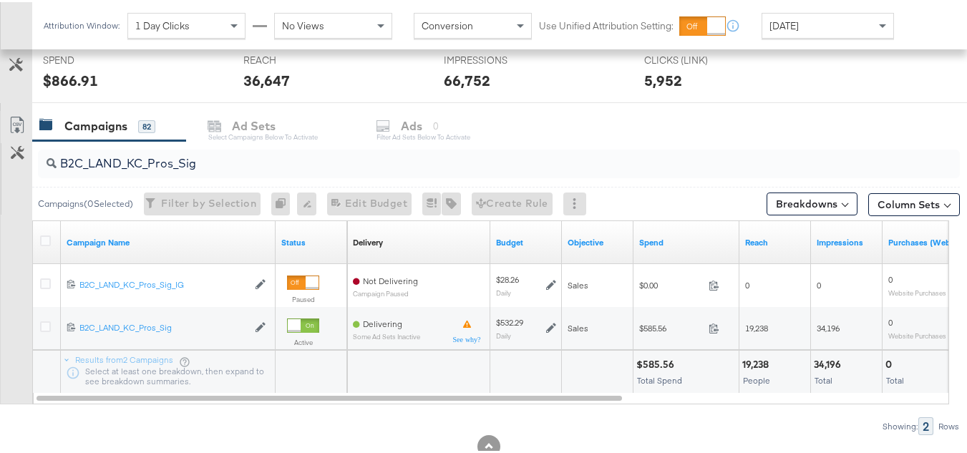
click at [577, 369] on div at bounding box center [599, 368] width 61 height 14
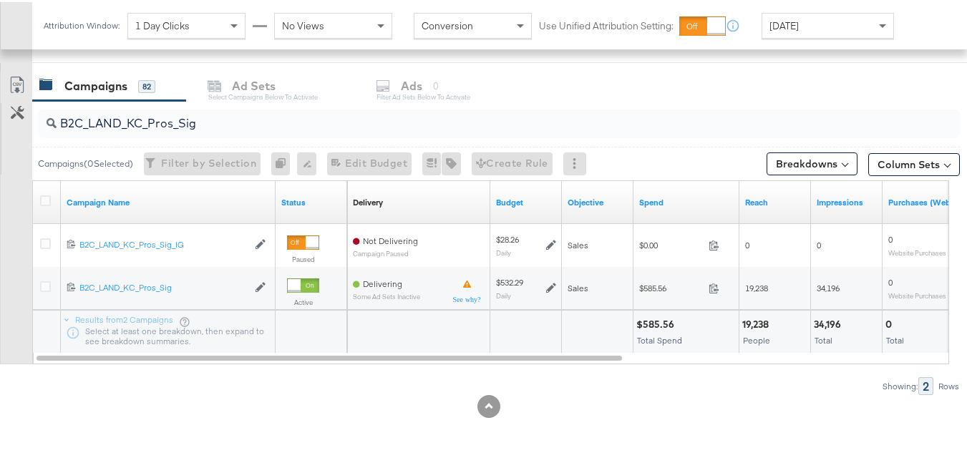
scroll to position [0, 0]
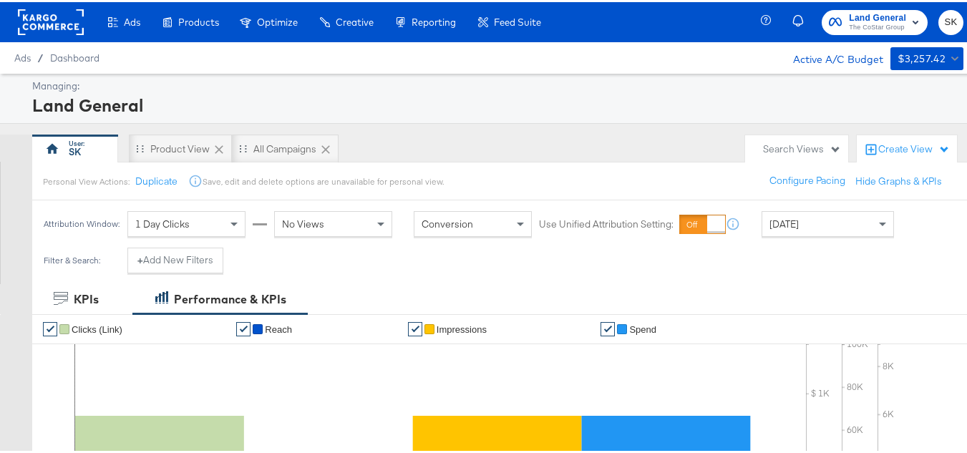
click at [49, 24] on rect at bounding box center [51, 20] width 66 height 26
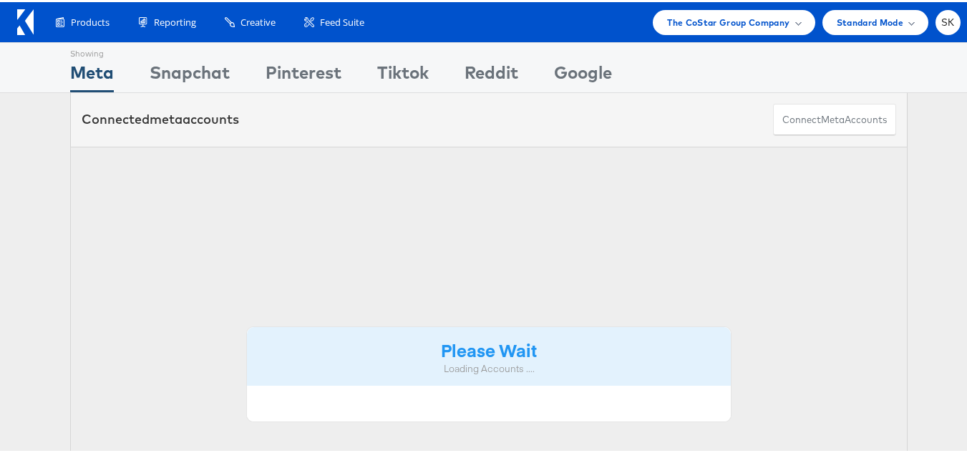
click at [694, 3] on div "Products Product Catalogs Enhance Your Product Catalog, Map Them to Publishers,…" at bounding box center [489, 20] width 978 height 40
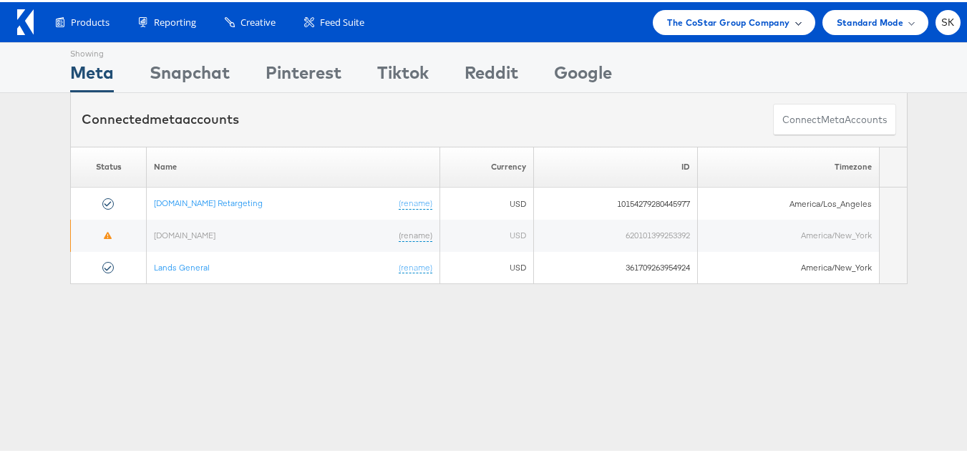
click at [687, 23] on span "The CoStar Group Company" at bounding box center [728, 20] width 122 height 15
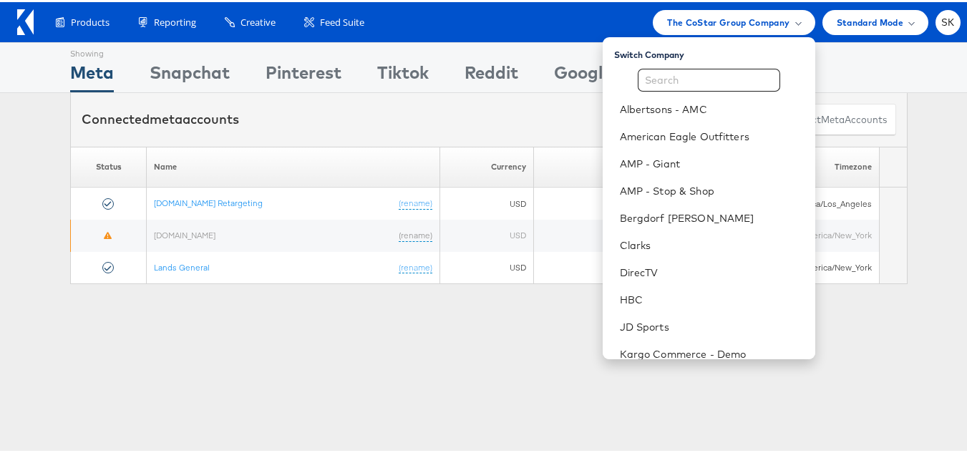
click at [415, 315] on div "Showing Meta Showing [GEOGRAPHIC_DATA] Showing Pinterest Showing Tiktok Showing…" at bounding box center [489, 398] width 978 height 716
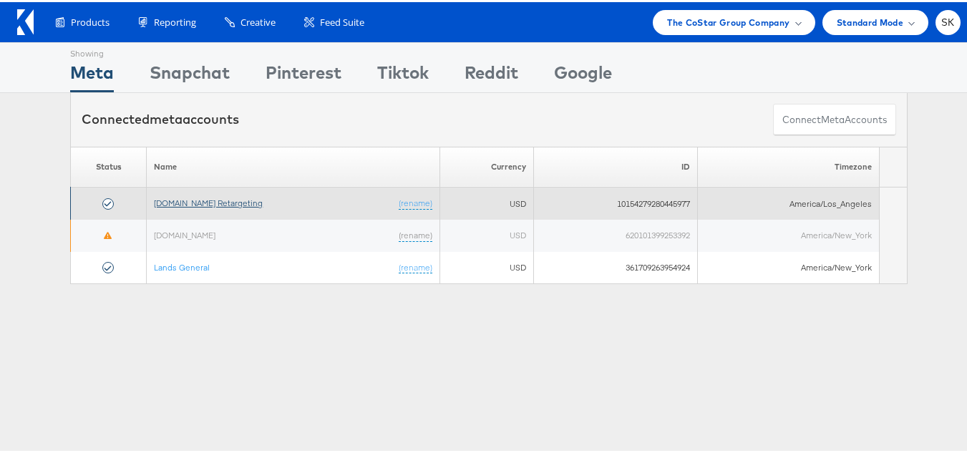
click at [220, 197] on link "[DOMAIN_NAME] Retargeting" at bounding box center [208, 200] width 109 height 11
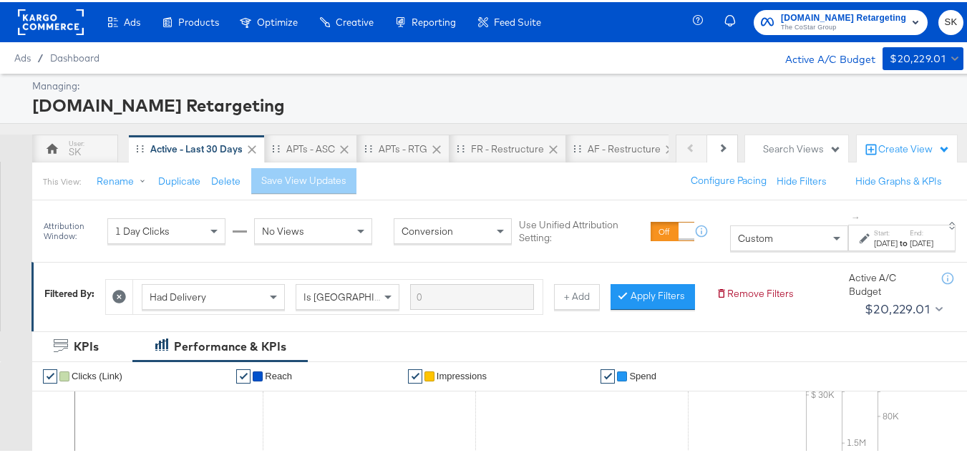
click at [738, 238] on span "Custom" at bounding box center [755, 236] width 35 height 13
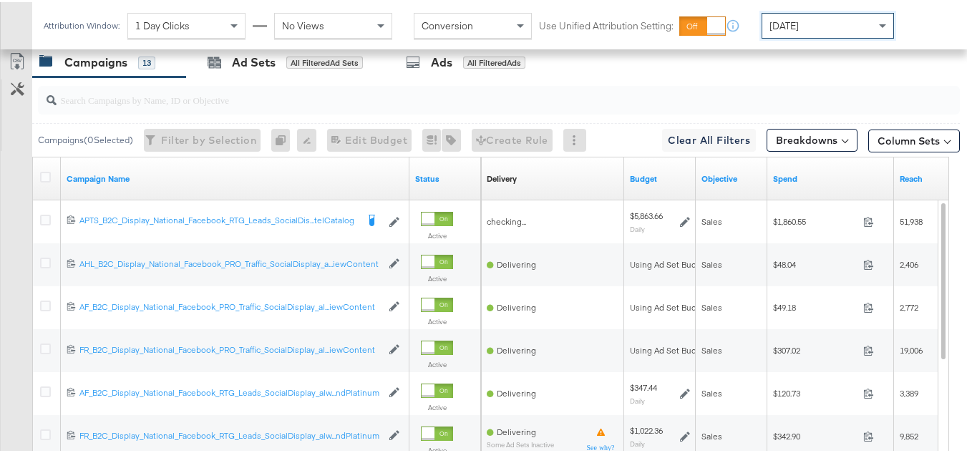
scroll to position [694, 0]
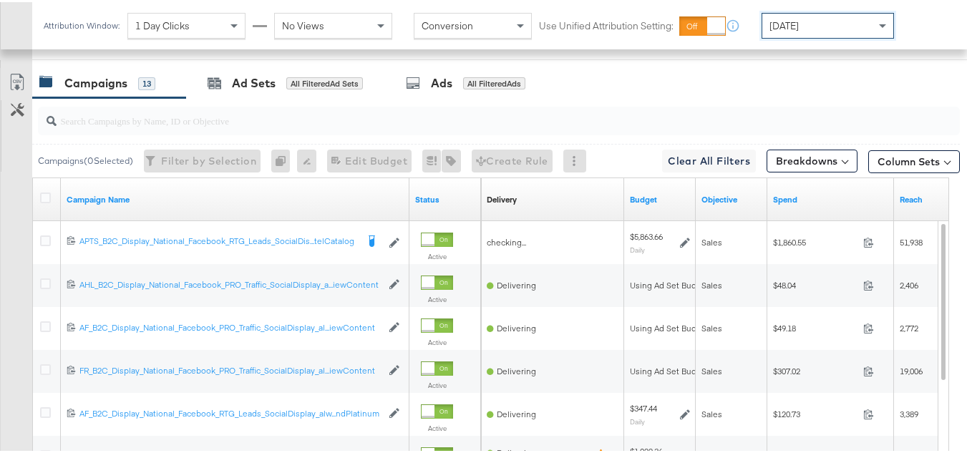
click at [190, 133] on div at bounding box center [499, 119] width 922 height 29
paste input "APTS_B2C_Display_National_Facebook_RTG_Leads_SocialDisplay_Retargeting_Diamond_…"
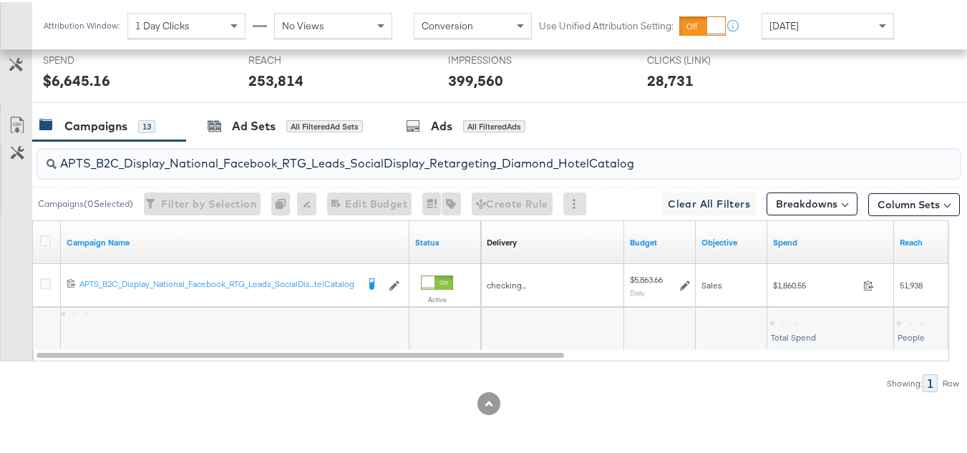
scroll to position [601, 0]
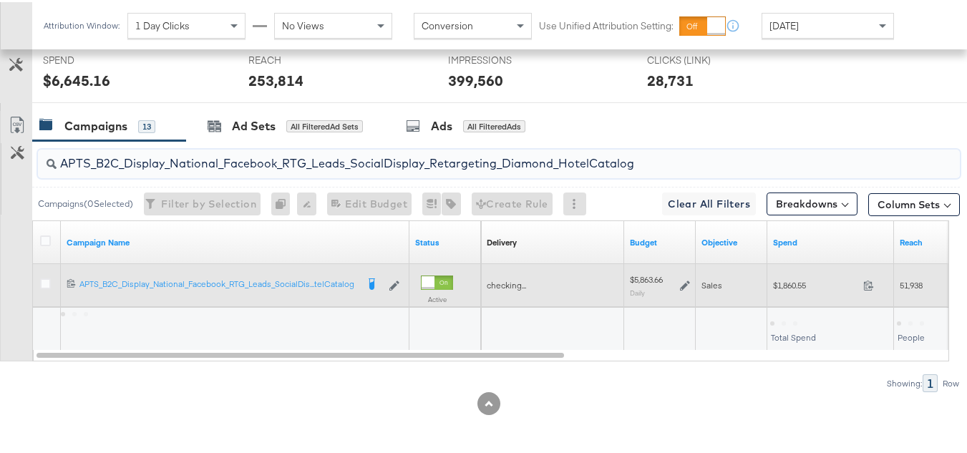
click at [787, 291] on div "$1,860.55 1860.55" at bounding box center [830, 283] width 127 height 22
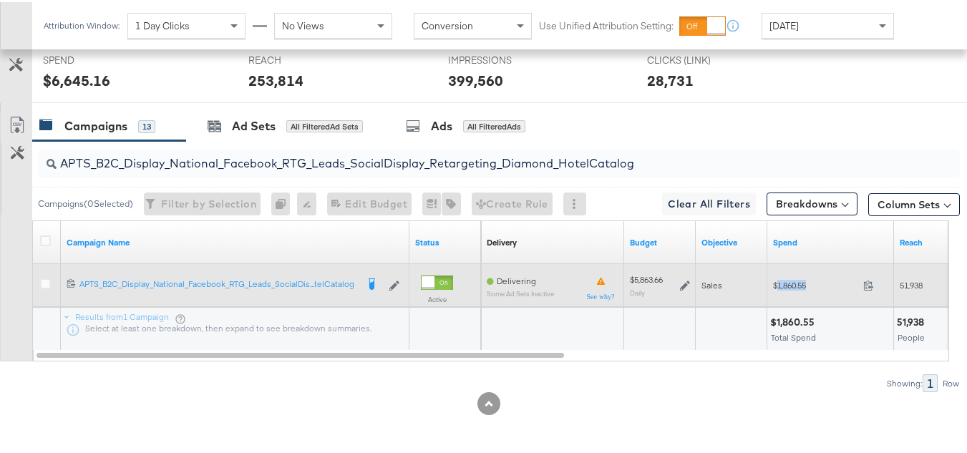
click at [787, 291] on div "$1,860.55 1860.55" at bounding box center [830, 283] width 127 height 22
copy span "1,860.55"
click at [788, 279] on span "$1,860.55" at bounding box center [815, 283] width 84 height 11
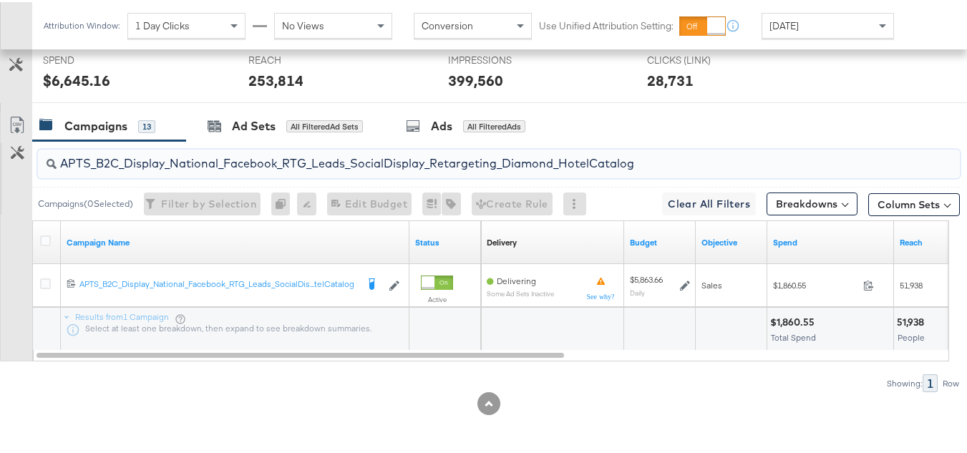
click at [359, 153] on input "APTS_B2C_Display_National_Facebook_RTG_Leads_SocialDisplay_Retargeting_Diamond_…" at bounding box center [468, 156] width 822 height 28
paste input "alwayson_Retargeting_DARE24_DiamondPlatinum"
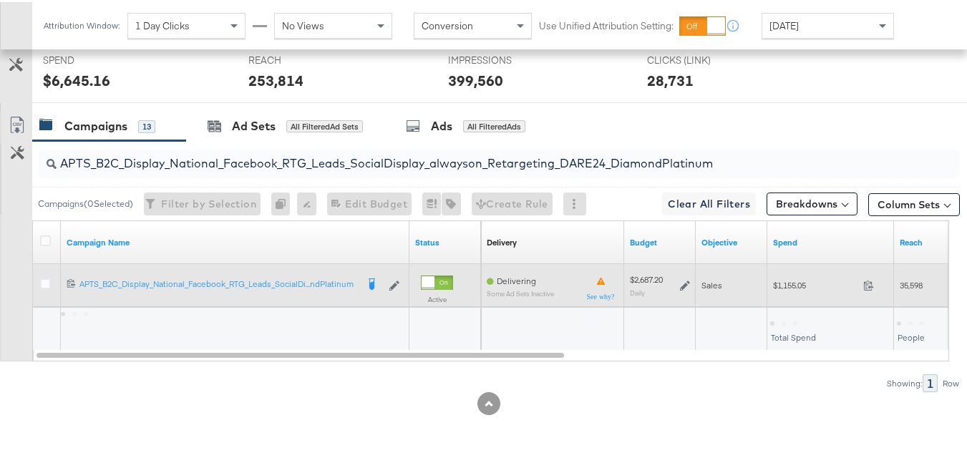
click at [773, 280] on span "$1,155.05" at bounding box center [815, 283] width 84 height 11
copy div "$1,155.05"
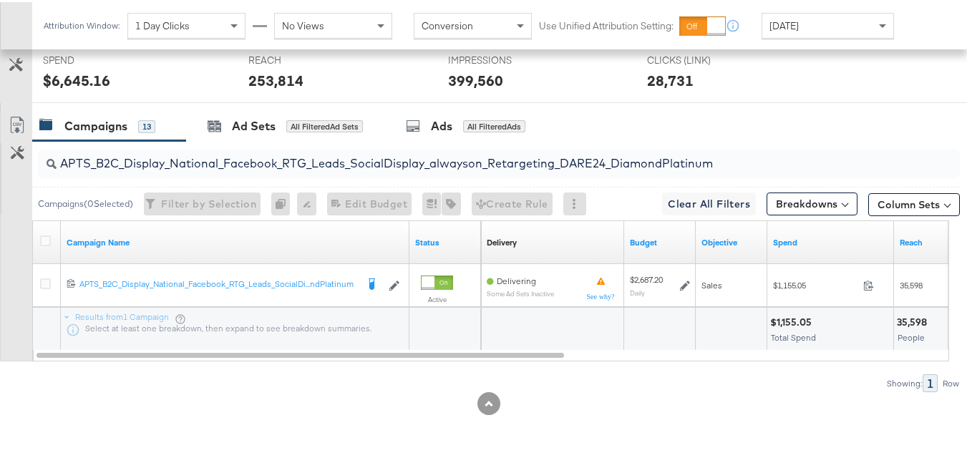
click at [223, 173] on div "APTS_B2C_Display_National_Facebook_RTG_Leads_SocialDisplay_alwayson_Retargeting…" at bounding box center [499, 161] width 922 height 29
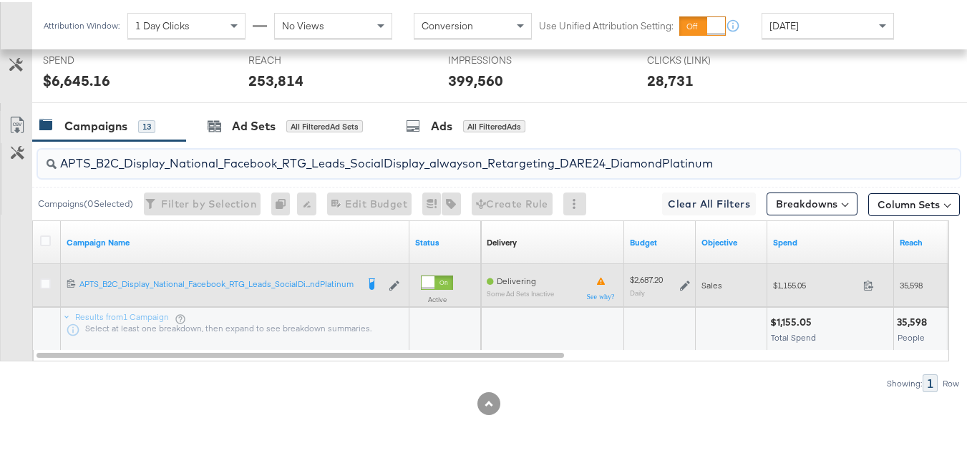
paste input "FR_B2C_Display_National_Facebook_RTG_Leads_SocialDisplay_alwayson_Retargeting_FR"
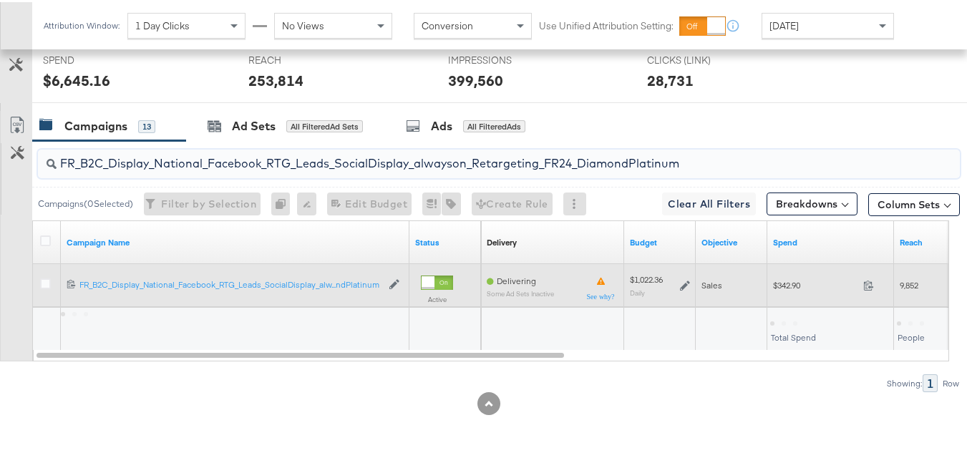
type input "FR_B2C_Display_National_Facebook_RTG_Leads_SocialDisplay_alwayson_Retargeting_F…"
click at [788, 298] on div "$342.90 342.9" at bounding box center [830, 283] width 127 height 43
copy div "$342.90"
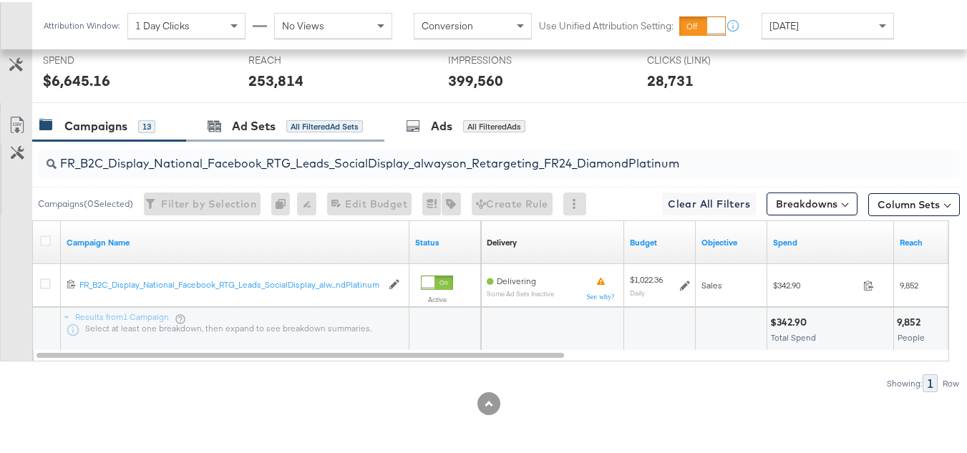
click at [220, 137] on div "Ad Sets All Filtered Ad Sets" at bounding box center [285, 124] width 198 height 31
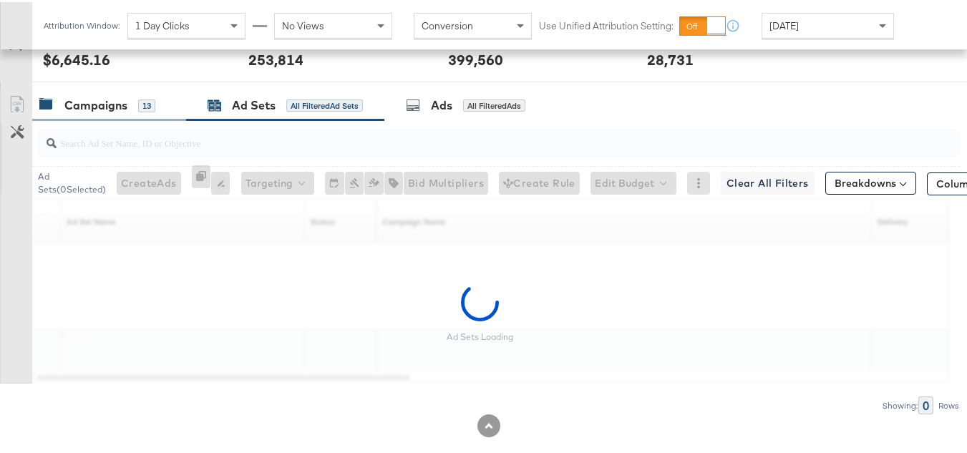
click at [63, 110] on div "Campaigns 13" at bounding box center [109, 103] width 154 height 31
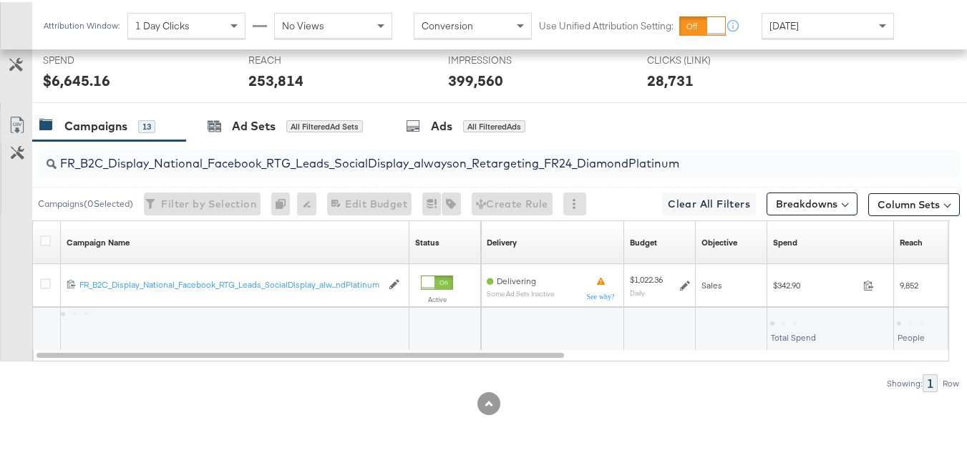
click at [181, 168] on input "FR_B2C_Display_National_Facebook_RTG_Leads_SocialDisplay_alwayson_Retargeting_F…" at bounding box center [468, 156] width 822 height 28
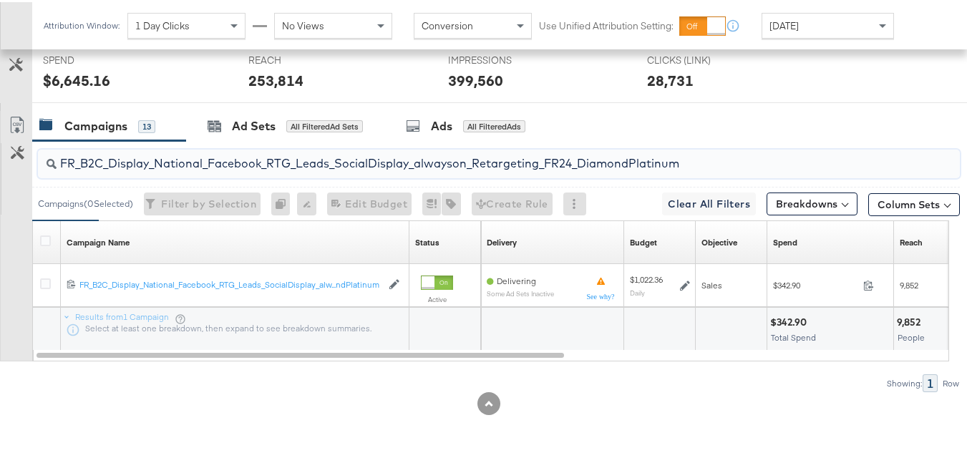
paste input "AF_B2C_Display_National_Facebook_RTG_Leads_SocialDisplay_alwayson_Retargeting_AF"
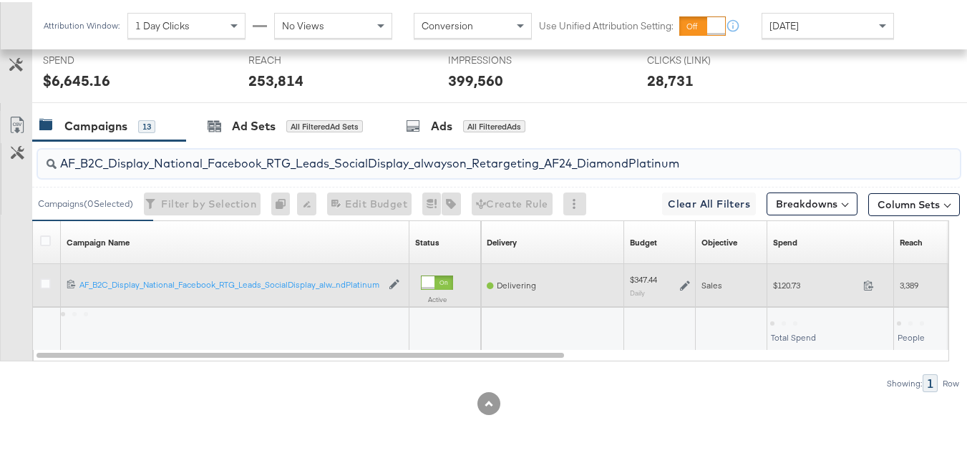
click at [772, 276] on div "$120.73 120.73" at bounding box center [830, 283] width 127 height 22
copy div "$120.73"
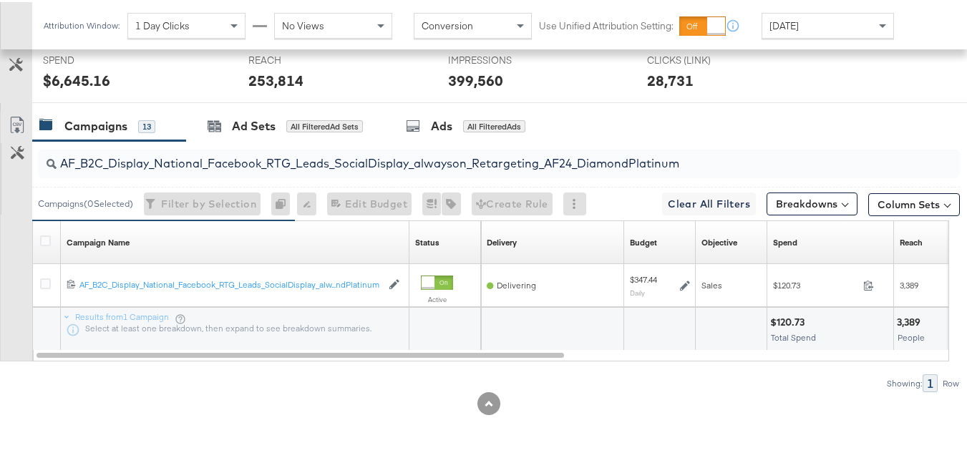
click at [226, 161] on input "AF_B2C_Display_National_Facebook_RTG_Leads_SocialDisplay_alwayson_Retargeting_A…" at bounding box center [468, 156] width 822 height 28
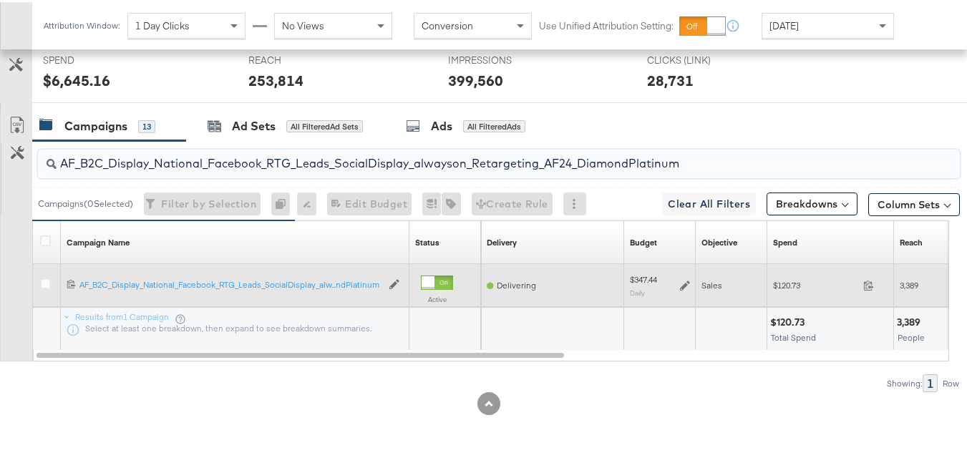
paste input "HL_B2C_Display_National_Facebook_RTG_Leads_SocialDisplay_alwayson_Retargeting_A…"
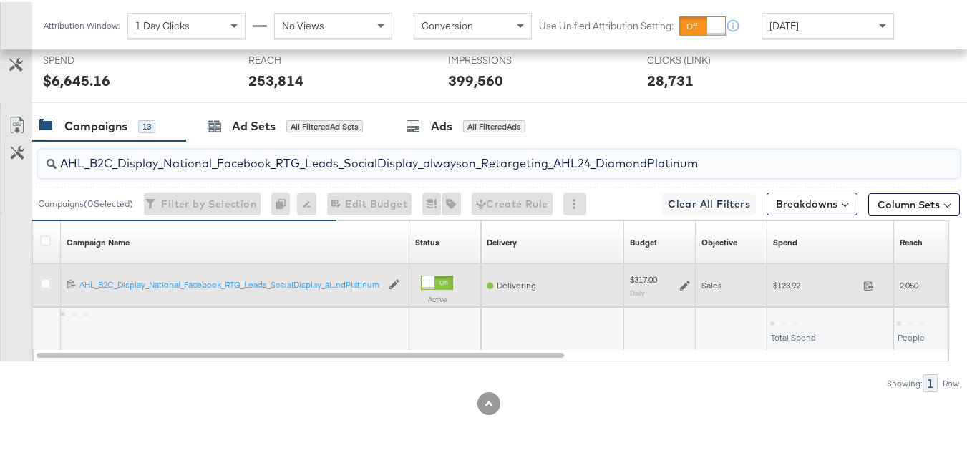
click at [766, 292] on div "Sales" at bounding box center [732, 283] width 72 height 23
click at [805, 296] on div "$123.92 123.92" at bounding box center [830, 283] width 127 height 43
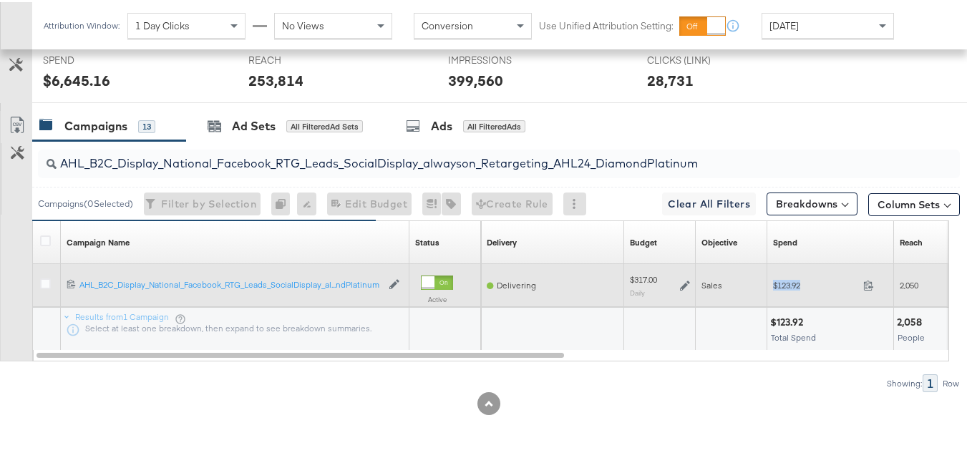
click at [805, 296] on div "$123.92 123.92" at bounding box center [830, 283] width 127 height 43
copy div "$123.92"
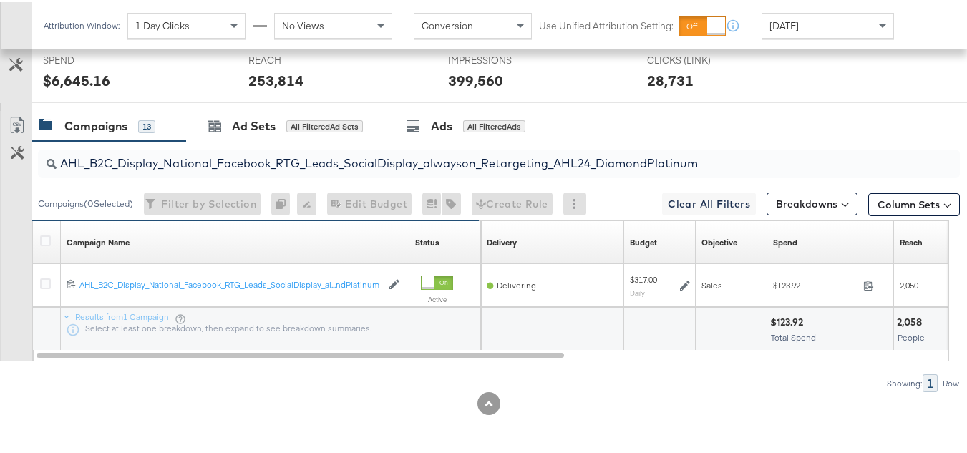
click at [309, 160] on input "AHL_B2C_Display_National_Facebook_RTG_Leads_SocialDisplay_alwayson_Retargeting_…" at bounding box center [468, 156] width 822 height 28
paste input "PTS_B2C_Display_National_Facebook_PRO_Traffic_SocialDisplay_alwayson_ASC_DARE24…"
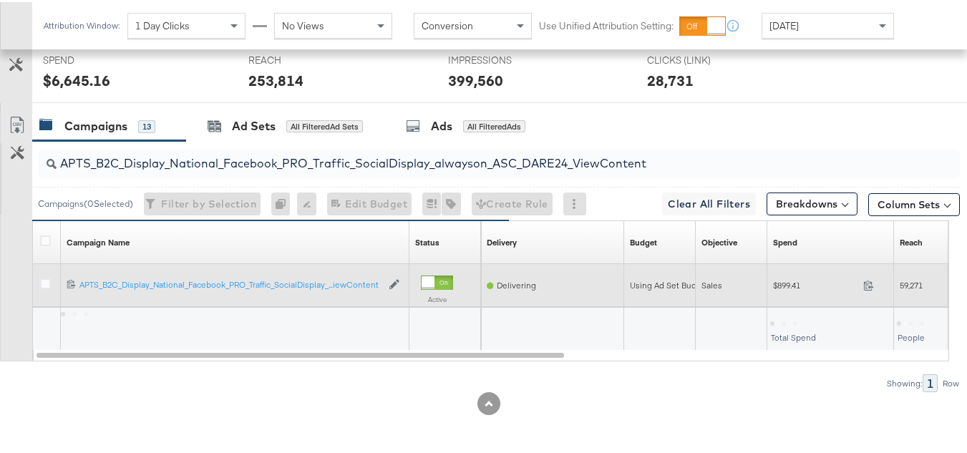
click at [788, 293] on div "$899.41 899.41" at bounding box center [830, 283] width 127 height 22
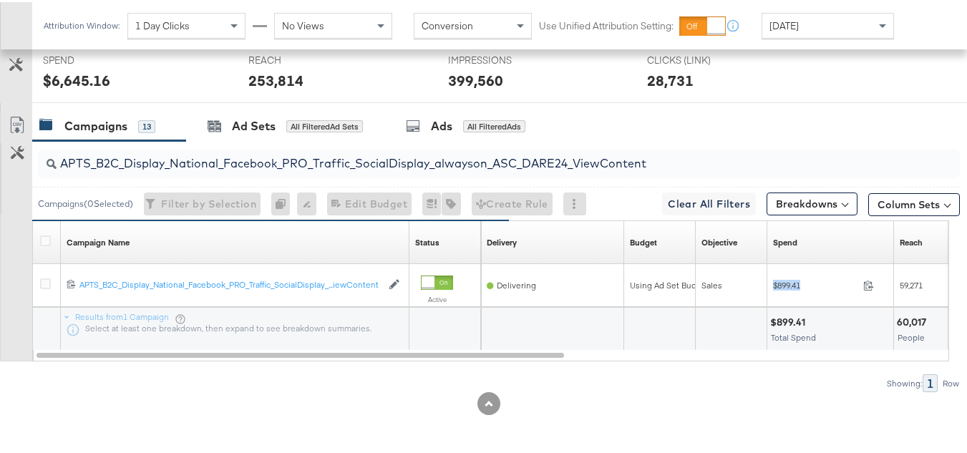
copy div "$899.41"
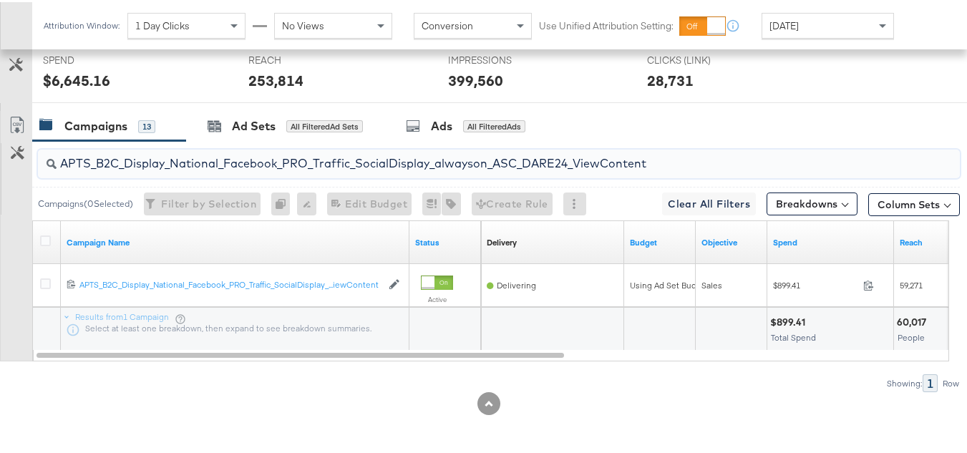
click at [259, 167] on input "APTS_B2C_Display_National_Facebook_PRO_Traffic_SocialDisplay_alwayson_ASC_DARE2…" at bounding box center [468, 156] width 822 height 28
paste input "Leads_SocialDisplay_alwayson_ASC_DARE24_Purchase"
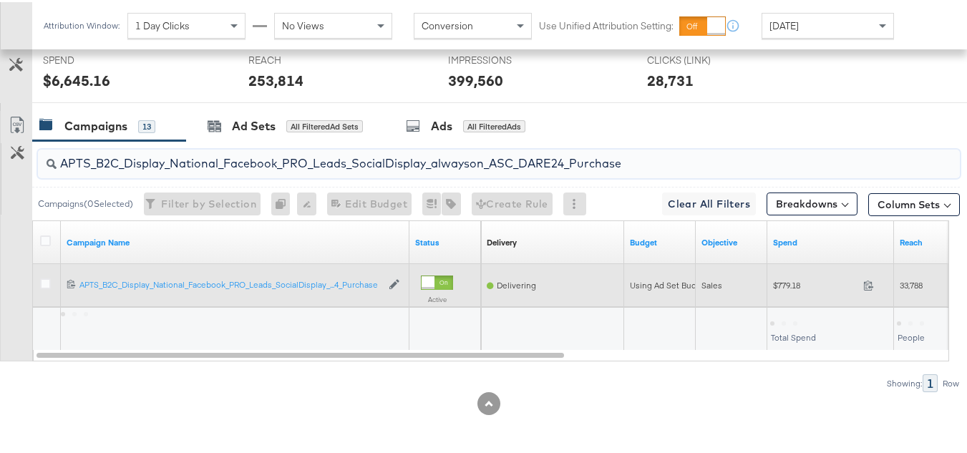
click at [790, 291] on div "$779.18 779.18" at bounding box center [830, 283] width 127 height 22
copy div "$779.18"
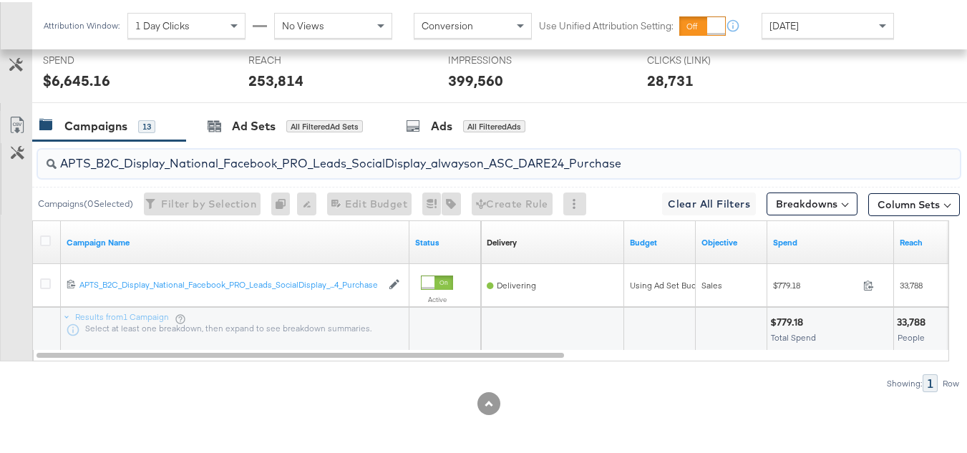
click at [284, 165] on input "APTS_B2C_Display_National_Facebook_PRO_Leads_SocialDisplay_alwayson_ASC_DARE24_…" at bounding box center [468, 156] width 822 height 28
paste input "F_B2C_Display_National_Facebook_PRO_Traffic_SocialDisplay_alwayson_ASC_AF24_Vie…"
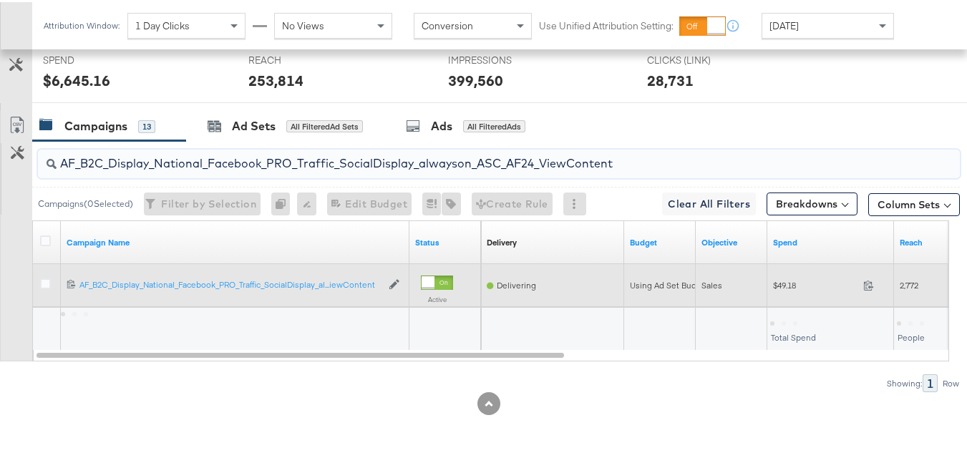
click at [800, 296] on div "$49.18 49.18" at bounding box center [830, 283] width 127 height 43
copy div "$49.18"
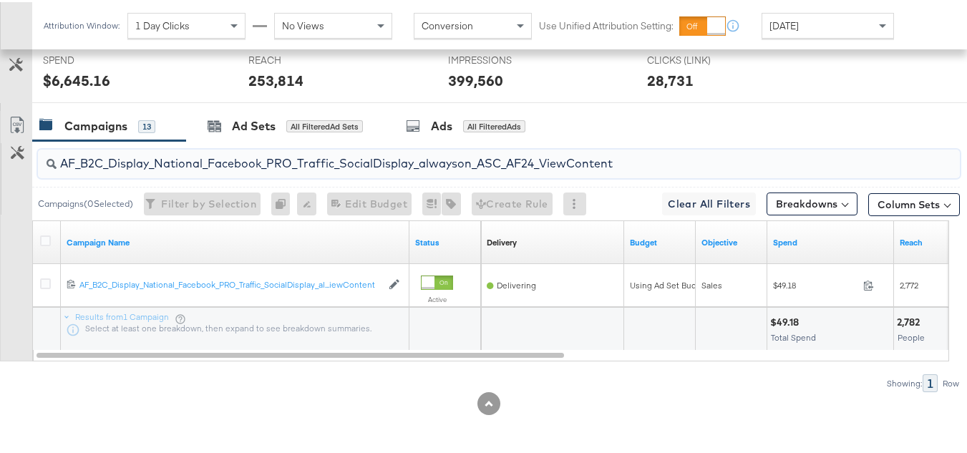
click at [309, 164] on input "AF_B2C_Display_National_Facebook_PRO_Traffic_SocialDisplay_alwayson_ASC_AF24_Vi…" at bounding box center [468, 156] width 822 height 28
paste input "FR_B2C_Display_National_Facebook_PRO_Traffic_SocialDisplay_alwayson_ASC_FR"
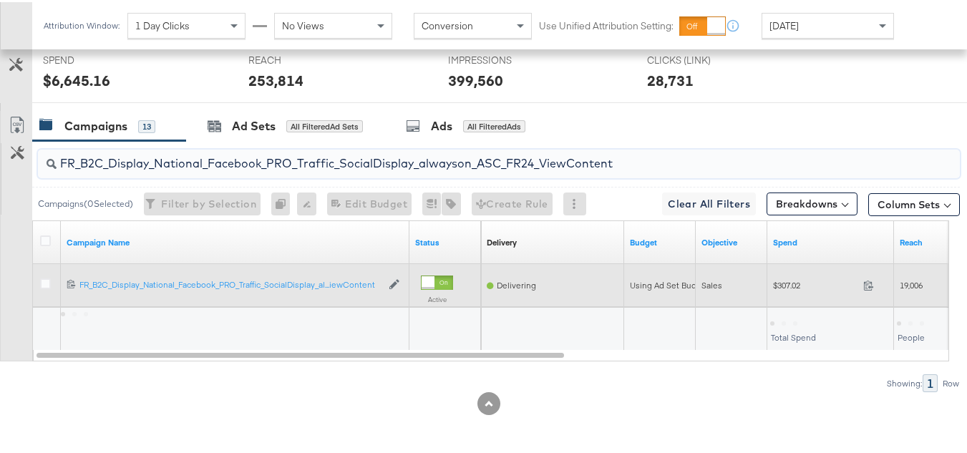
click at [780, 288] on span "$307.02" at bounding box center [815, 283] width 84 height 11
copy div "$307.02"
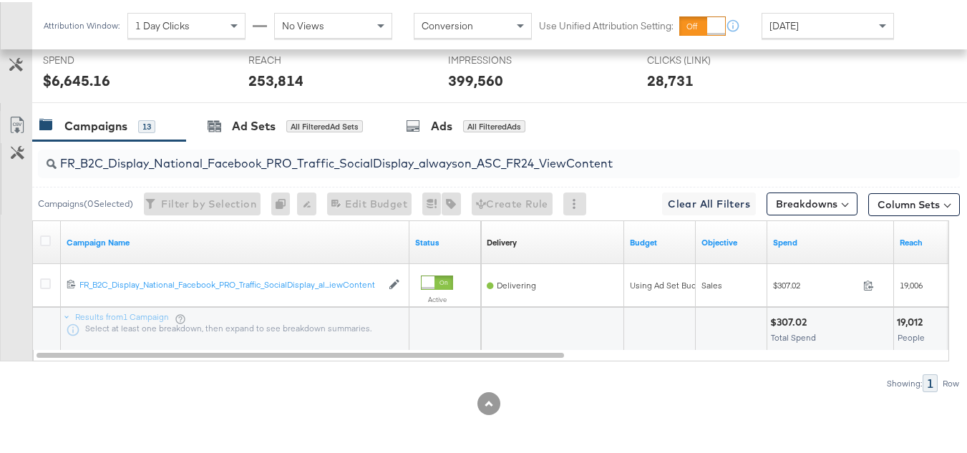
click at [217, 147] on input "FR_B2C_Display_National_Facebook_PRO_Traffic_SocialDisplay_alwayson_ASC_FR24_Vi…" at bounding box center [468, 156] width 822 height 28
paste input "AHL_B2C_Display_National_Facebook_PRO_Traffic_SocialDisplay_alwayson_ASC_AHL"
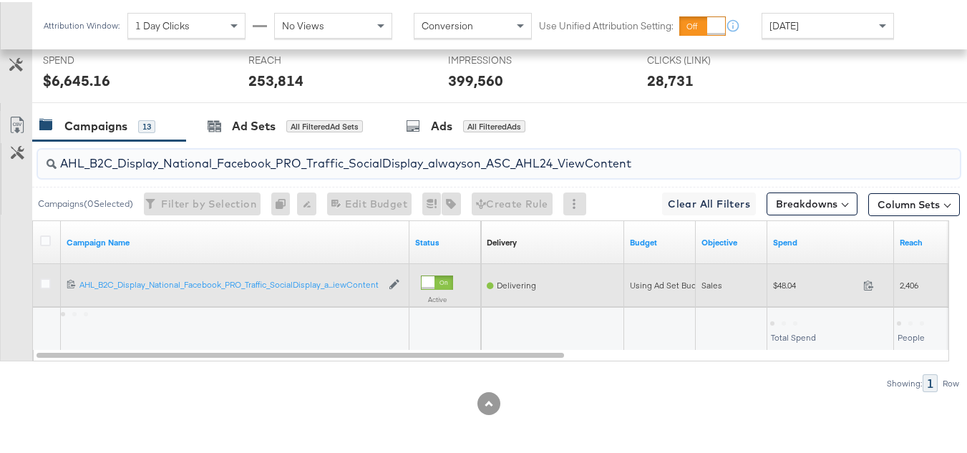
type input "AHL_B2C_Display_National_Facebook_PRO_Traffic_SocialDisplay_alwayson_ASC_AHL24_…"
click at [796, 284] on span "$48.04" at bounding box center [815, 283] width 84 height 11
copy div "$48.04"
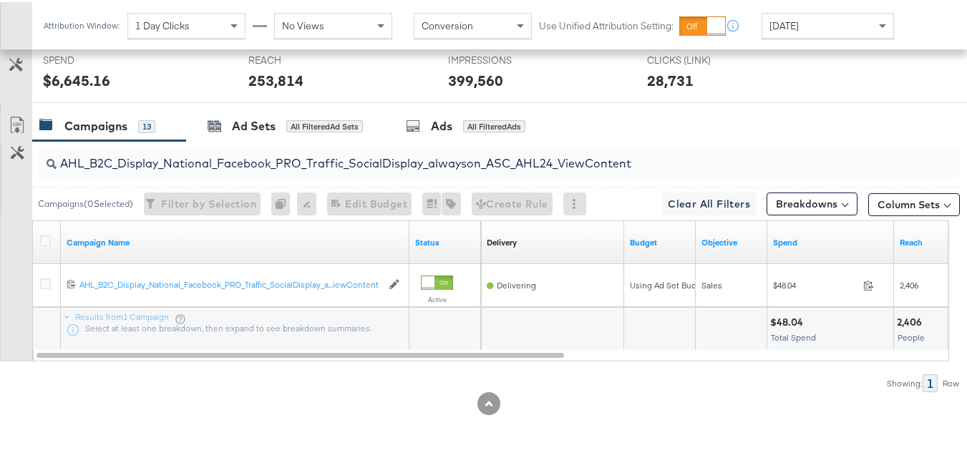
click at [518, 168] on input "AHL_B2C_Display_National_Facebook_PRO_Traffic_SocialDisplay_alwayson_ASC_AHL24_…" at bounding box center [468, 156] width 822 height 28
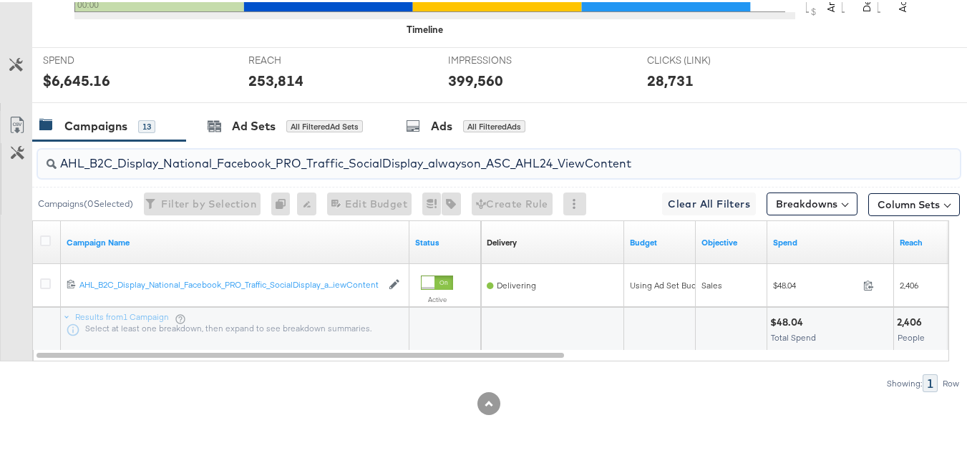
scroll to position [0, 0]
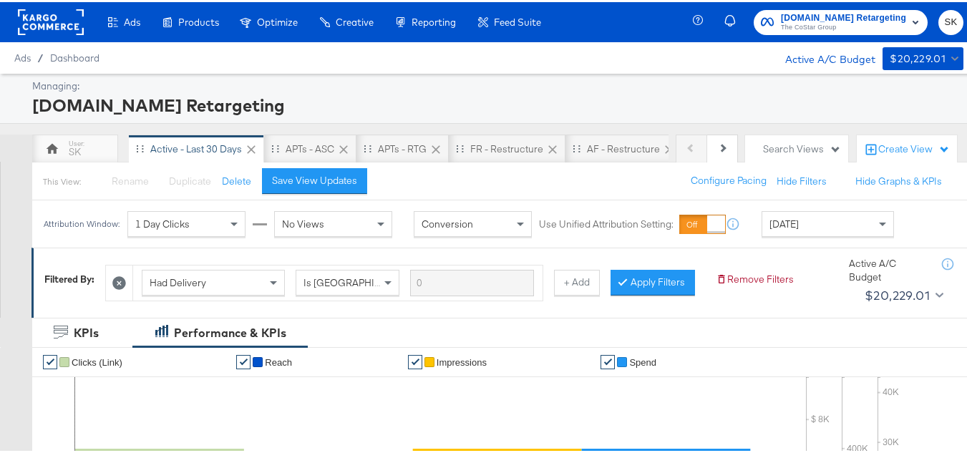
click at [793, 31] on button "Apartments.com Retargeting The CoStar Group" at bounding box center [841, 20] width 174 height 25
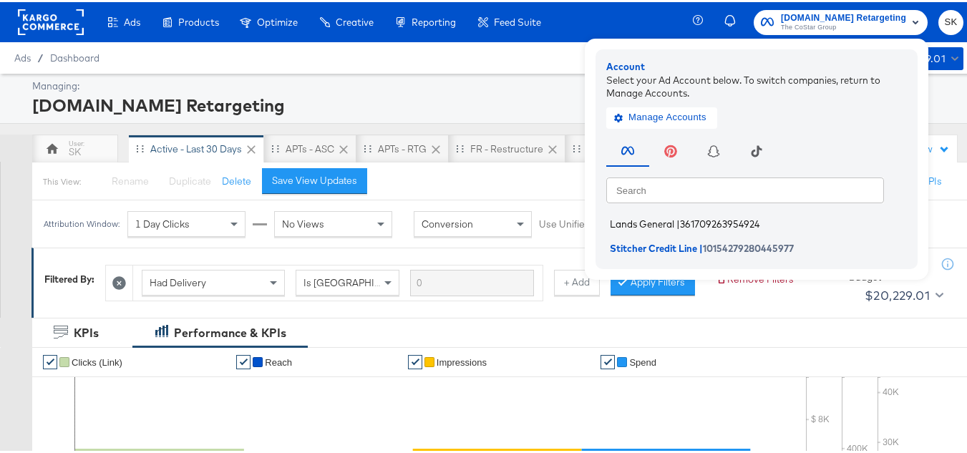
click at [658, 227] on span "Lands General" at bounding box center [642, 221] width 64 height 11
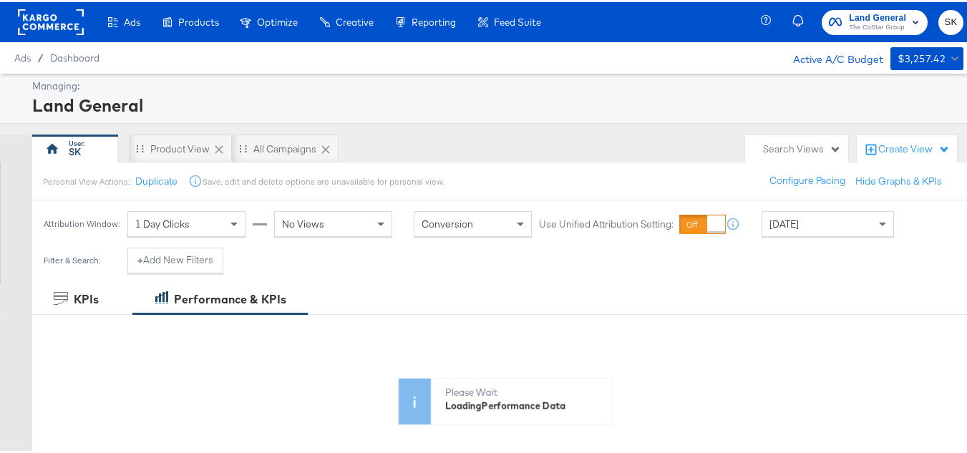
click at [797, 224] on span "[DATE]" at bounding box center [784, 221] width 29 height 13
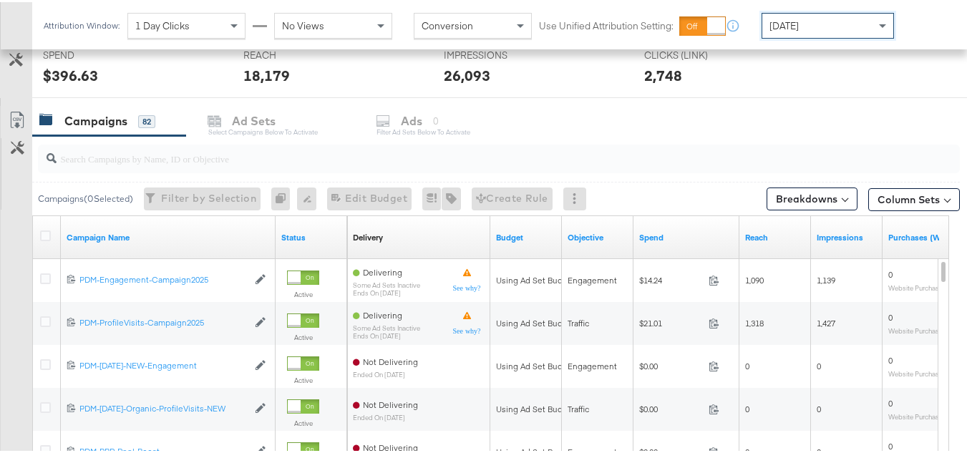
scroll to position [501, 0]
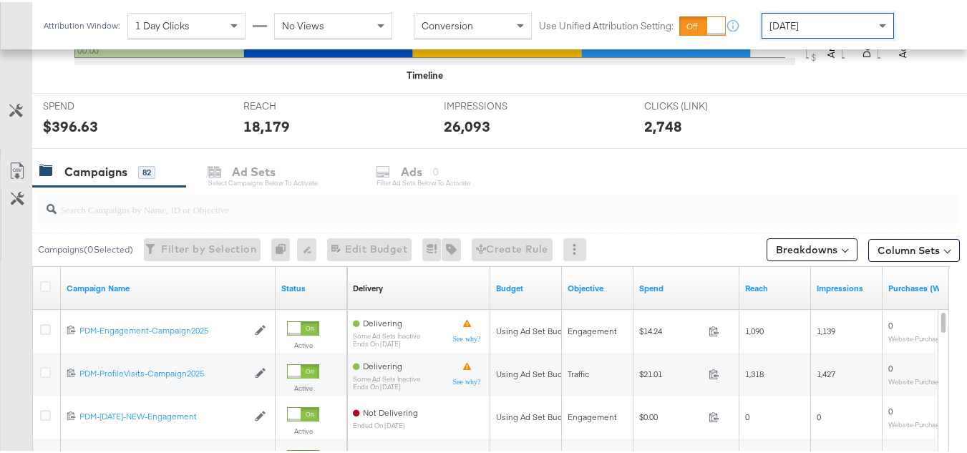
click at [139, 194] on input "search" at bounding box center [468, 202] width 822 height 28
paste input "B2C_LAND_KC_RT_Sig_24"
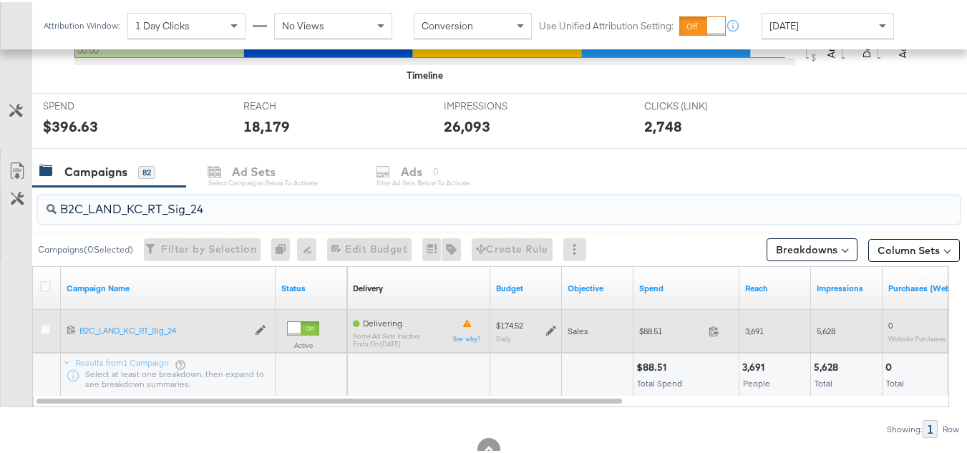
click at [657, 334] on span "$88.51" at bounding box center [671, 329] width 64 height 11
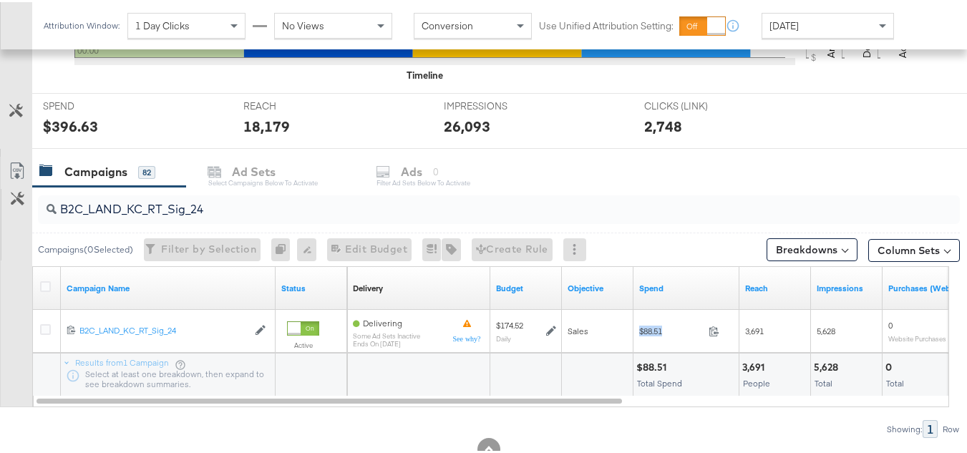
copy div "$88.51"
click at [222, 190] on input "B2C_LAND_KC_RT_Sig_24" at bounding box center [468, 202] width 822 height 28
paste input "B_Ecommerce_KC_Retargeting_LW&LOA_Traffic"
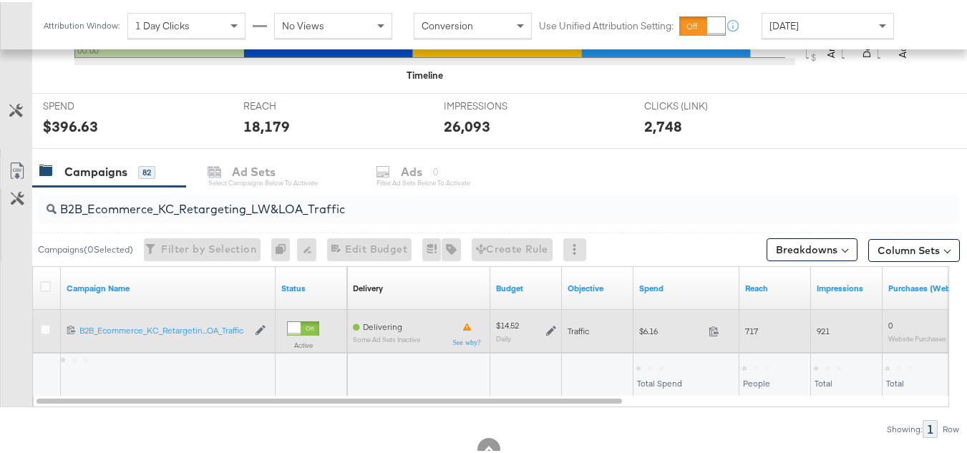
click at [644, 331] on span "$6.16" at bounding box center [671, 329] width 64 height 11
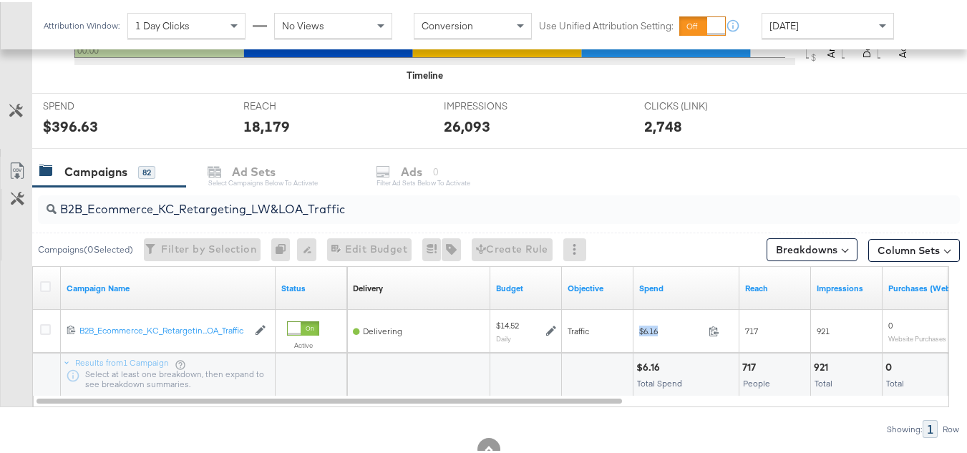
copy div "$6.16"
click at [231, 194] on input "B2B_Ecommerce_KC_Retargeting_LW&LOA_Traffic" at bounding box center [468, 202] width 822 height 28
paste input "KC_Retargeting_Prospects & Clients_Conversions"
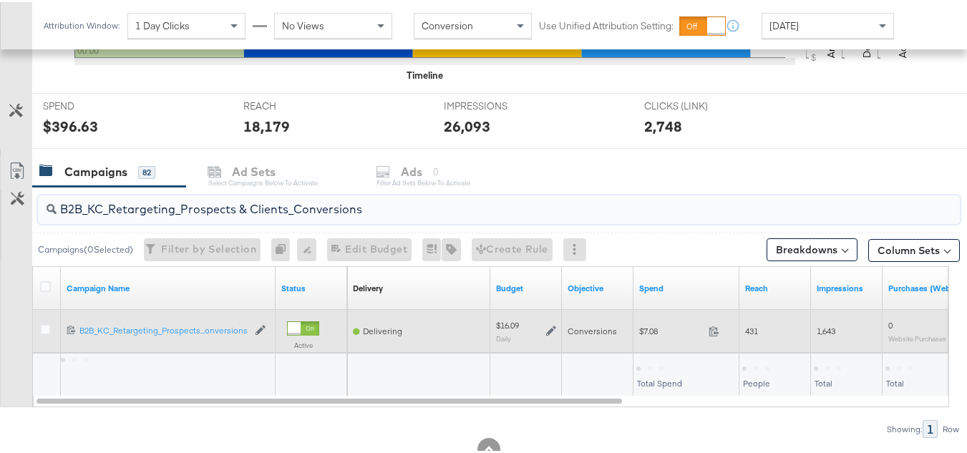
click at [657, 341] on div "$7.08 7.08" at bounding box center [687, 329] width 106 height 43
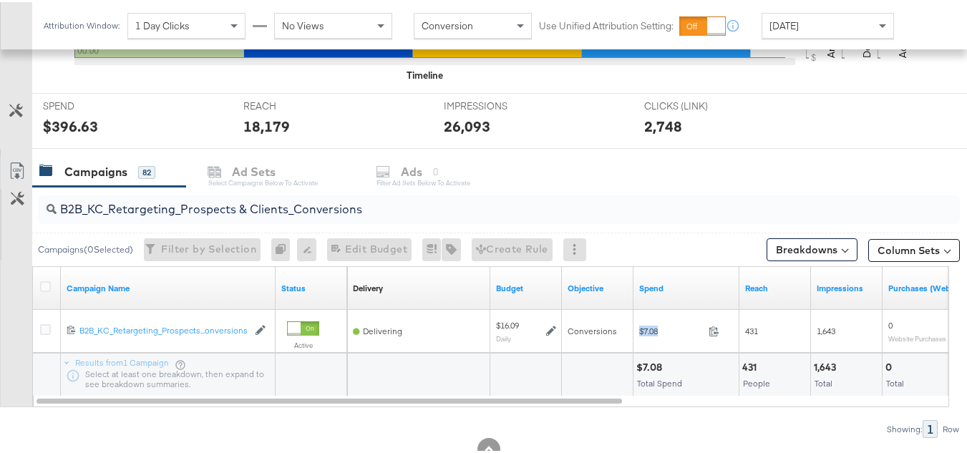
copy div "$7.08"
click at [262, 227] on div "B2B_KC_Retargeting_Prospects & Clients_Conversions" at bounding box center [496, 208] width 928 height 46
click at [262, 215] on input "B2B_KC_Retargeting_Prospects & Clients_Conversions" at bounding box center [468, 202] width 822 height 28
paste input "C_LAND_KC_Pros_Sig"
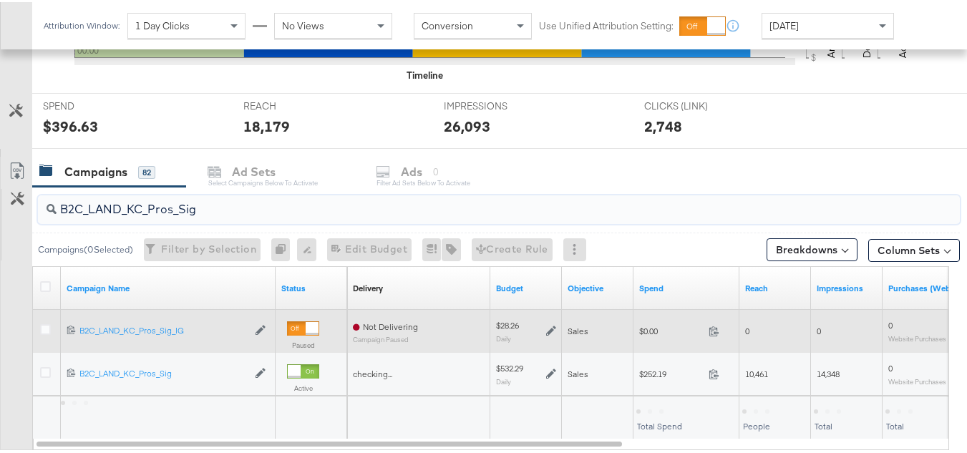
type input "B2C_LAND_KC_Pros_Sig"
click at [638, 340] on div "$0.00 0" at bounding box center [687, 329] width 106 height 22
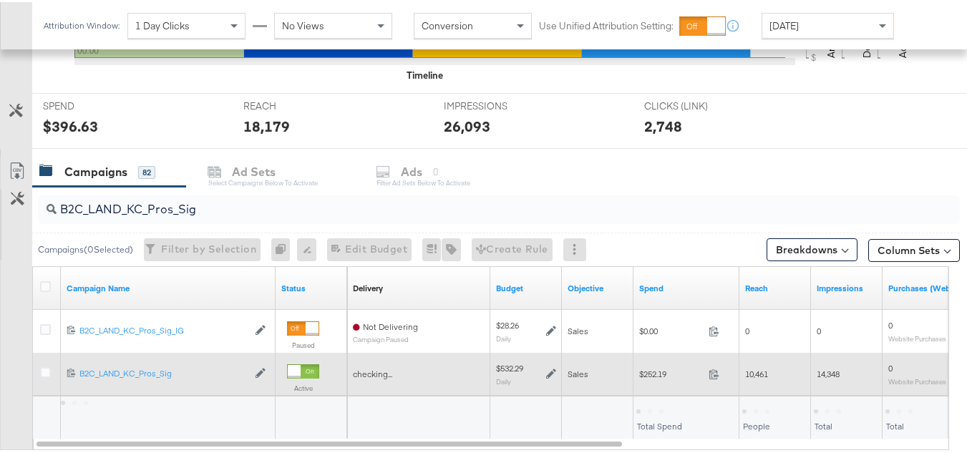
click at [650, 379] on div "$252.19 252.19" at bounding box center [687, 372] width 106 height 22
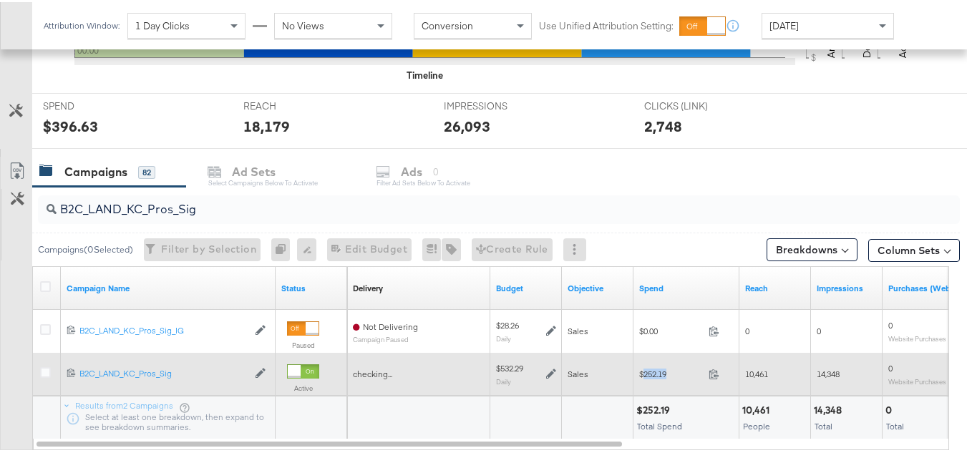
click at [650, 379] on div "$252.19 252.19" at bounding box center [687, 372] width 106 height 22
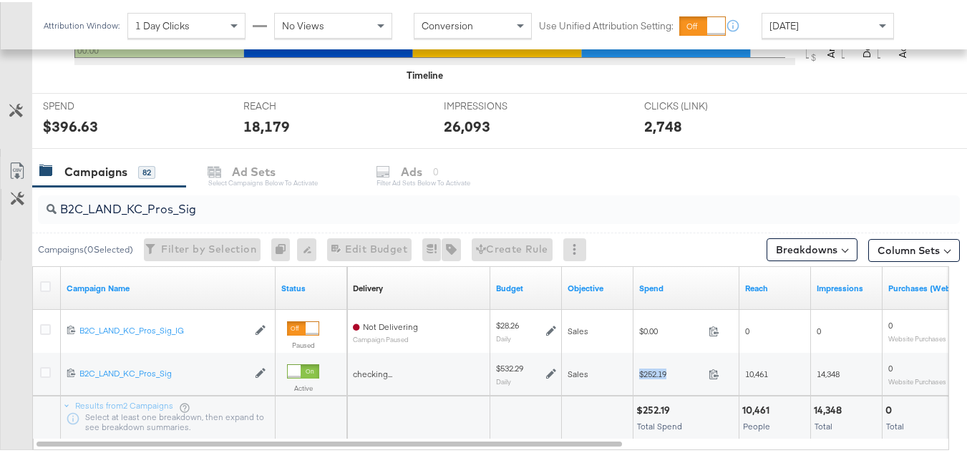
copy div "$252.19"
